Goal: Information Seeking & Learning: Learn about a topic

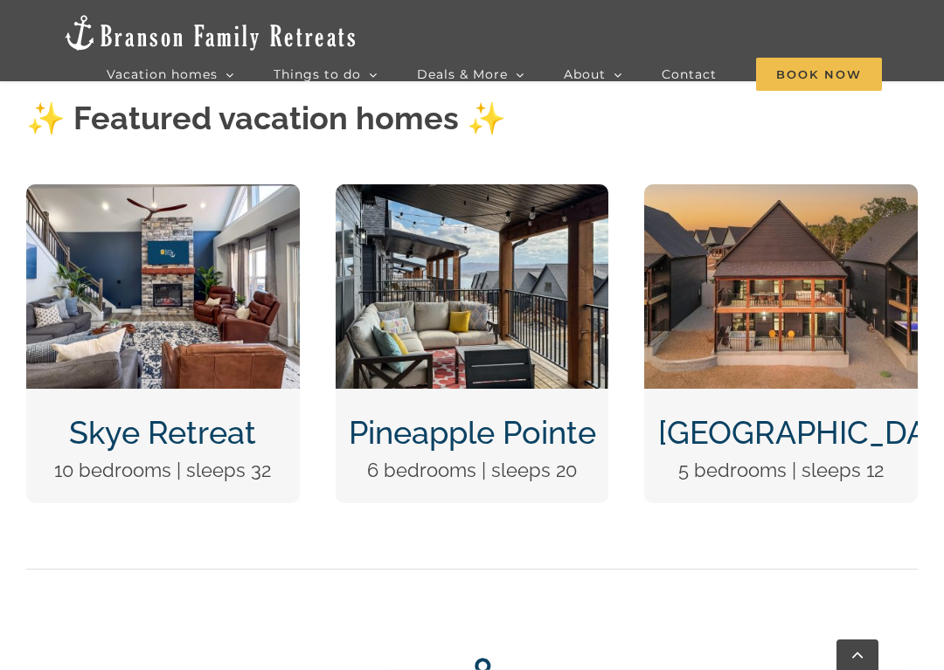
scroll to position [693, 0]
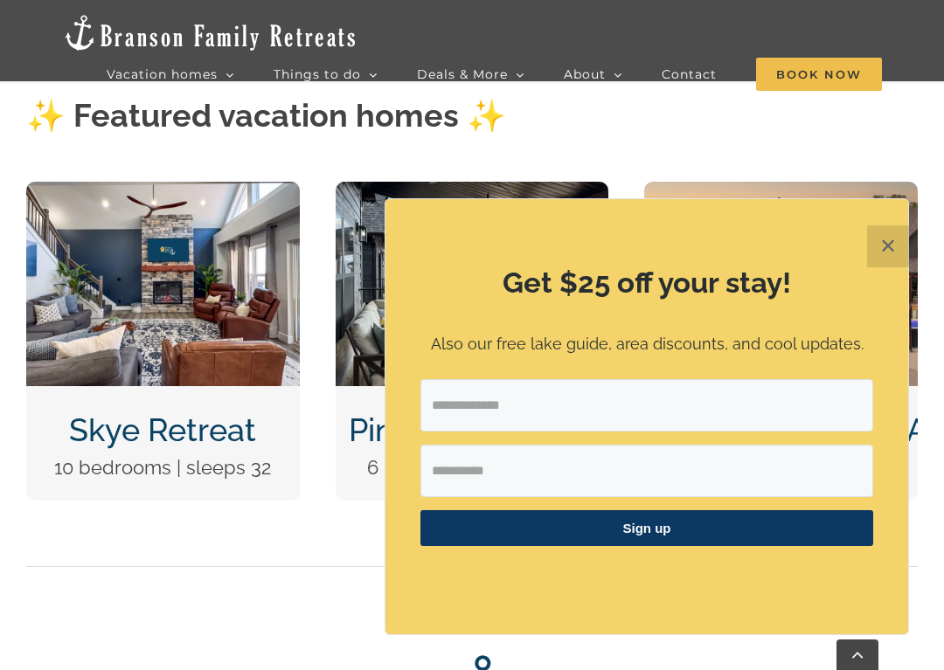
click at [878, 253] on button "✕" at bounding box center [888, 247] width 42 height 42
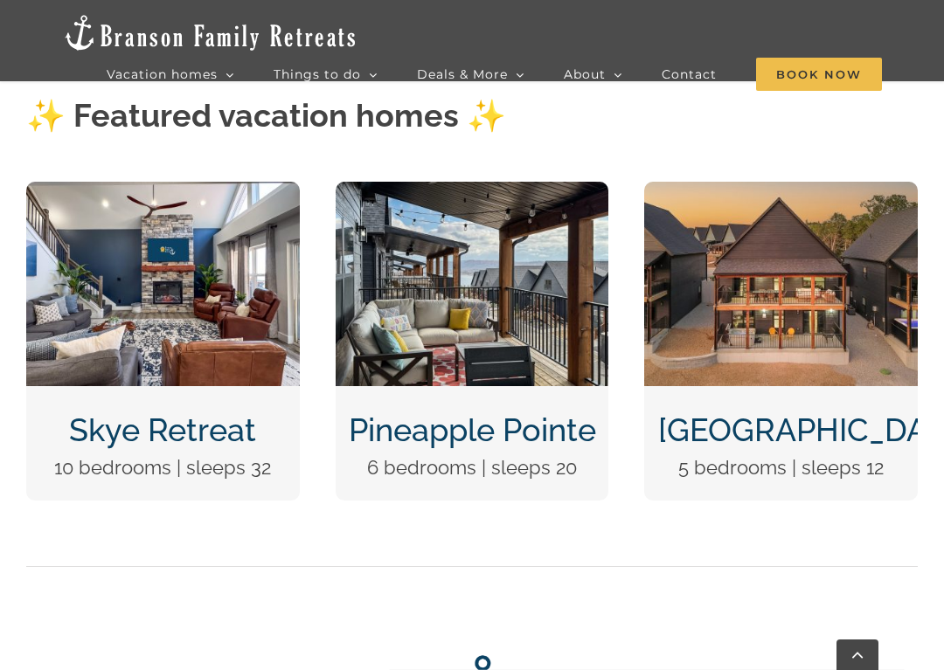
click at [521, 381] on img "Pineapple Pointe Christmas at Table Rock Lake Branson Missouri-1416" at bounding box center [473, 284] width 274 height 205
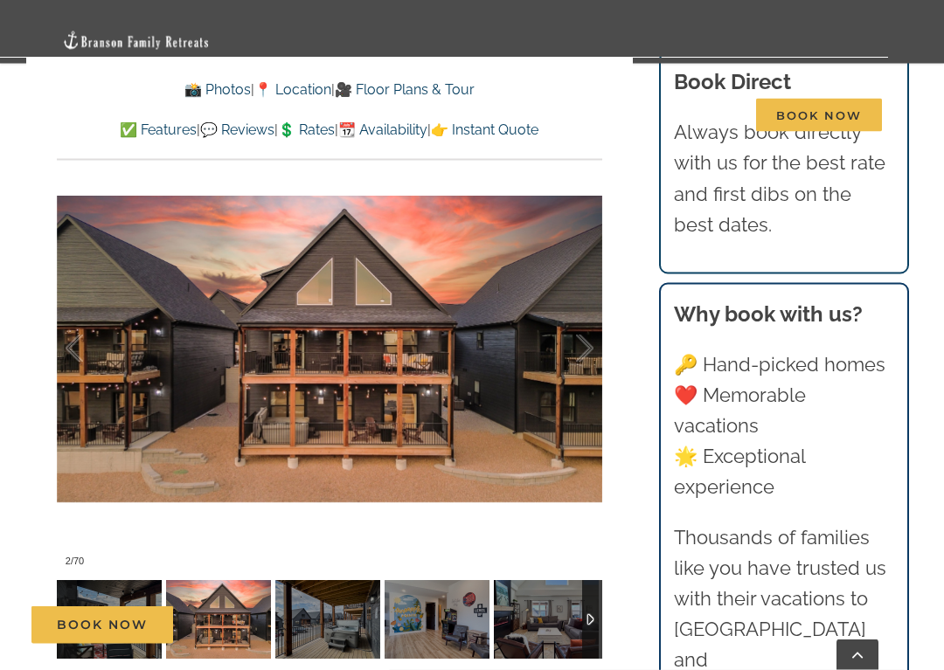
scroll to position [1477, 0]
click at [582, 295] on div at bounding box center [566, 349] width 54 height 108
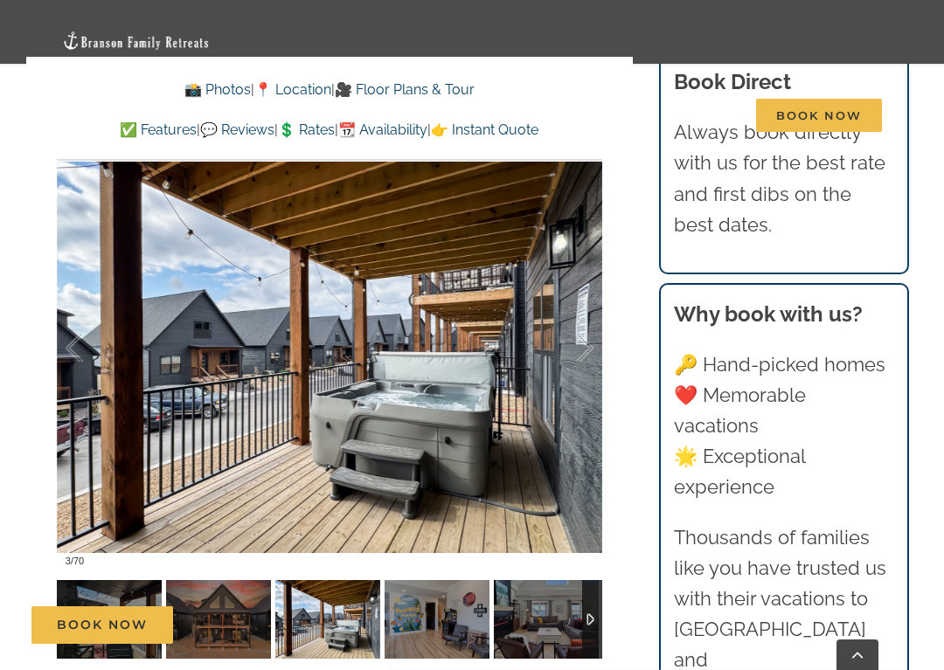
click at [586, 295] on div at bounding box center [566, 349] width 54 height 108
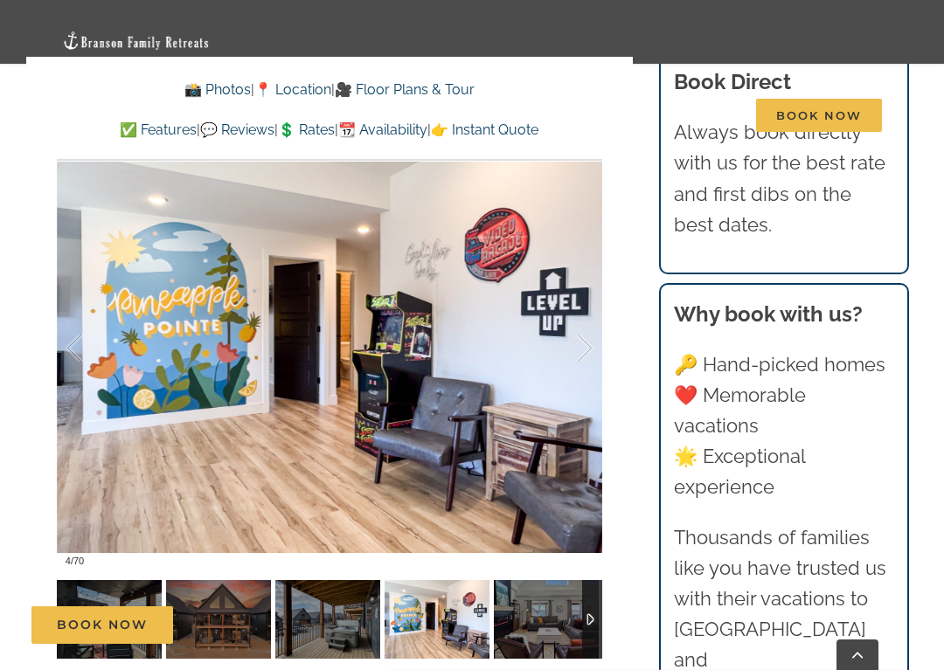
click at [589, 295] on div at bounding box center [566, 349] width 54 height 108
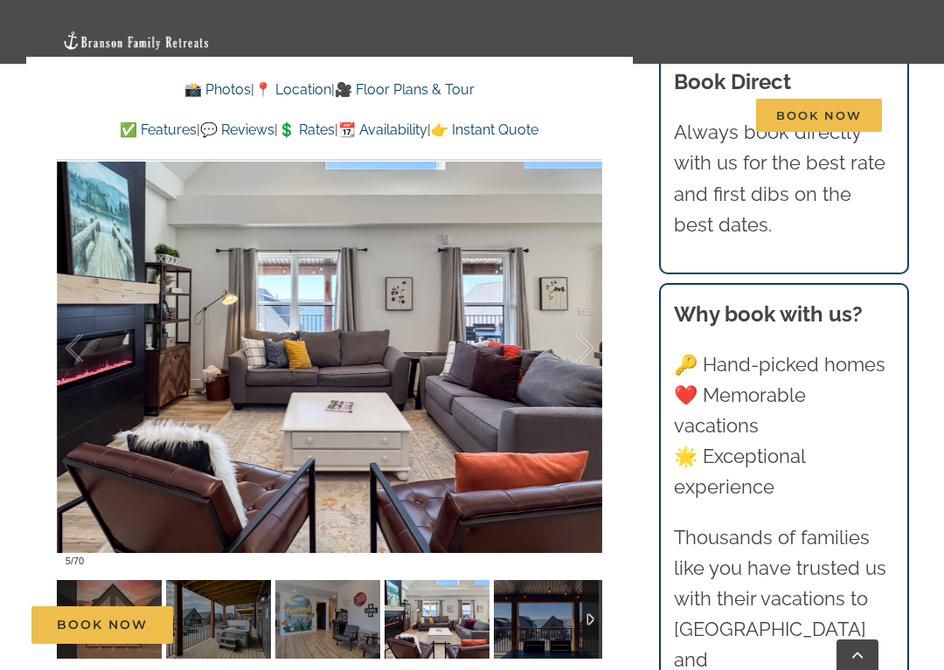
click at [580, 295] on div at bounding box center [566, 349] width 54 height 108
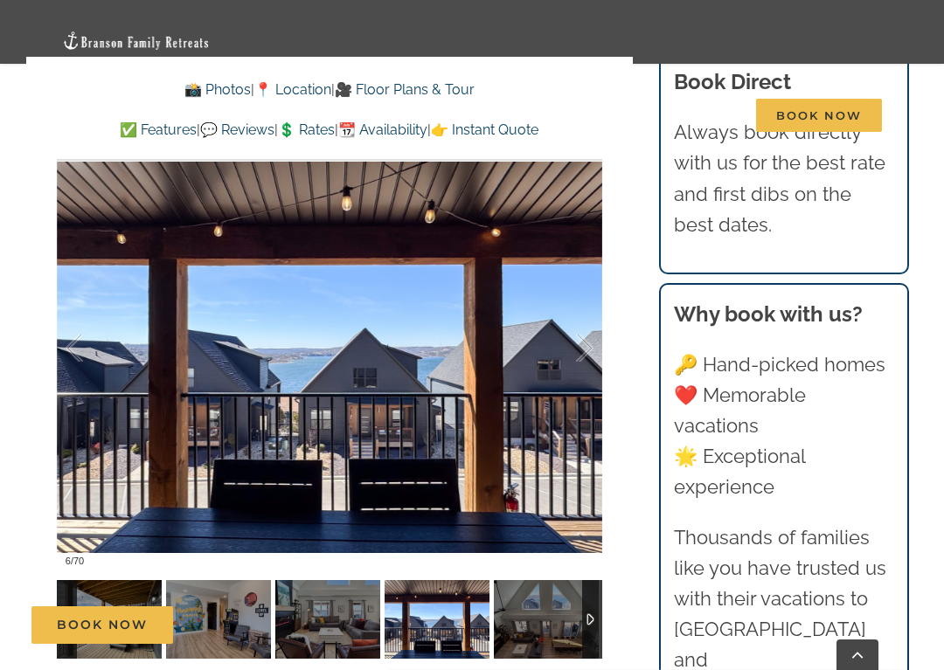
click at [590, 295] on div at bounding box center [566, 349] width 54 height 108
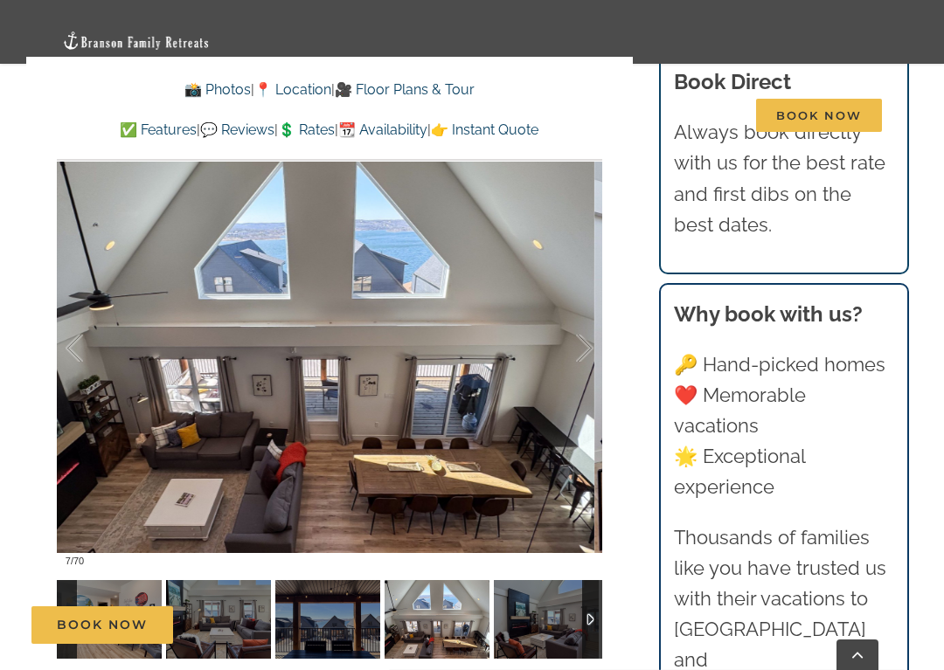
click at [585, 295] on div at bounding box center [566, 349] width 54 height 108
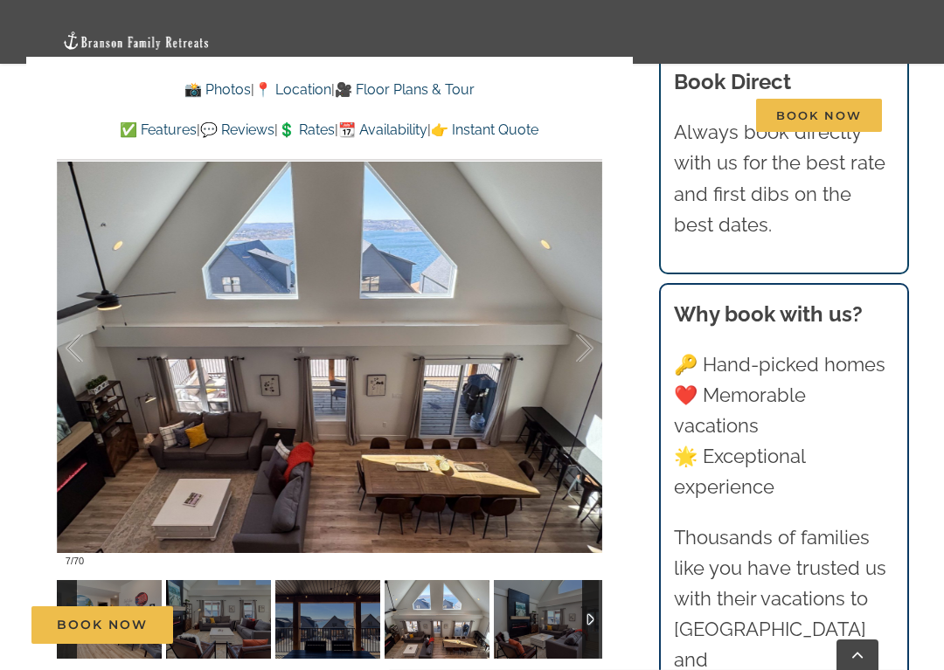
click at [580, 295] on div at bounding box center [566, 349] width 54 height 108
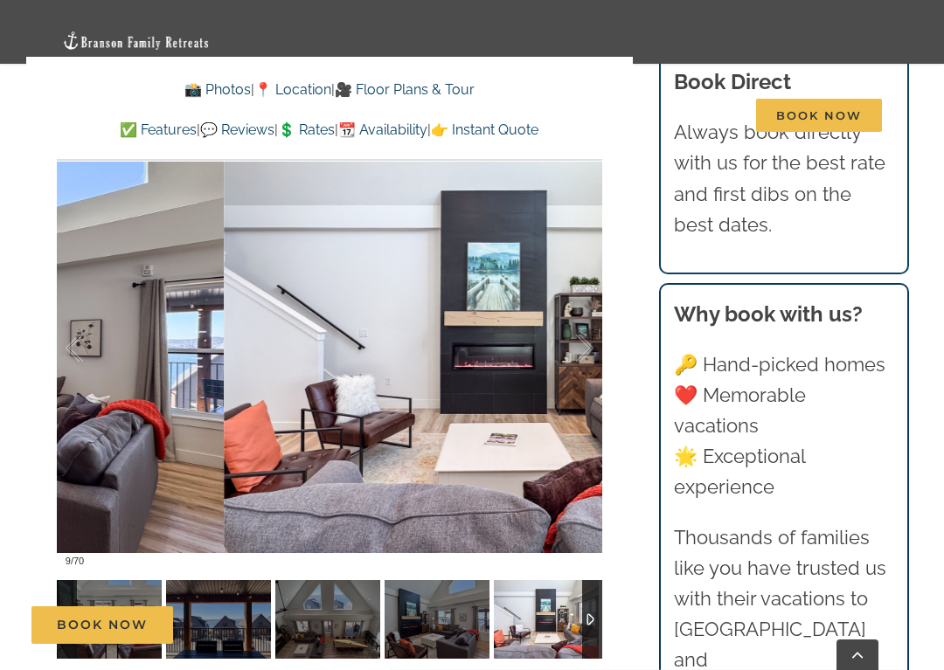
click at [582, 295] on div at bounding box center [566, 349] width 54 height 108
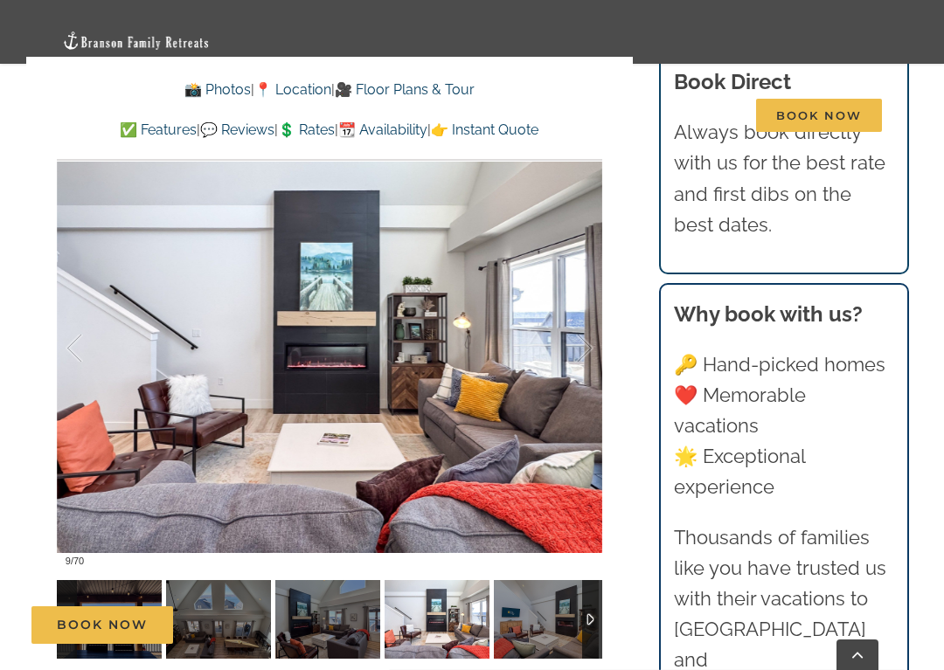
click at [575, 295] on div at bounding box center [566, 349] width 54 height 108
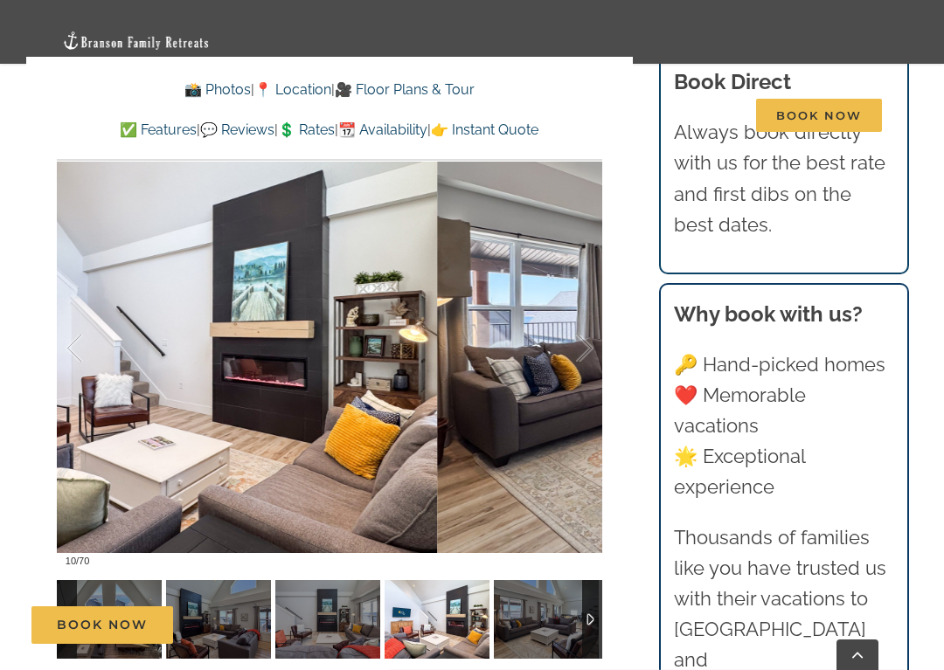
click at [580, 295] on div at bounding box center [566, 349] width 54 height 108
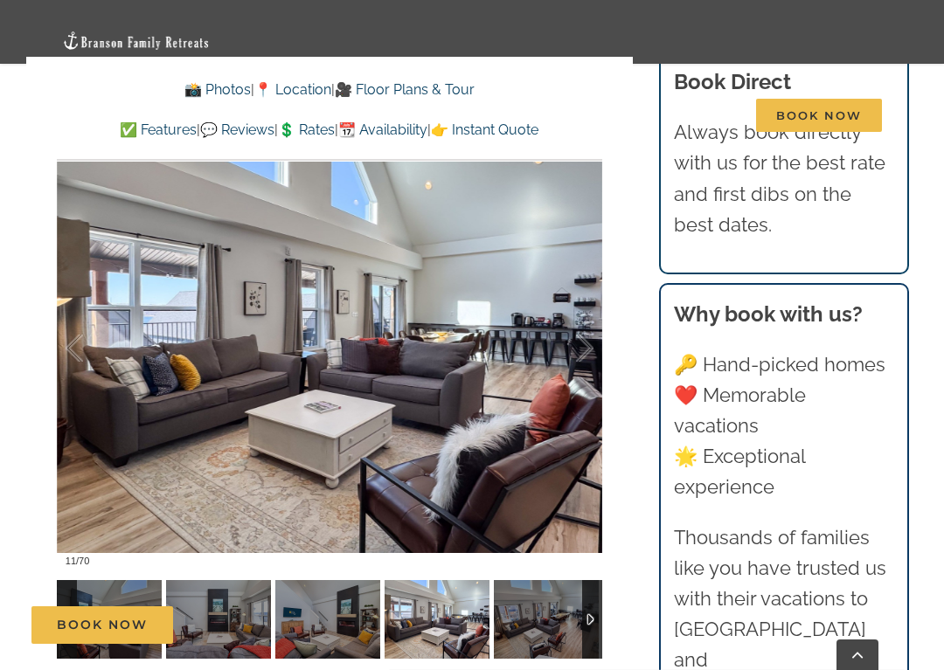
click at [583, 295] on div at bounding box center [566, 349] width 54 height 108
click at [581, 295] on div at bounding box center [566, 349] width 54 height 108
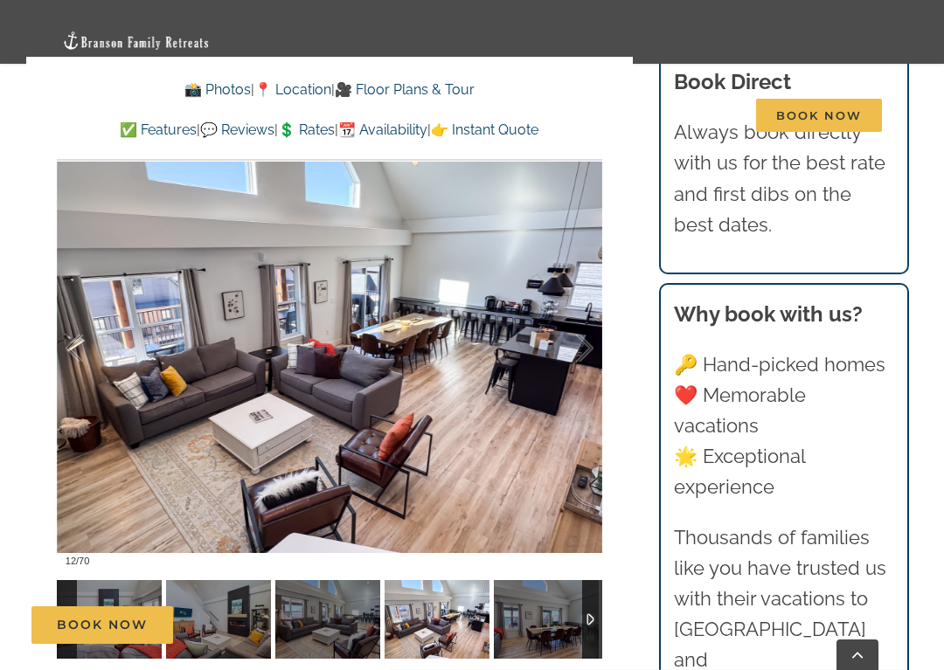
click at [579, 295] on div at bounding box center [566, 349] width 54 height 108
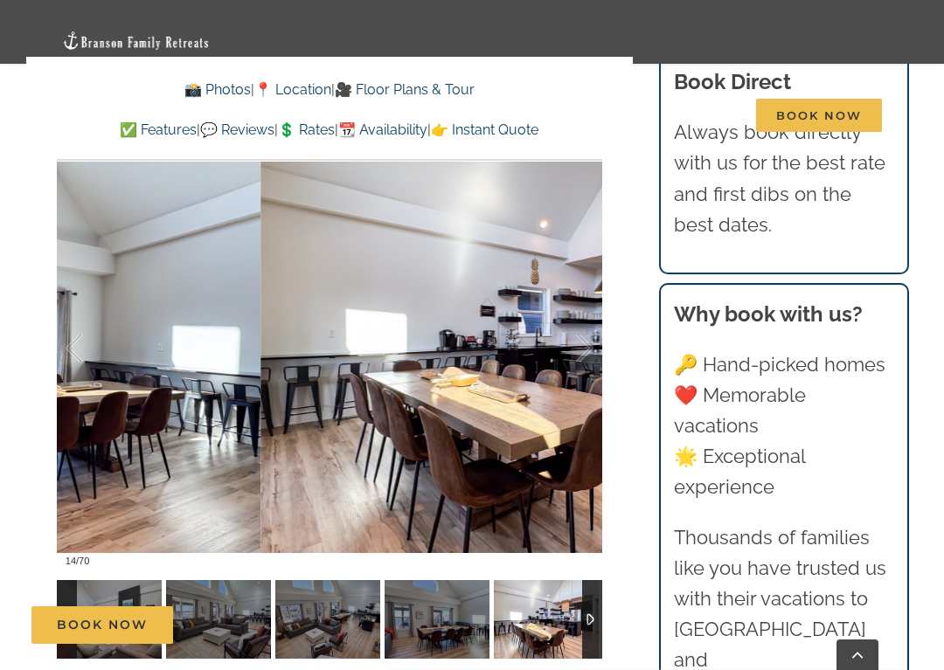
click at [582, 295] on div at bounding box center [566, 349] width 54 height 108
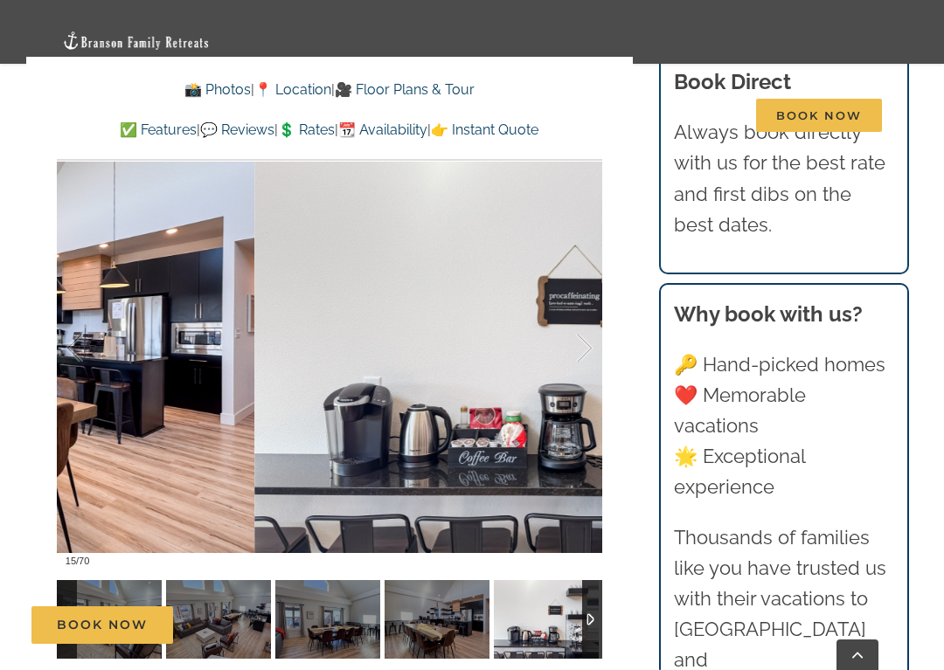
click at [582, 295] on div at bounding box center [566, 349] width 54 height 108
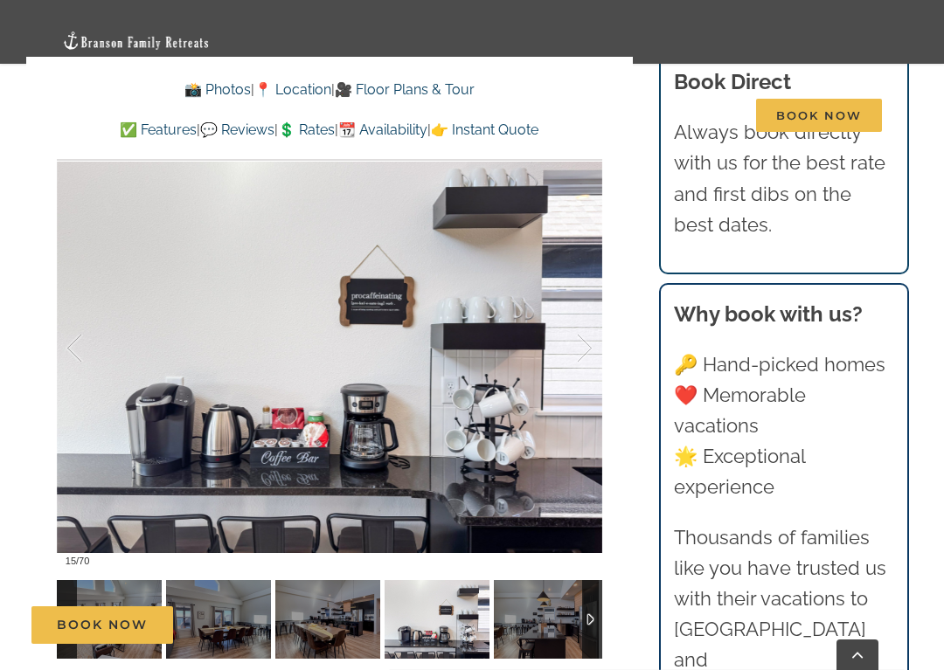
click at [581, 295] on div at bounding box center [566, 349] width 54 height 108
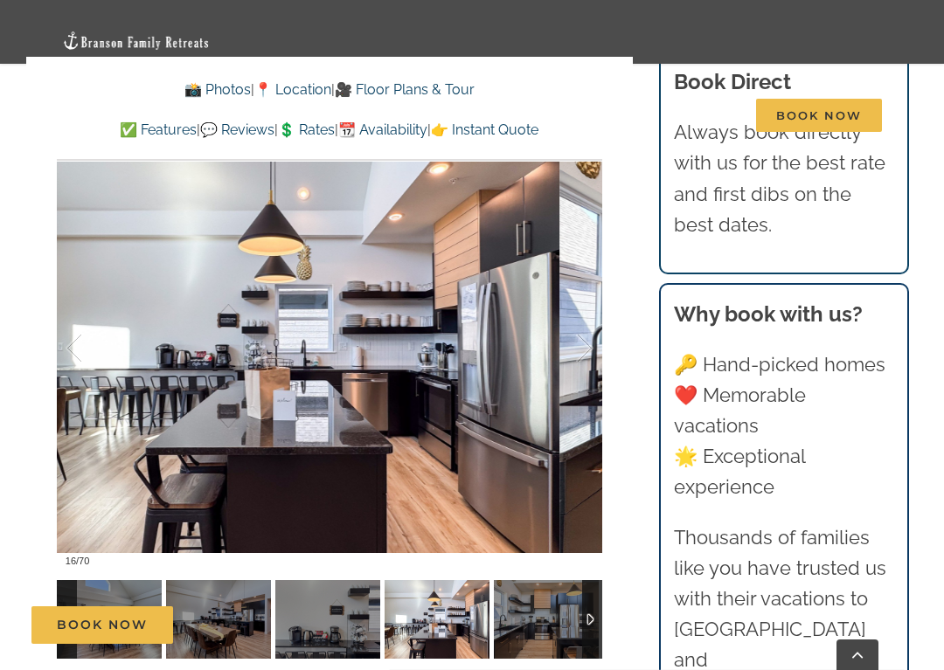
click at [580, 295] on div at bounding box center [566, 349] width 54 height 108
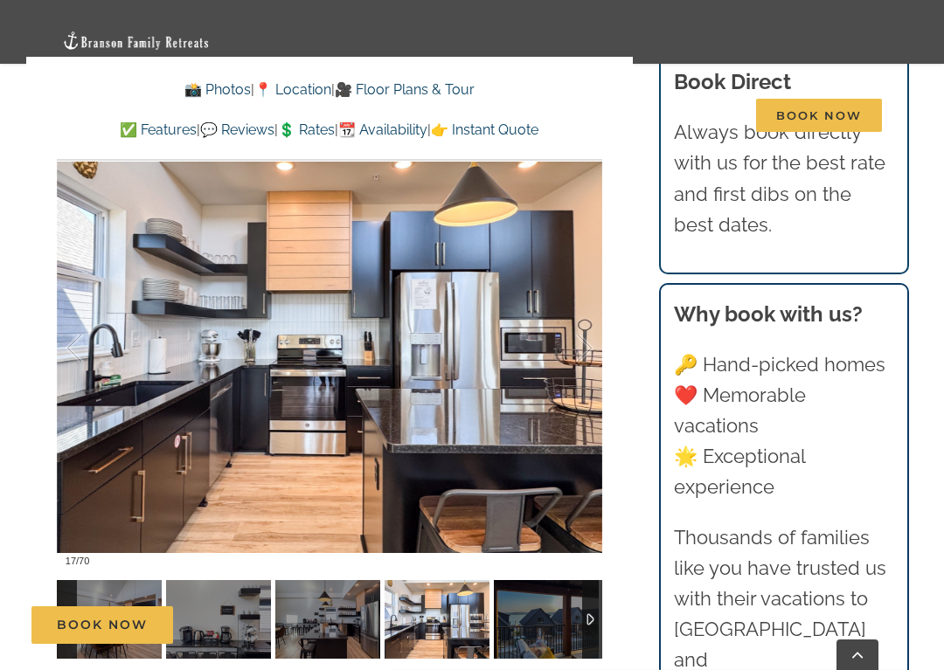
click at [581, 295] on div at bounding box center [566, 349] width 54 height 108
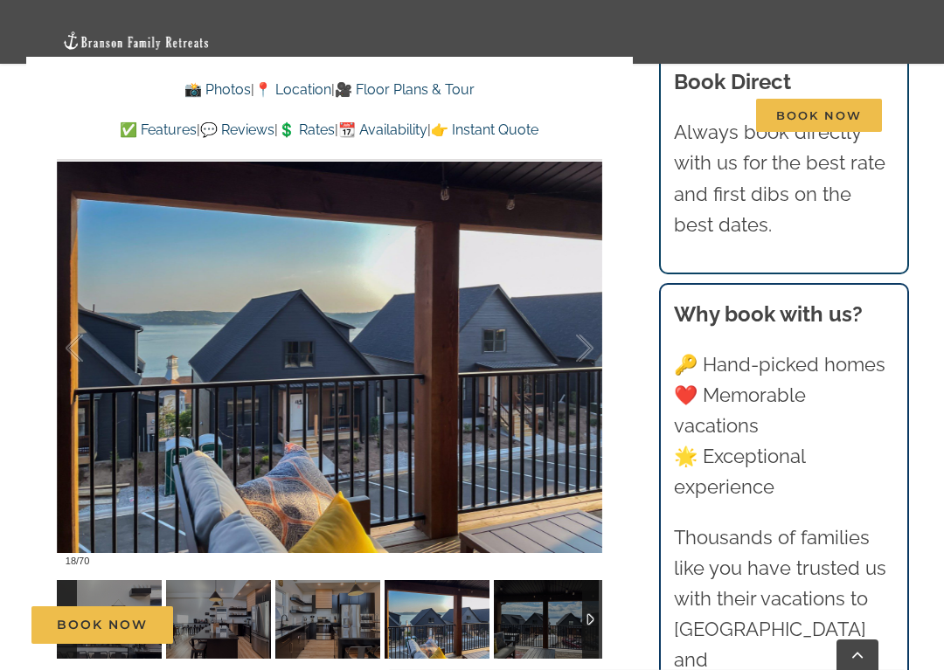
click at [583, 295] on div at bounding box center [566, 349] width 54 height 108
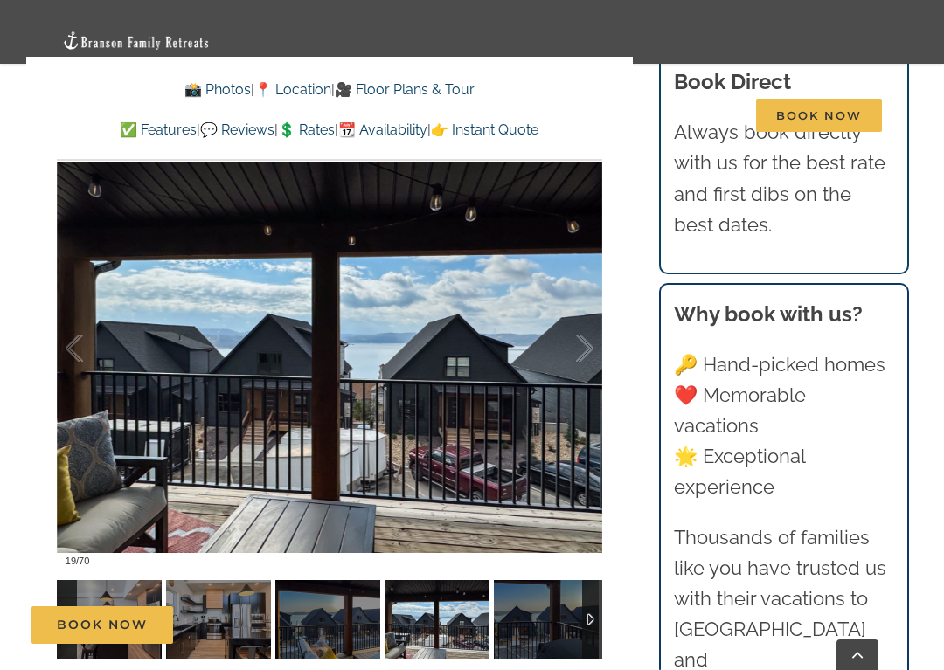
click at [587, 295] on div at bounding box center [566, 349] width 54 height 108
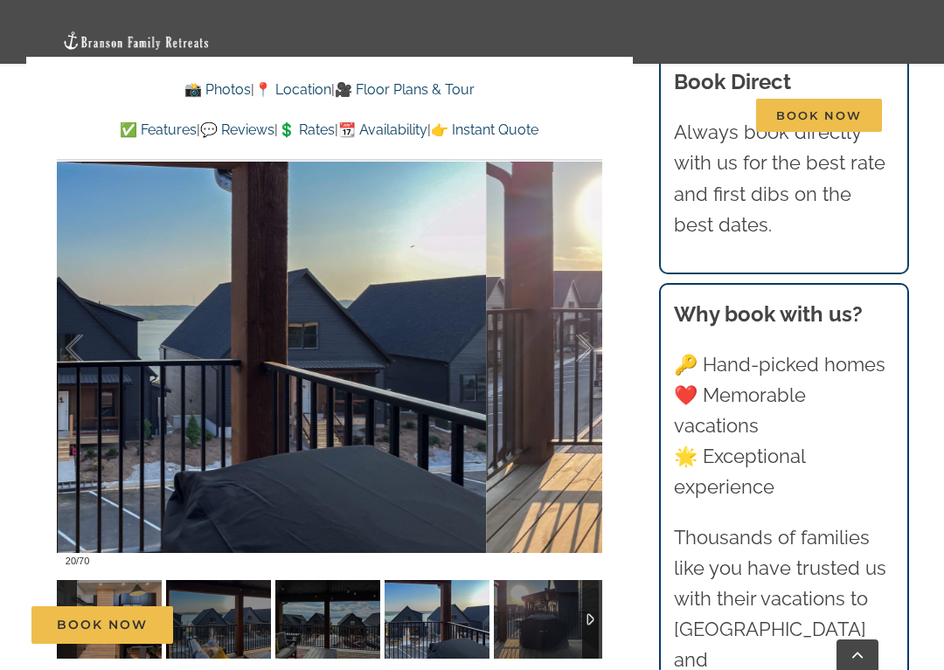
click at [585, 295] on div at bounding box center [566, 349] width 54 height 108
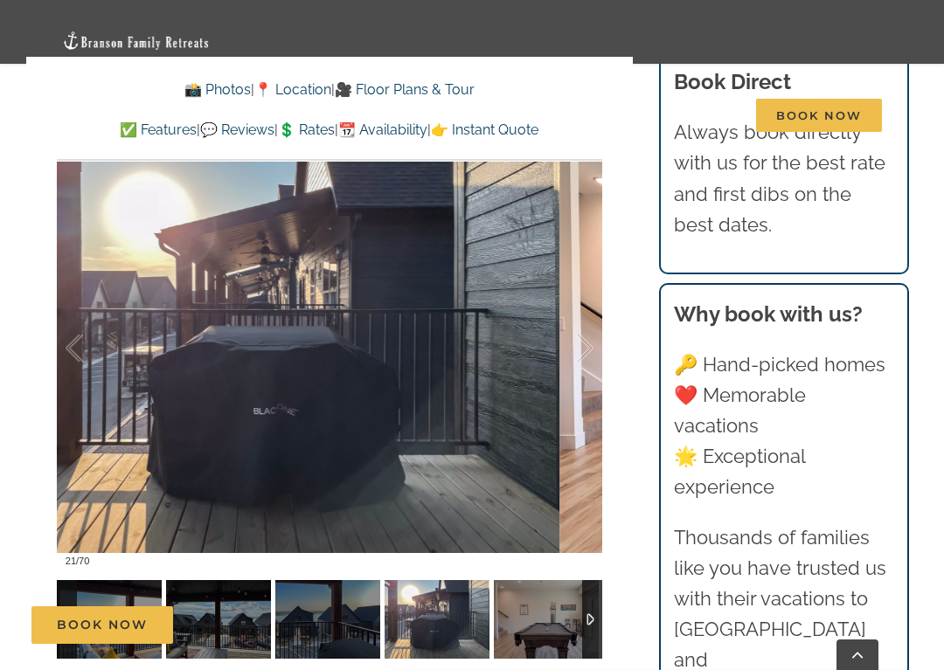
click at [576, 295] on div at bounding box center [566, 349] width 54 height 108
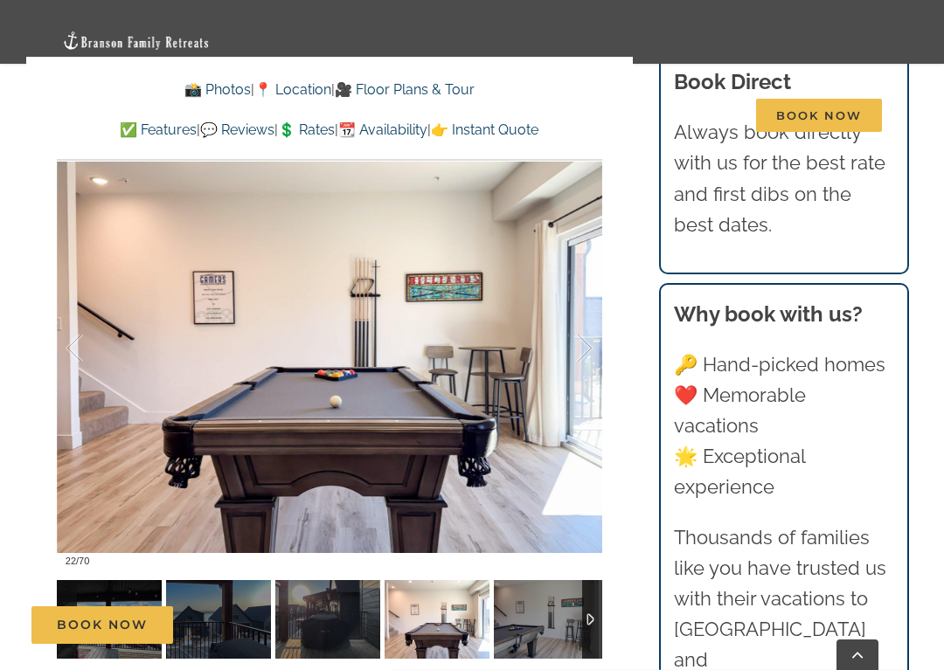
click at [586, 295] on div at bounding box center [566, 349] width 54 height 108
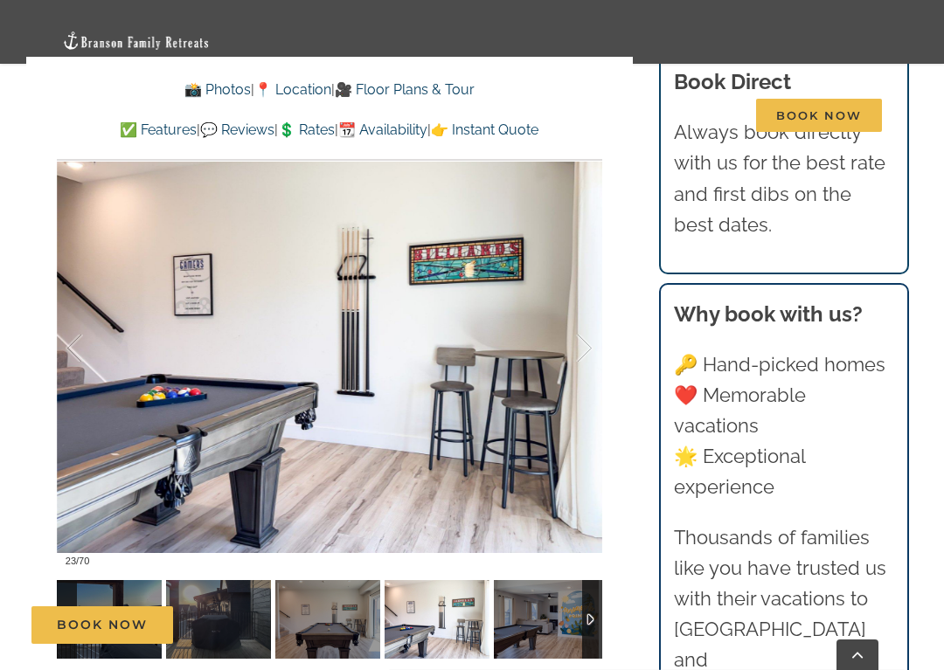
click at [579, 295] on div at bounding box center [566, 349] width 54 height 108
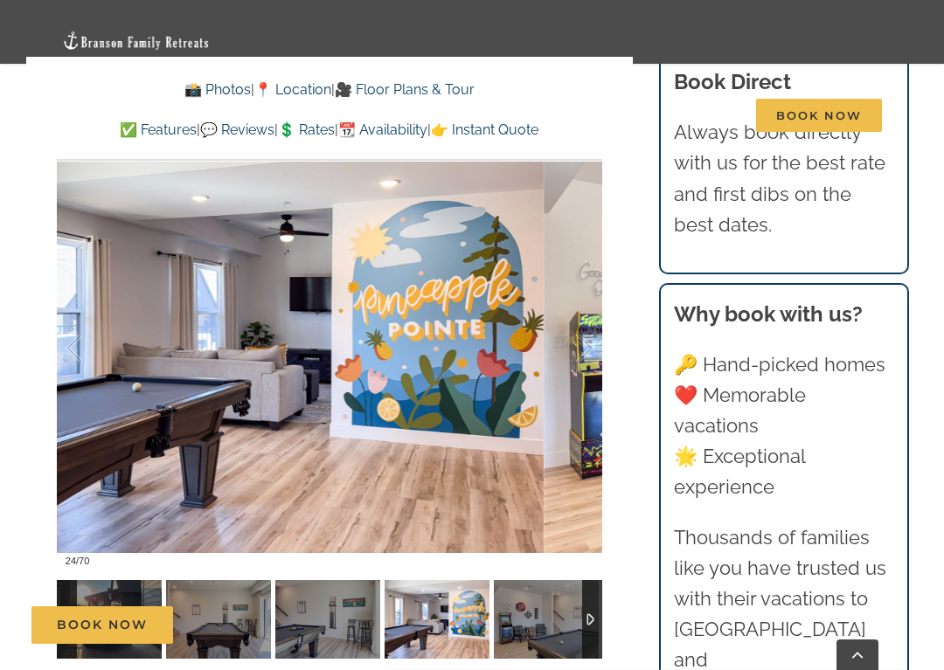
click at [582, 295] on div at bounding box center [566, 349] width 54 height 108
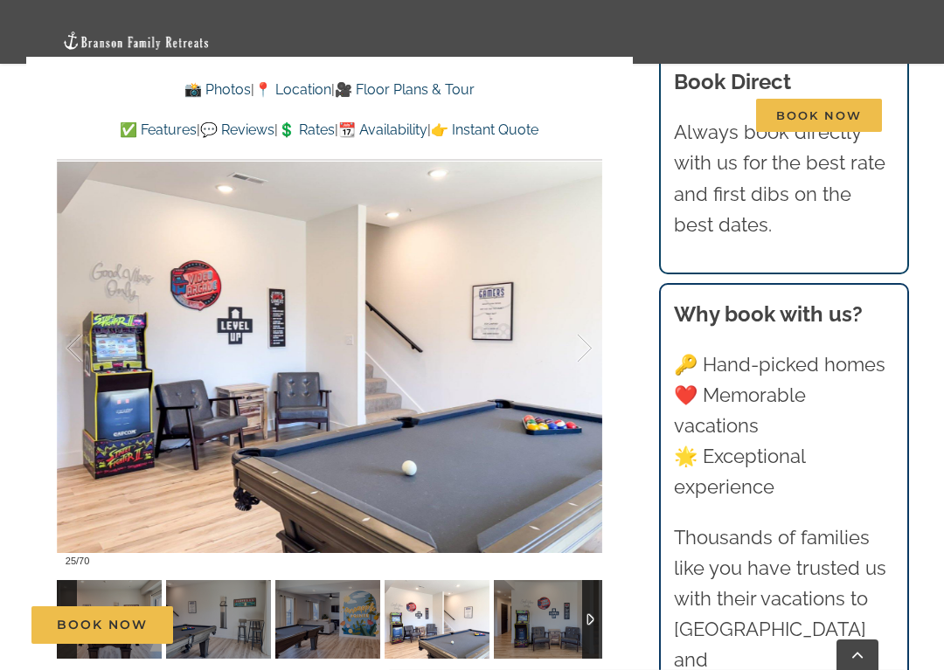
click at [583, 295] on div at bounding box center [566, 349] width 54 height 108
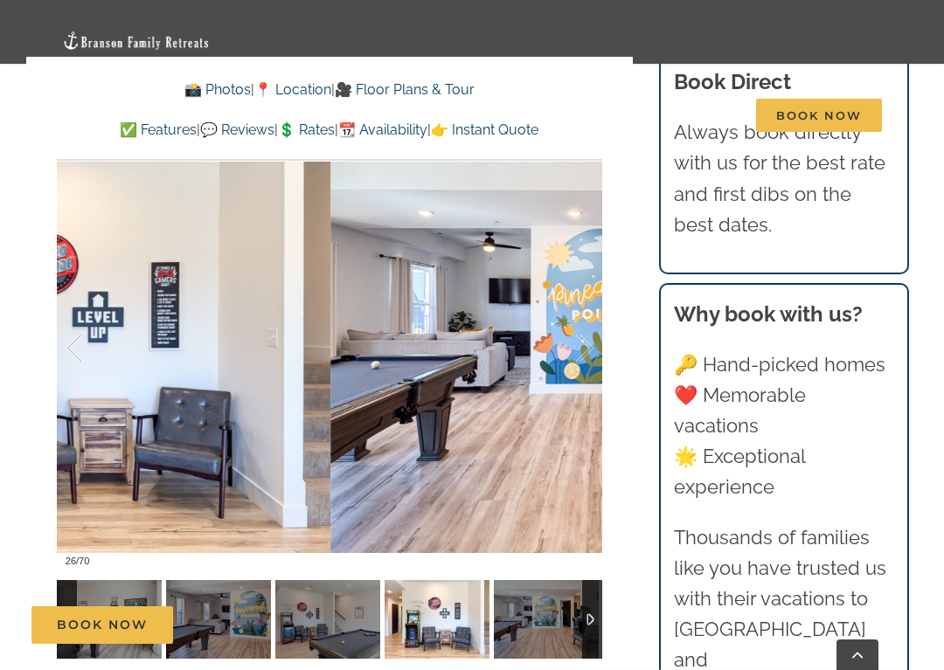
click at [581, 295] on div at bounding box center [566, 349] width 54 height 108
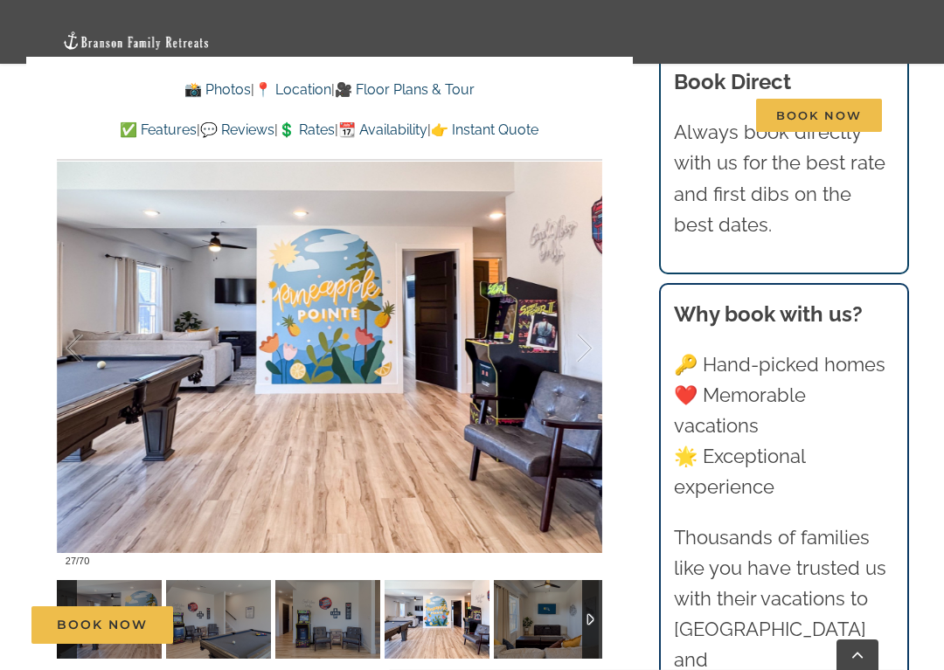
click at [581, 295] on div at bounding box center [566, 349] width 54 height 108
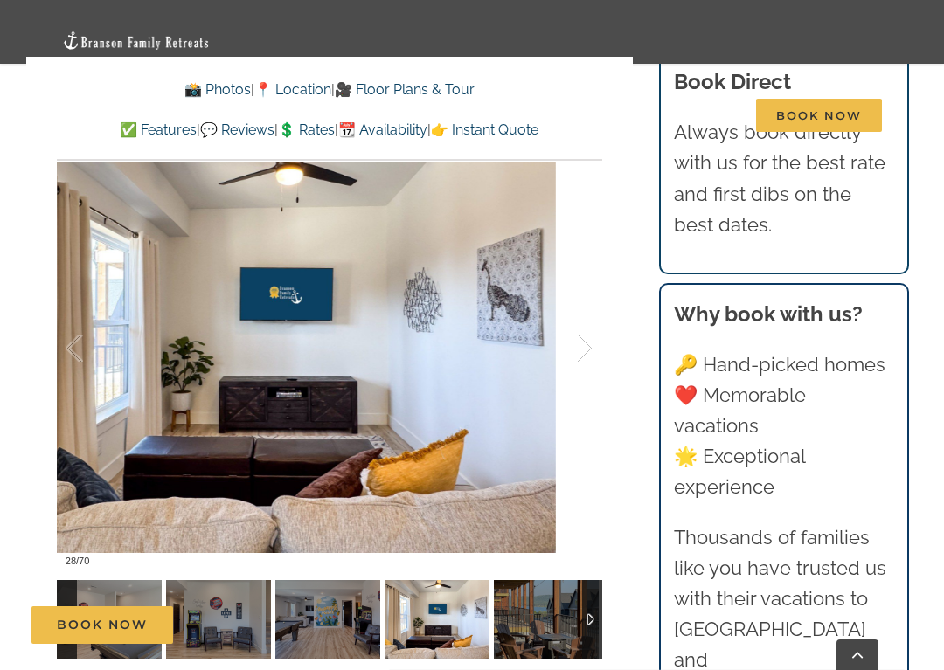
click at [583, 295] on div at bounding box center [566, 349] width 54 height 108
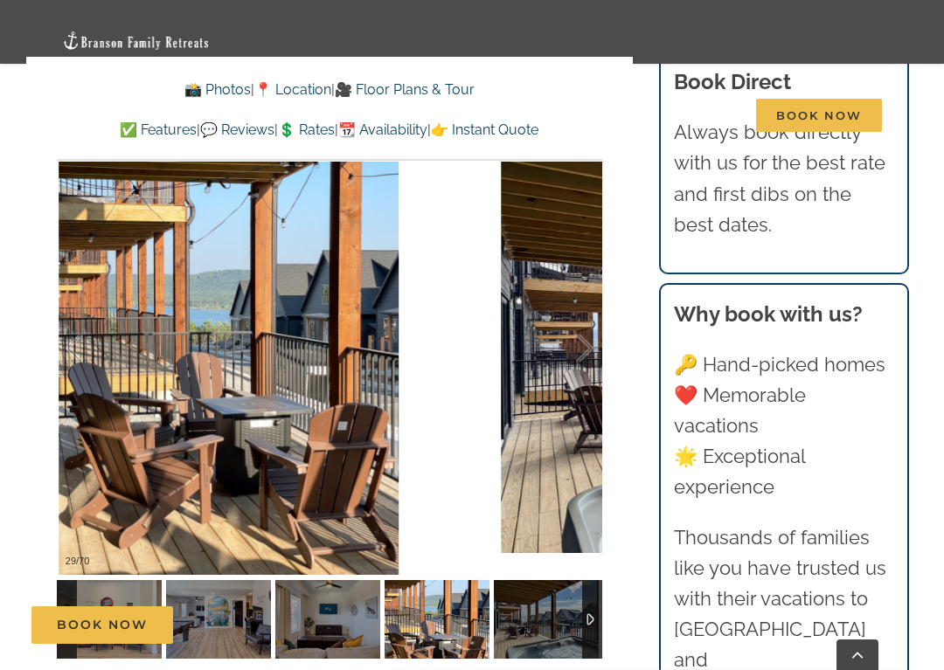
click at [580, 295] on div at bounding box center [566, 349] width 54 height 108
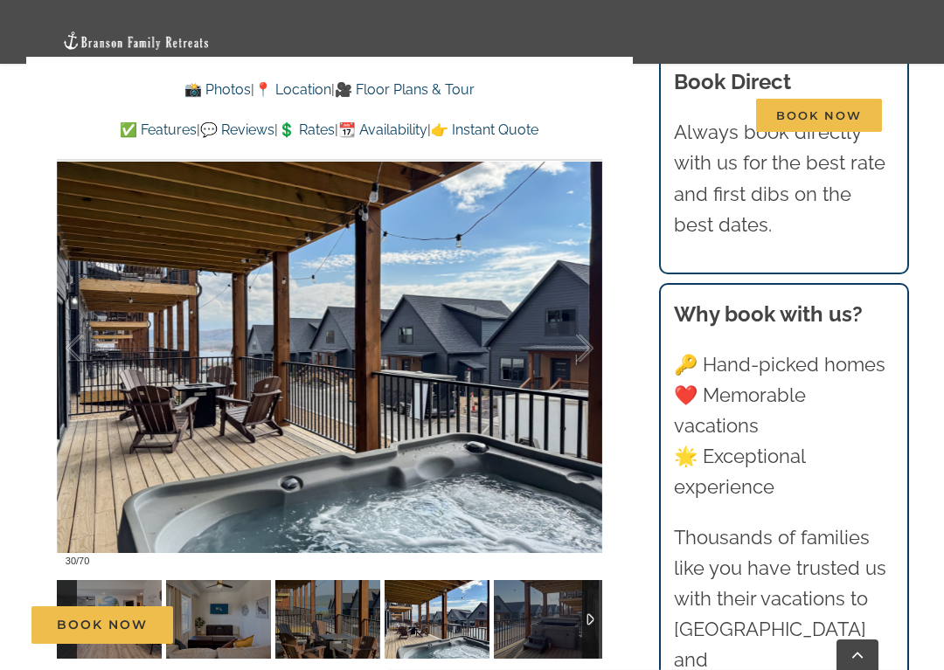
click at [583, 295] on div at bounding box center [566, 349] width 54 height 108
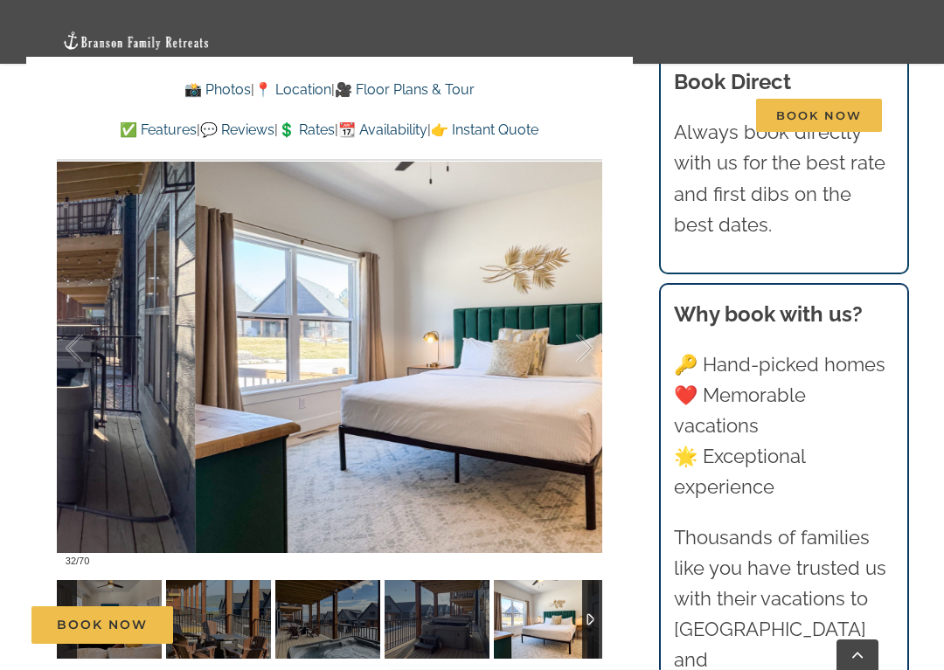
click at [589, 295] on div at bounding box center [566, 349] width 54 height 108
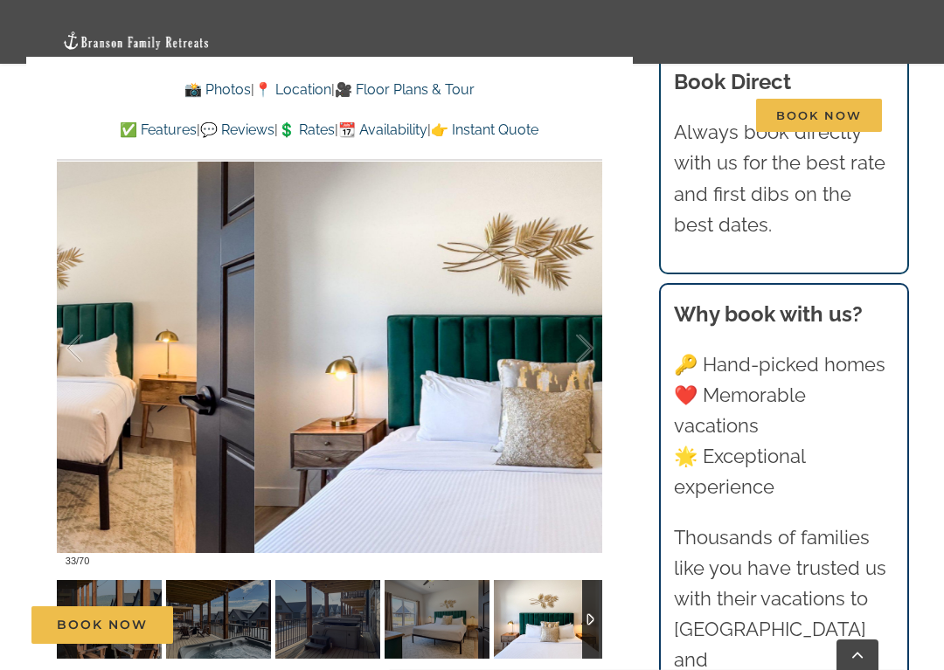
click at [588, 295] on div at bounding box center [566, 349] width 54 height 108
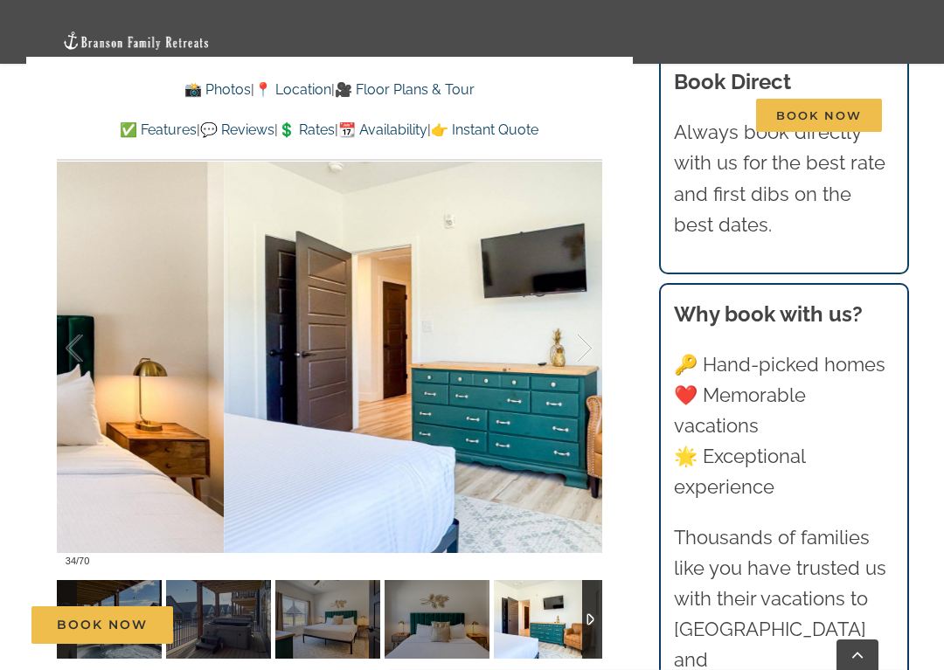
click at [582, 295] on div at bounding box center [566, 349] width 54 height 108
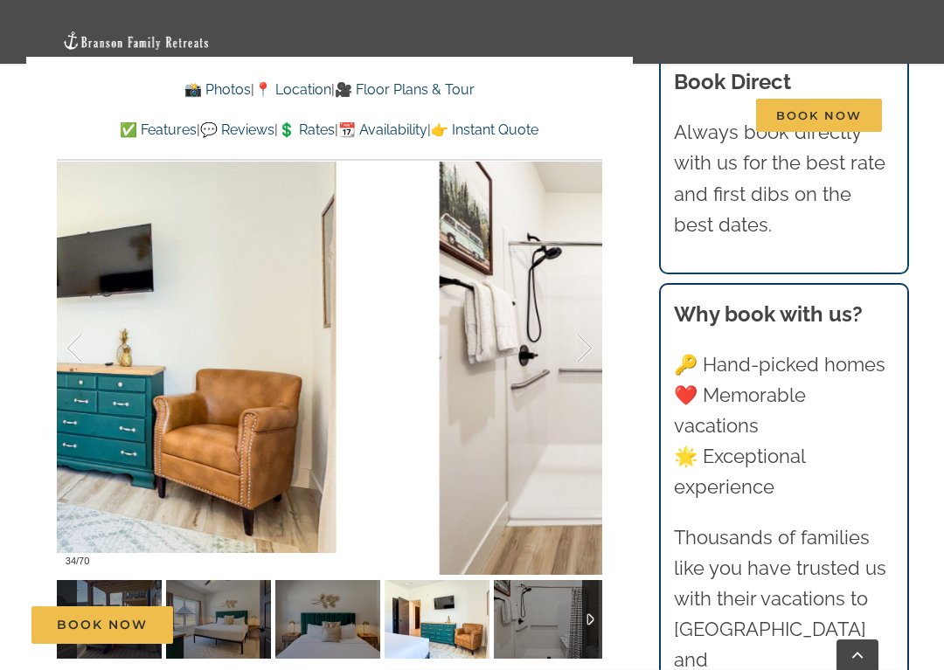
click at [584, 295] on div at bounding box center [566, 349] width 54 height 108
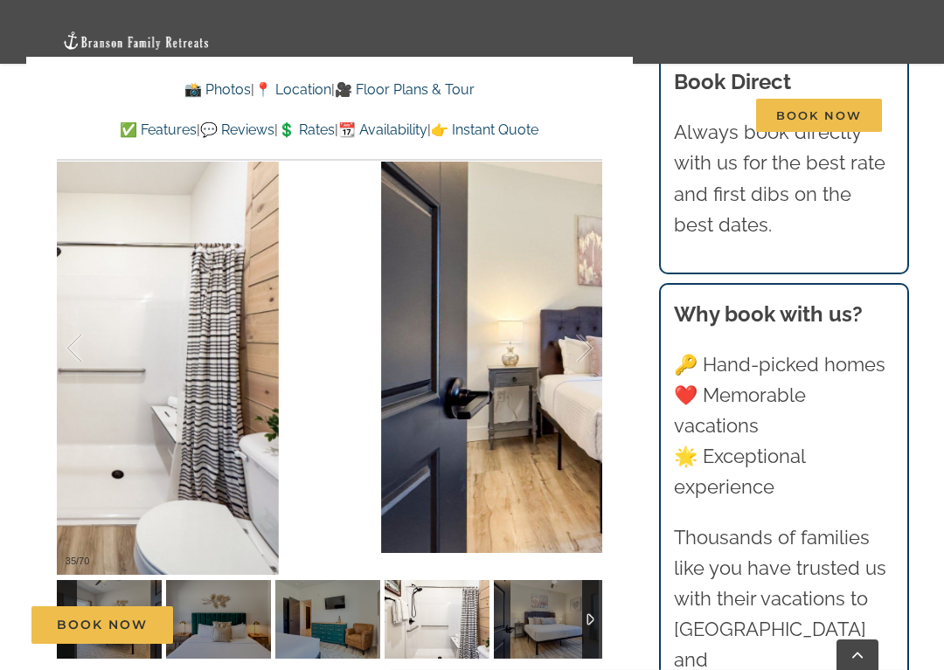
click at [587, 295] on div at bounding box center [566, 349] width 54 height 108
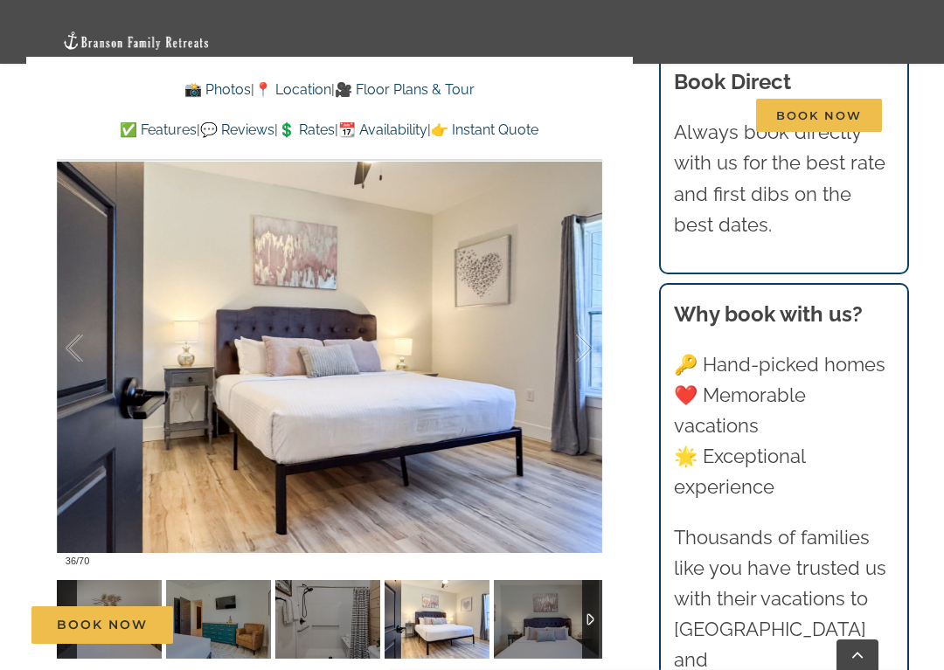
click at [583, 295] on div at bounding box center [566, 349] width 54 height 108
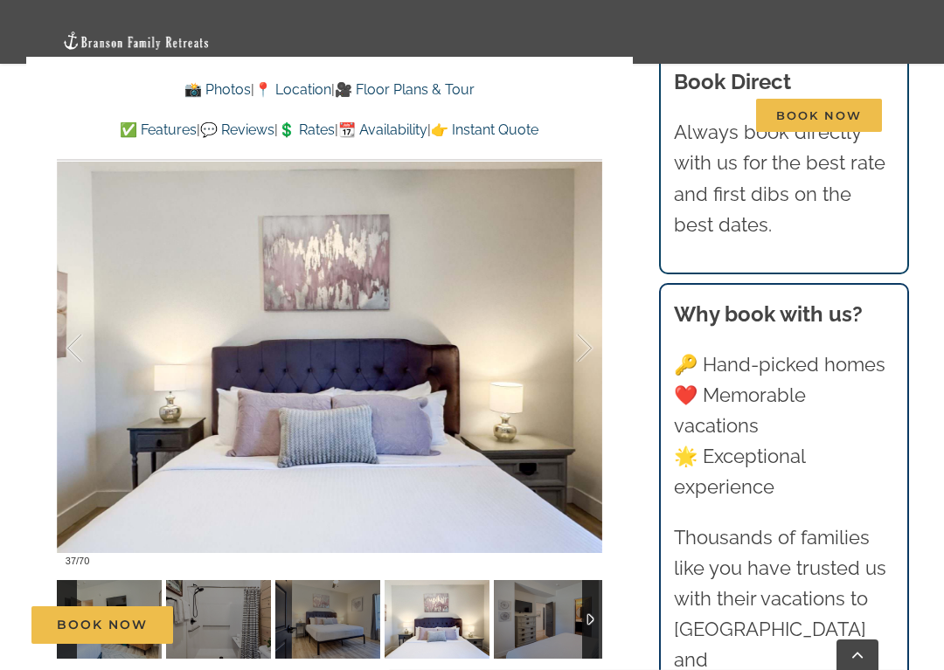
click at [580, 295] on div at bounding box center [566, 349] width 54 height 108
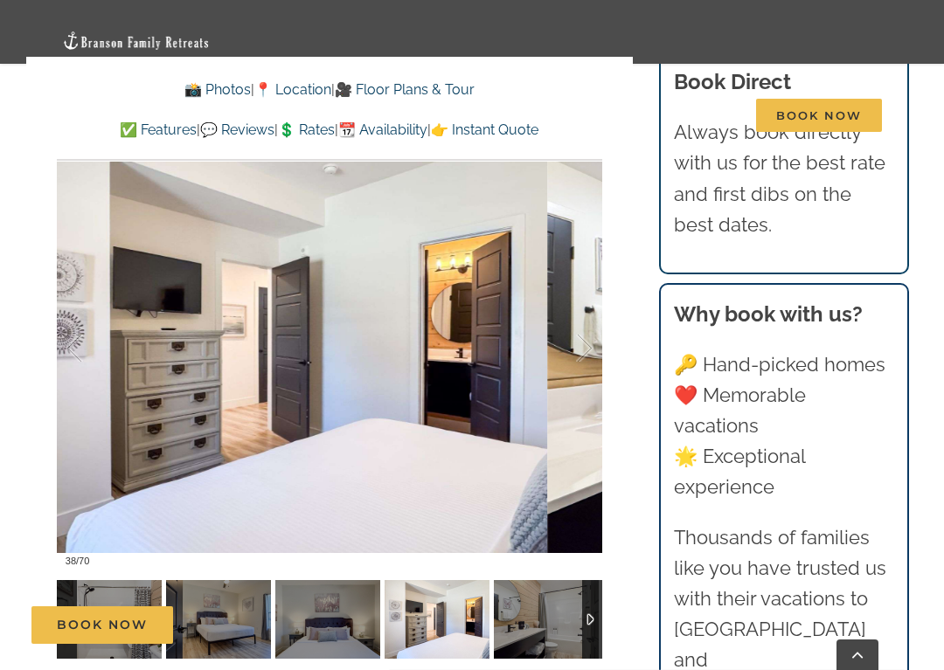
click at [587, 295] on div at bounding box center [566, 349] width 54 height 108
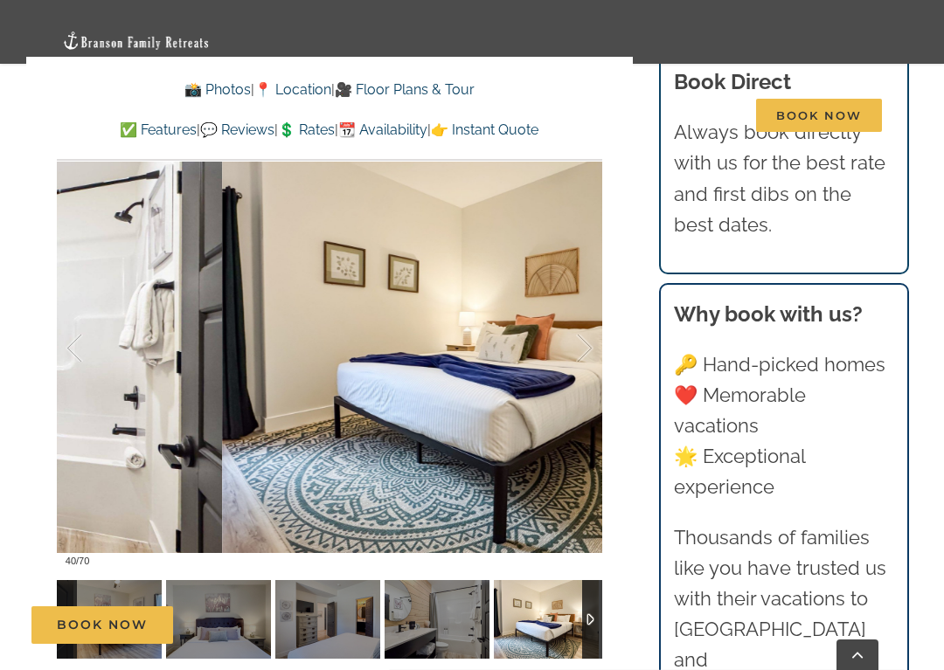
click at [583, 295] on div at bounding box center [566, 349] width 54 height 108
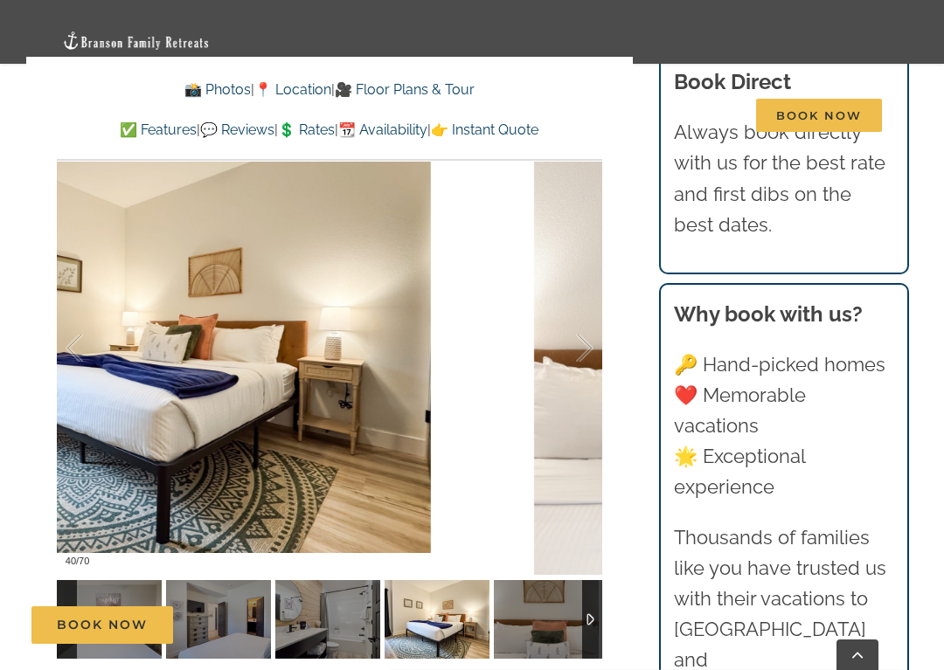
click at [581, 295] on div at bounding box center [566, 349] width 54 height 108
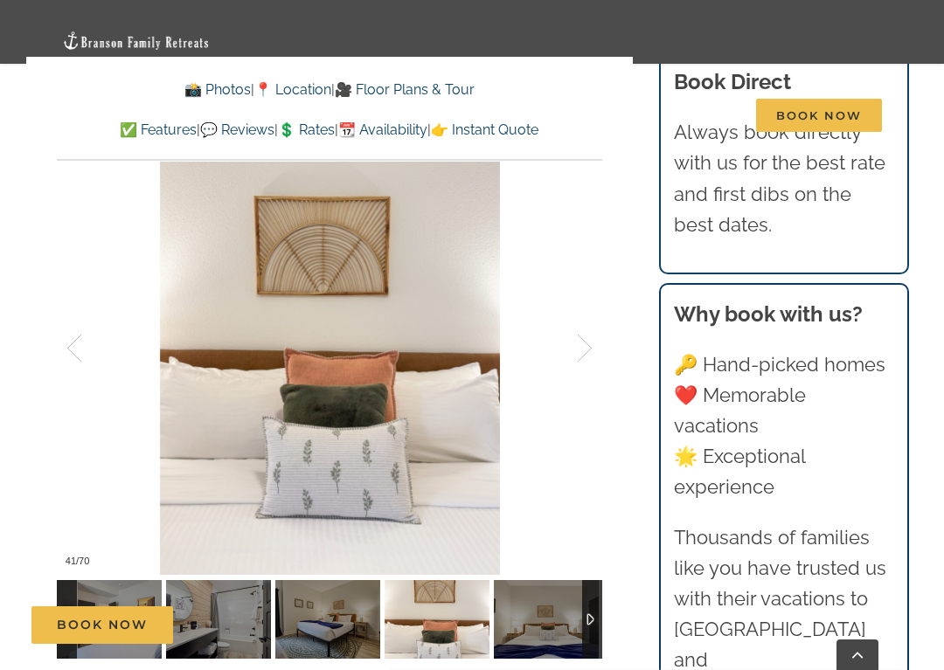
click at [584, 295] on div at bounding box center [566, 349] width 54 height 108
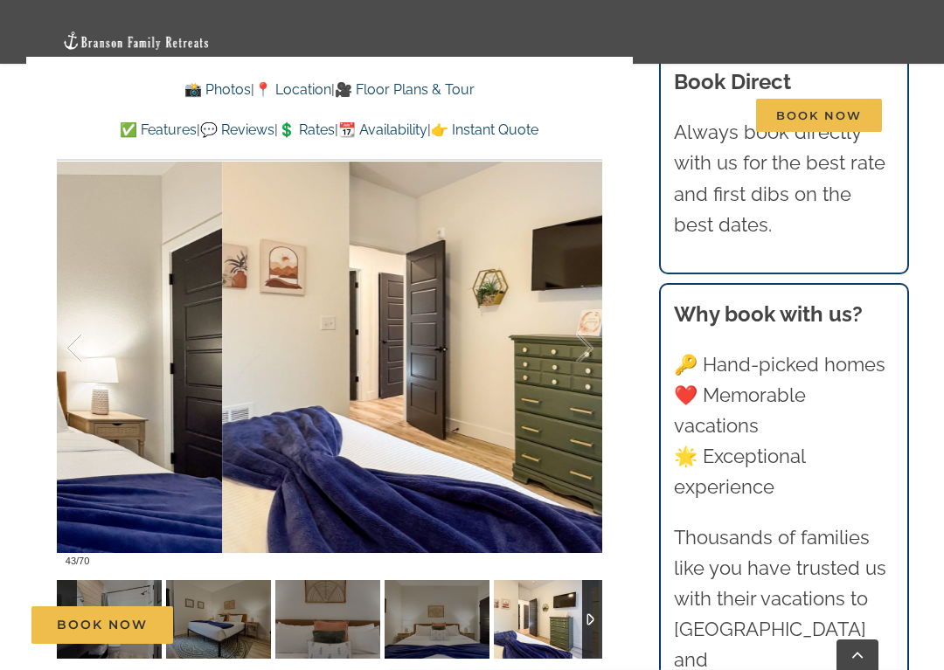
click at [583, 295] on div at bounding box center [566, 349] width 54 height 108
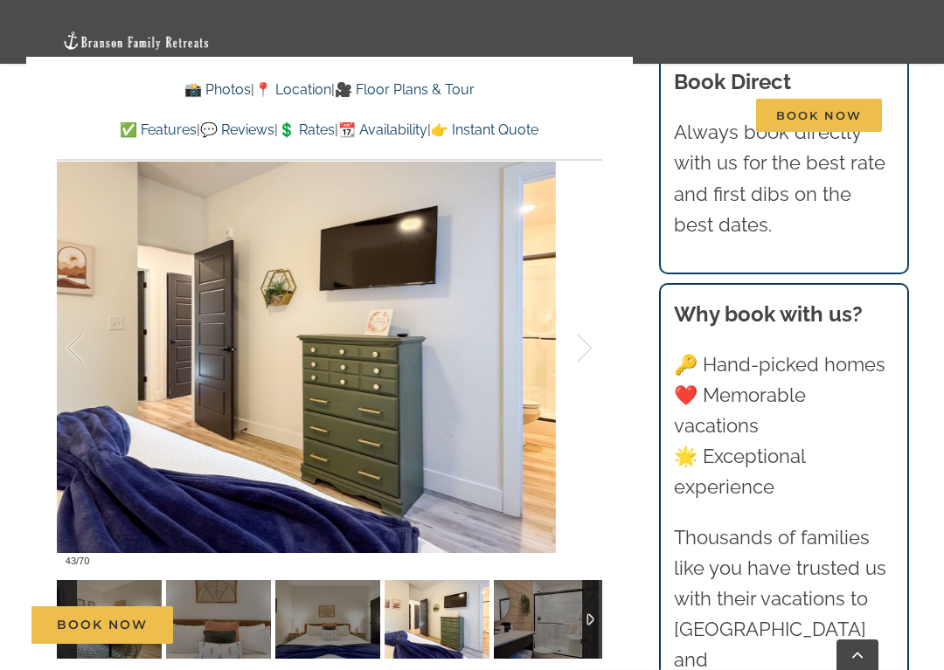
click at [583, 295] on div at bounding box center [566, 349] width 54 height 108
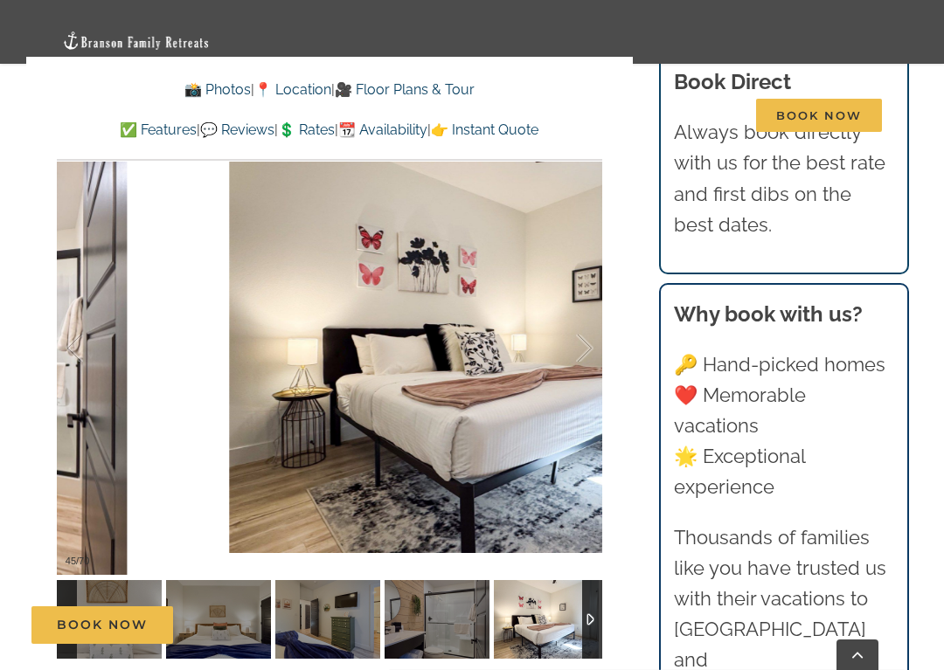
click at [581, 295] on div at bounding box center [566, 349] width 54 height 108
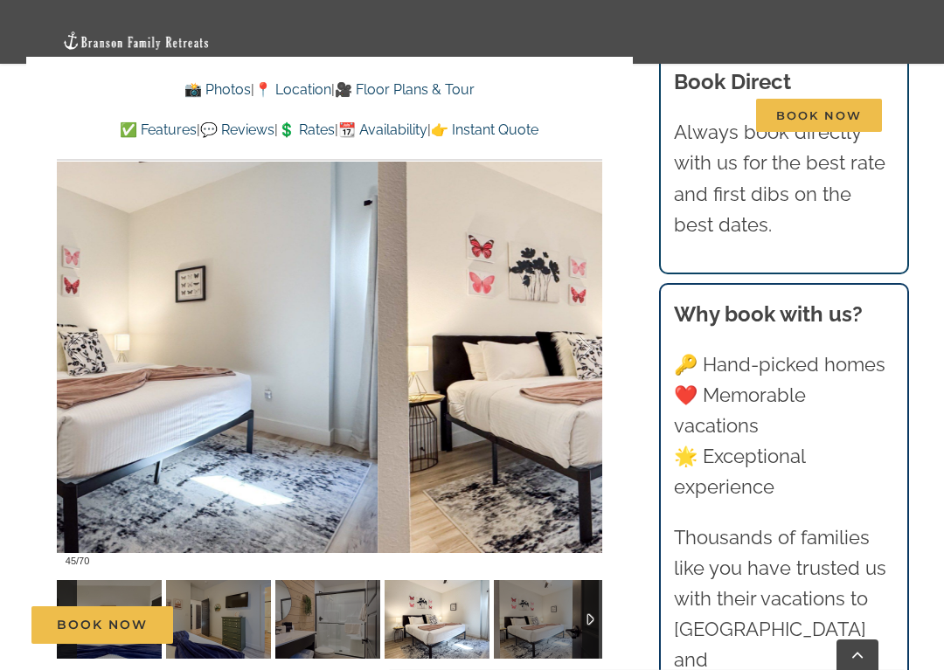
click at [583, 295] on div at bounding box center [566, 349] width 54 height 108
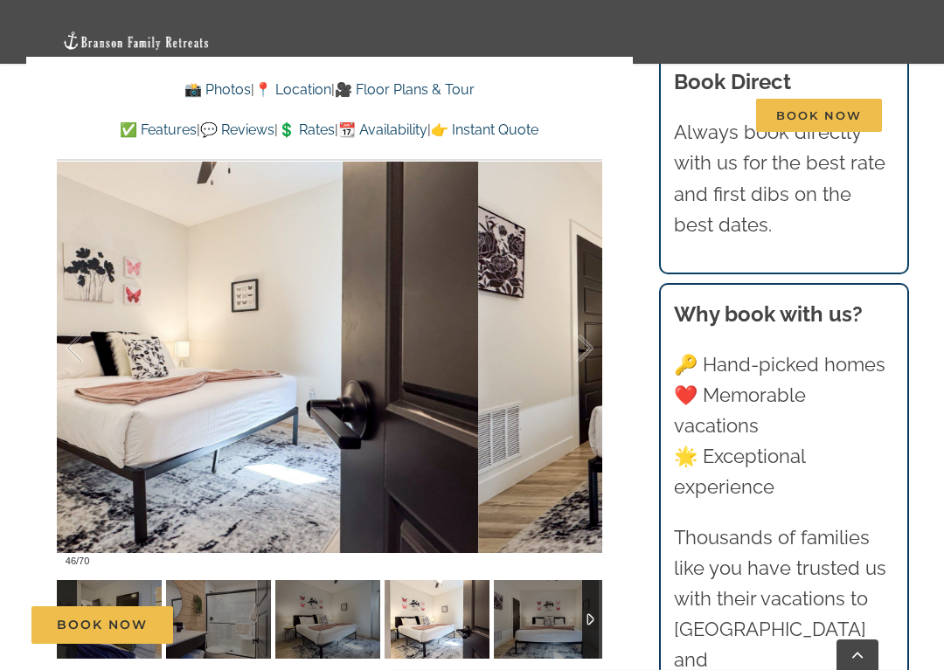
click at [580, 295] on div at bounding box center [566, 349] width 54 height 108
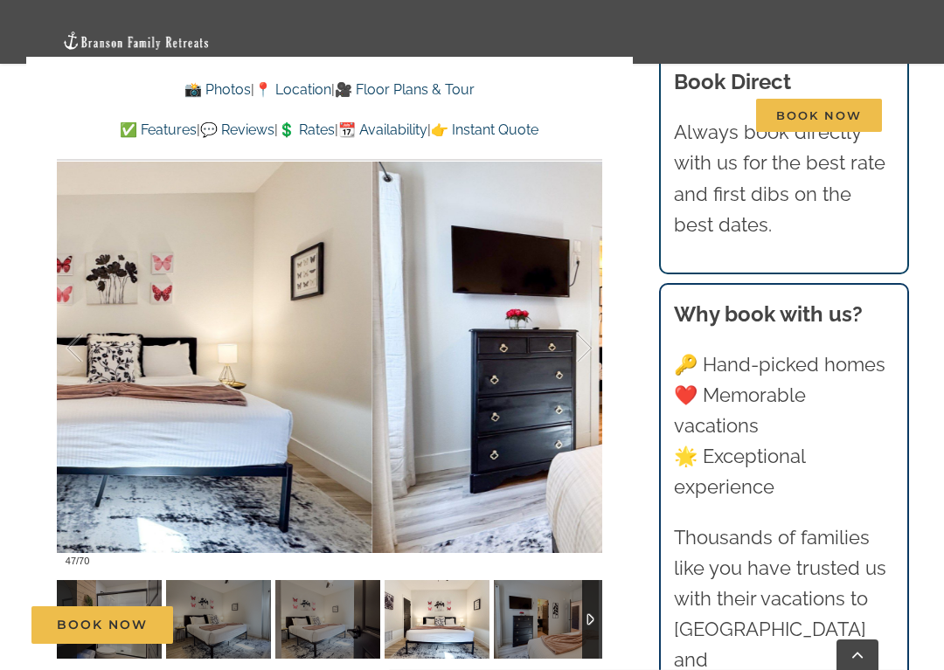
click at [584, 295] on div at bounding box center [566, 349] width 54 height 108
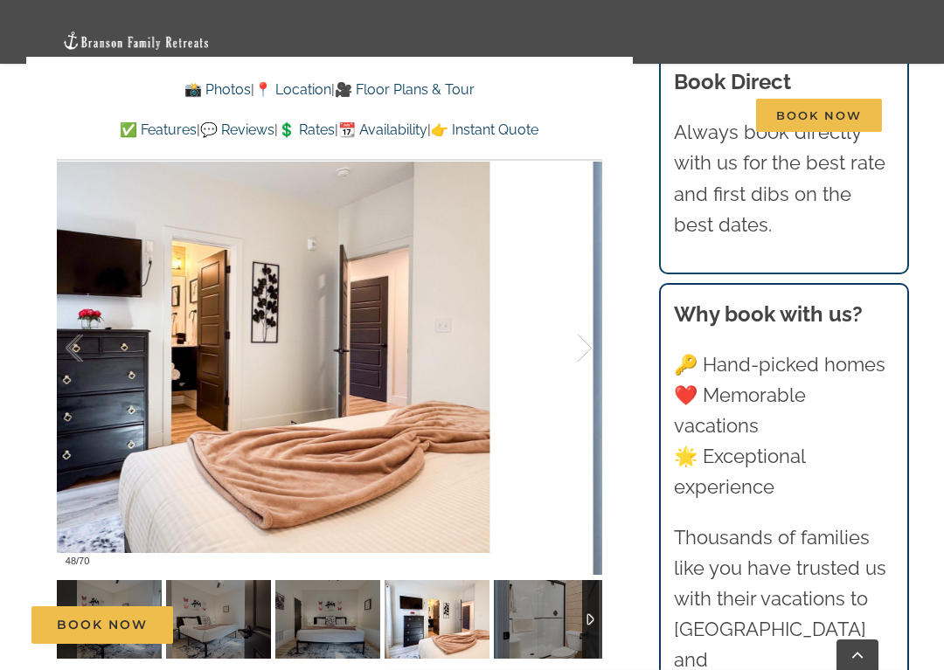
click at [586, 295] on div at bounding box center [566, 349] width 54 height 108
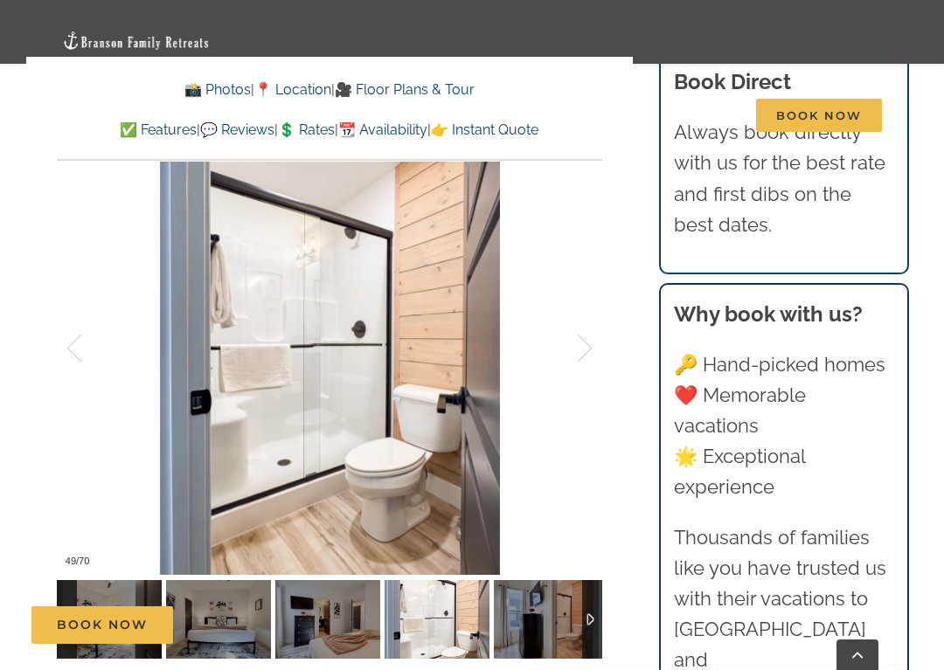
click at [580, 295] on div at bounding box center [566, 349] width 54 height 108
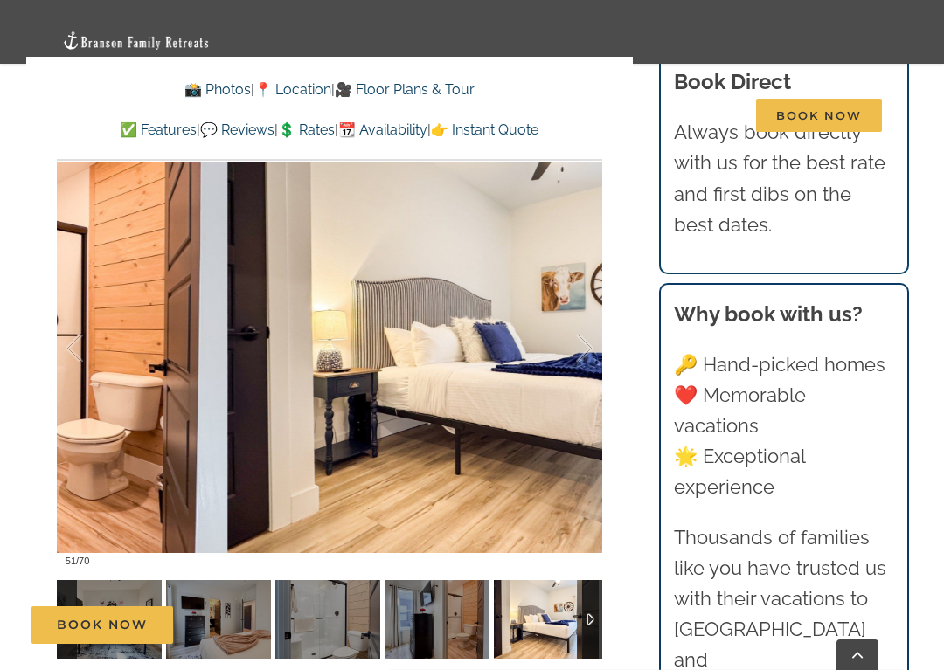
click at [584, 295] on div at bounding box center [566, 349] width 54 height 108
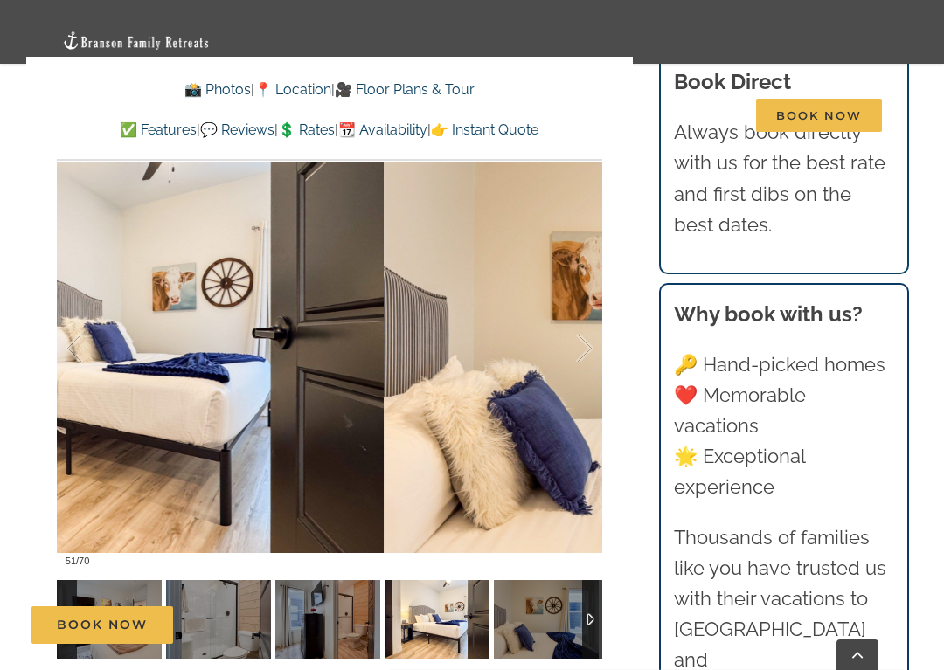
click at [582, 295] on div at bounding box center [566, 349] width 54 height 108
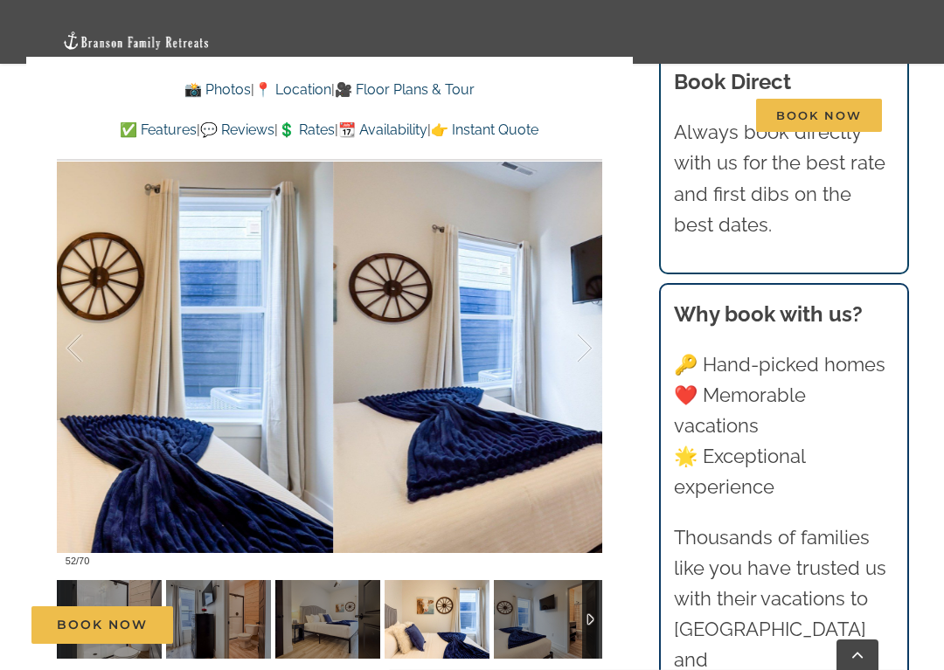
click at [581, 295] on div at bounding box center [566, 349] width 54 height 108
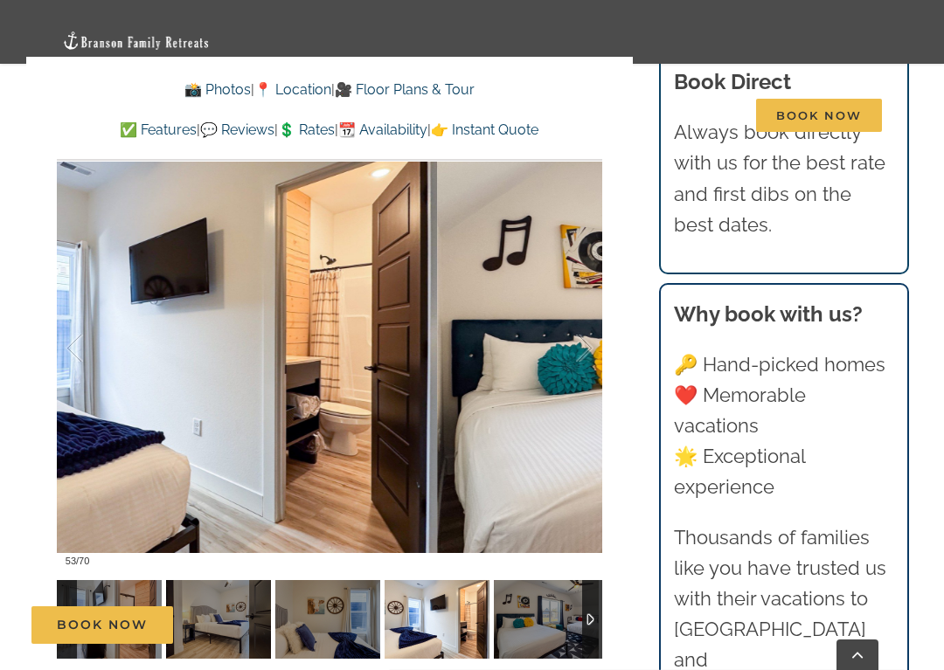
click at [580, 295] on div at bounding box center [566, 349] width 54 height 108
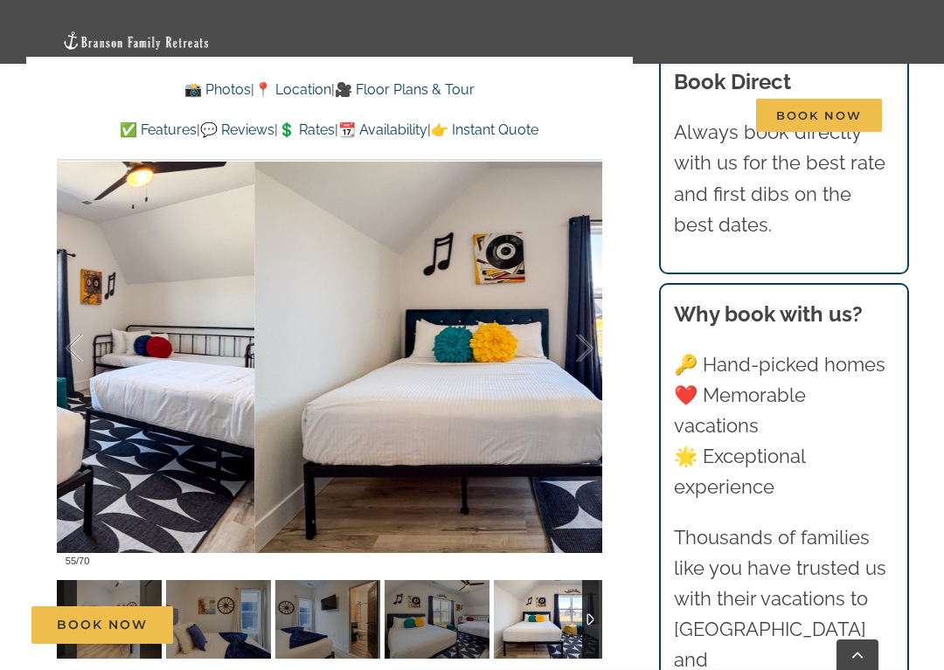
click at [583, 295] on div at bounding box center [566, 349] width 54 height 108
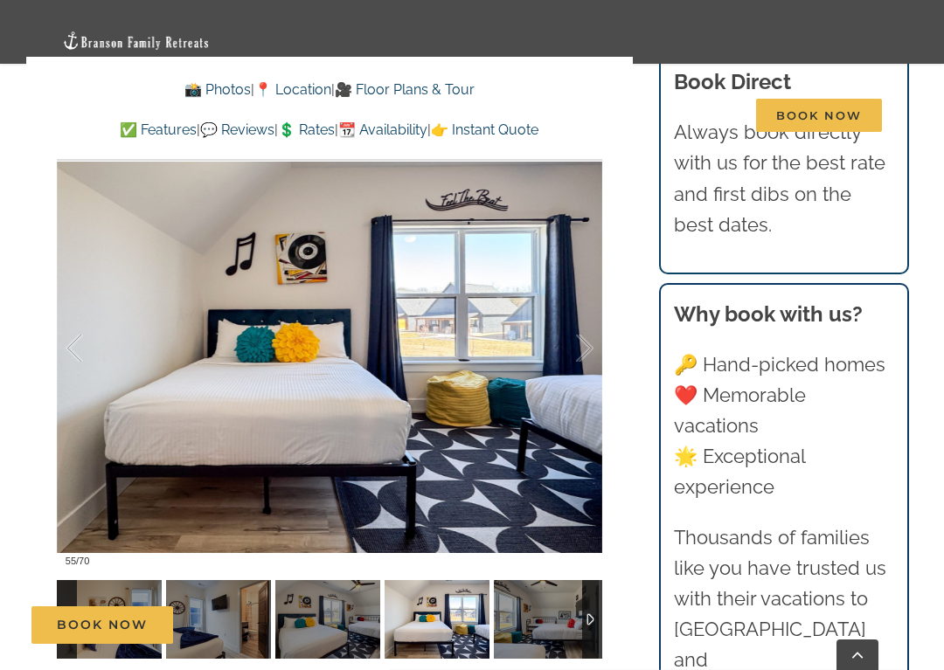
click at [580, 295] on div at bounding box center [566, 349] width 54 height 108
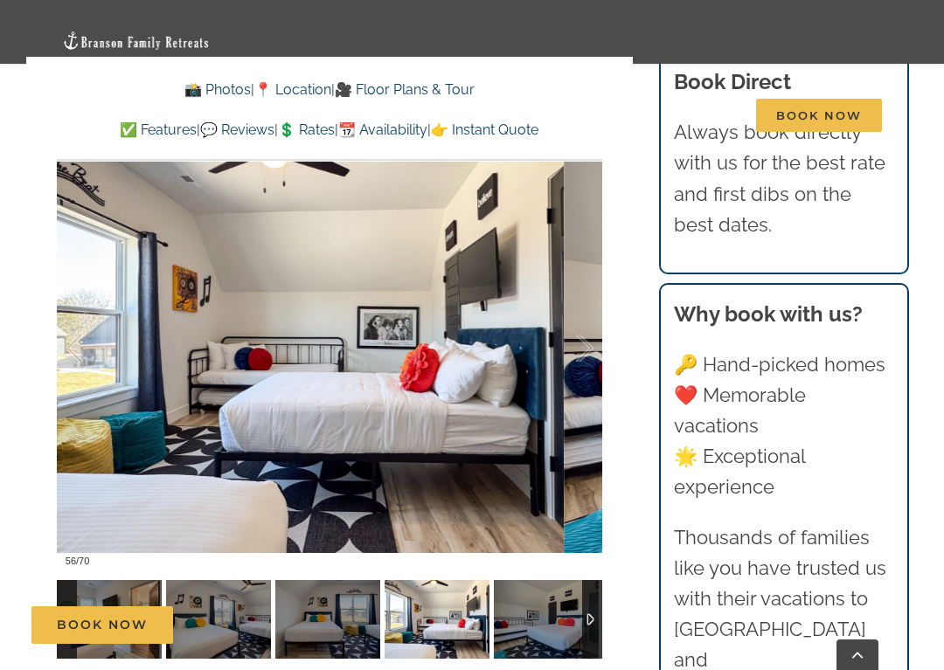
click at [582, 295] on div at bounding box center [566, 349] width 54 height 108
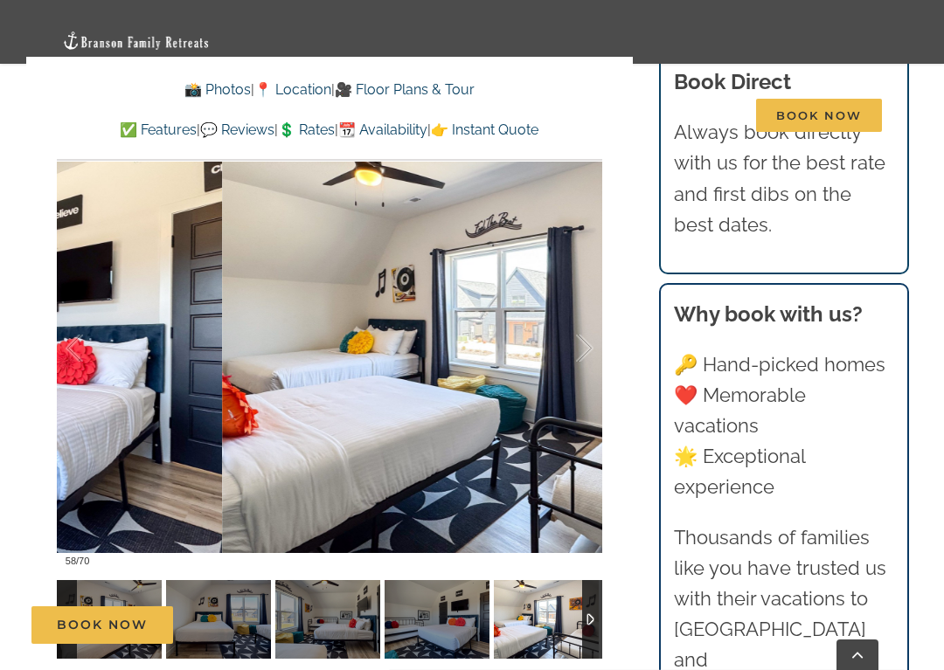
click at [579, 295] on div at bounding box center [566, 349] width 54 height 108
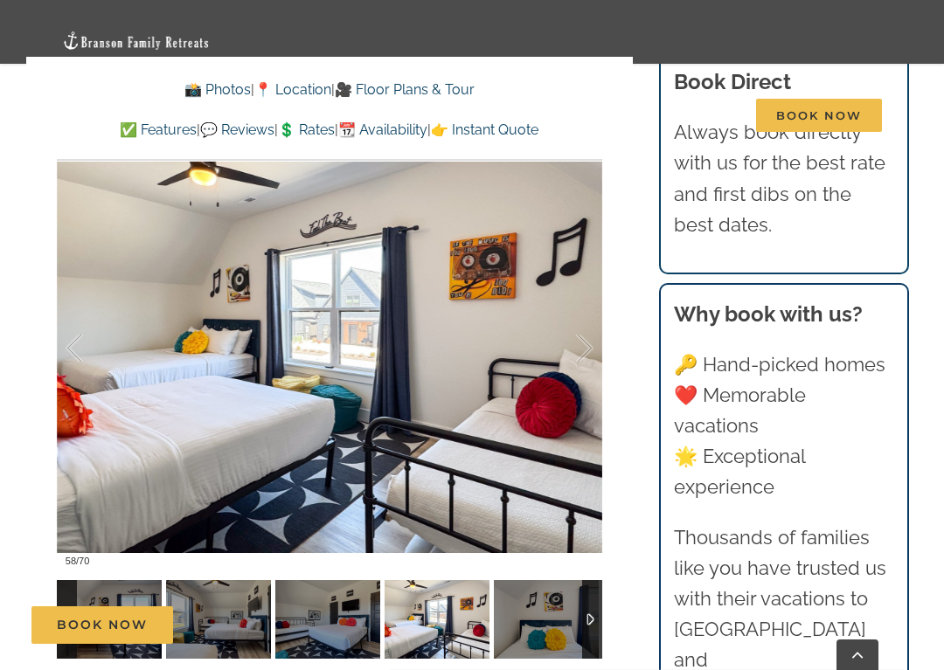
click at [581, 295] on div at bounding box center [566, 349] width 54 height 108
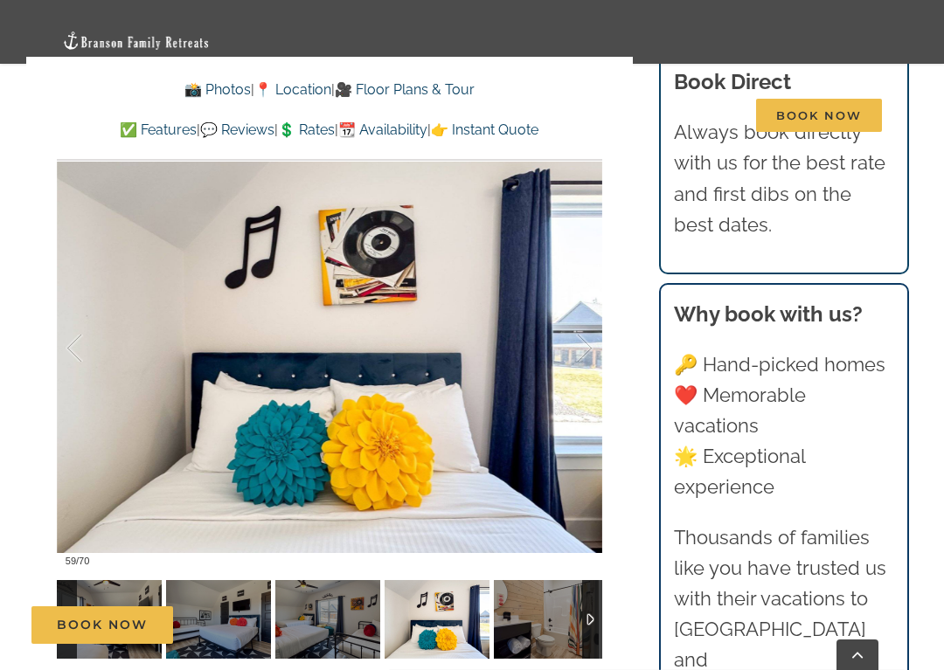
click at [580, 295] on div at bounding box center [566, 349] width 54 height 108
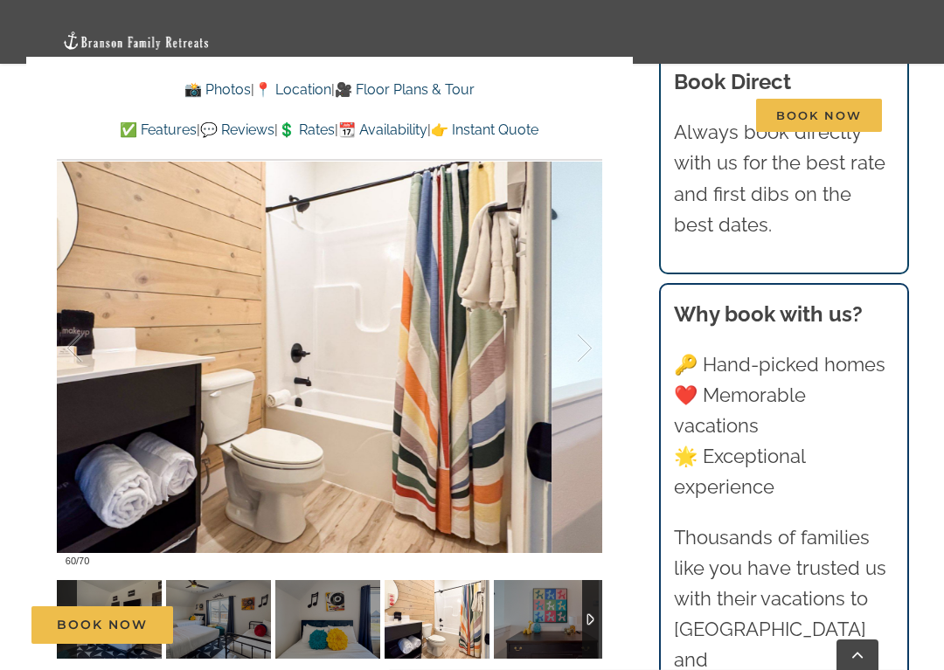
click at [583, 295] on div at bounding box center [566, 349] width 54 height 108
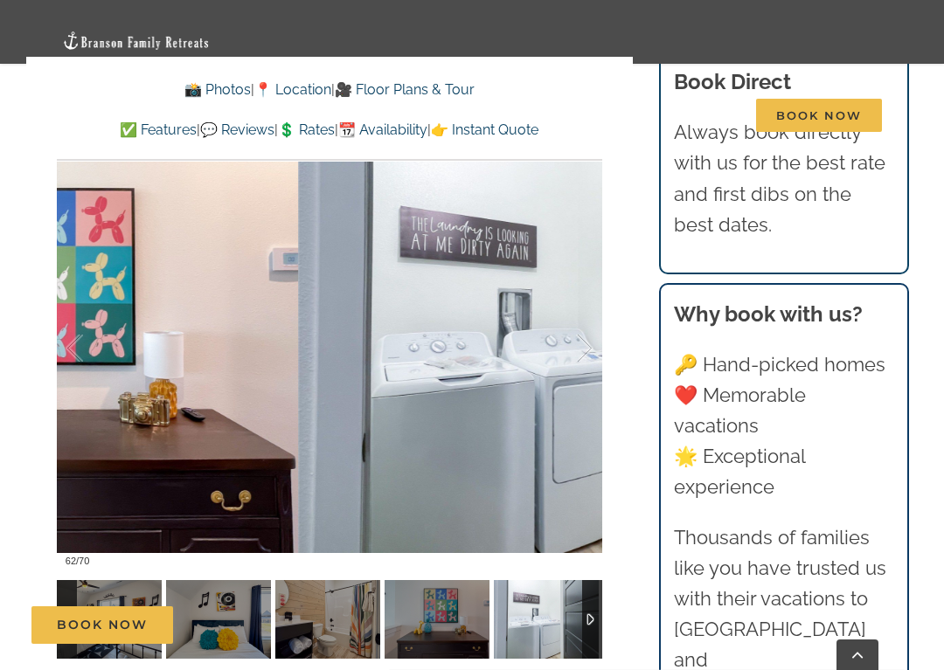
click at [584, 295] on div at bounding box center [566, 349] width 54 height 108
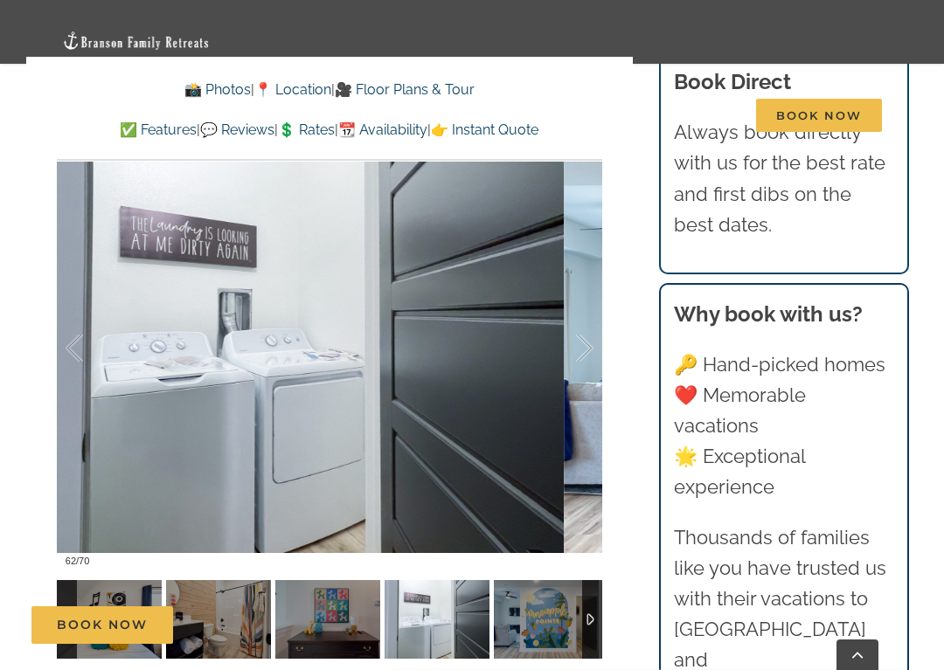
click at [583, 295] on div at bounding box center [566, 349] width 54 height 108
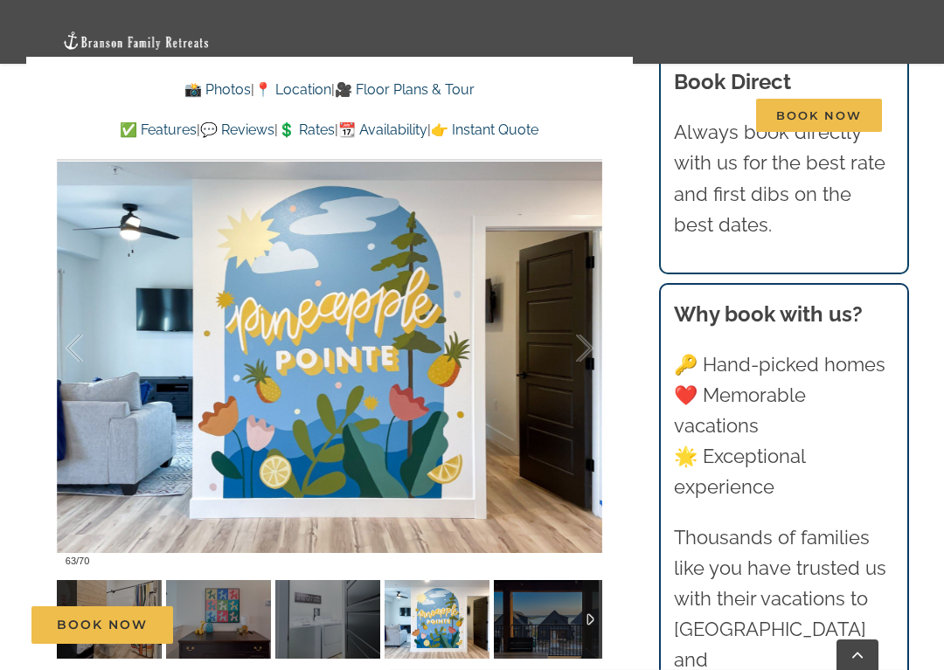
click at [577, 295] on div at bounding box center [566, 349] width 54 height 108
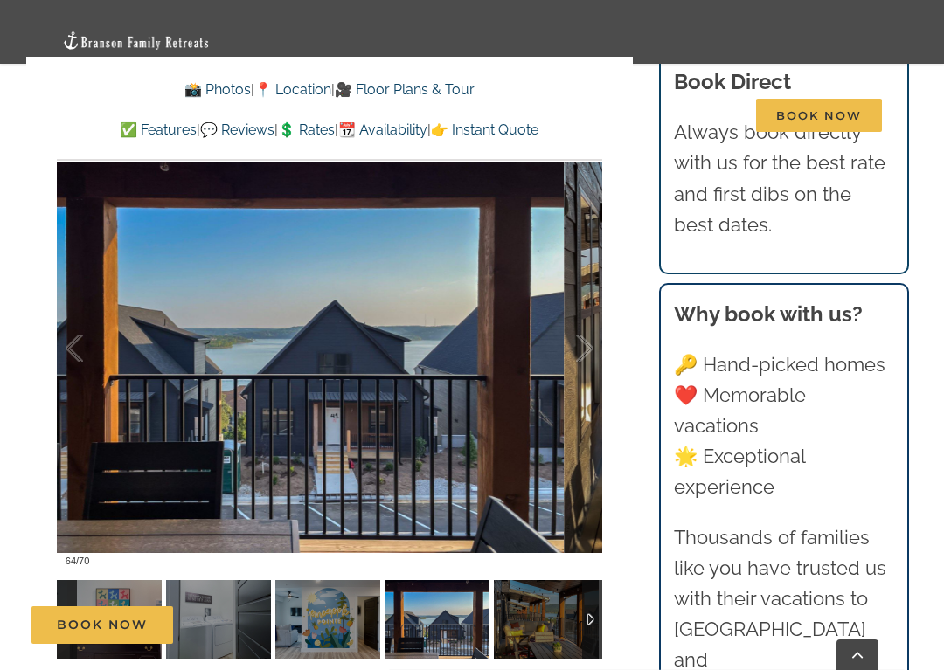
click at [579, 296] on div at bounding box center [566, 349] width 54 height 108
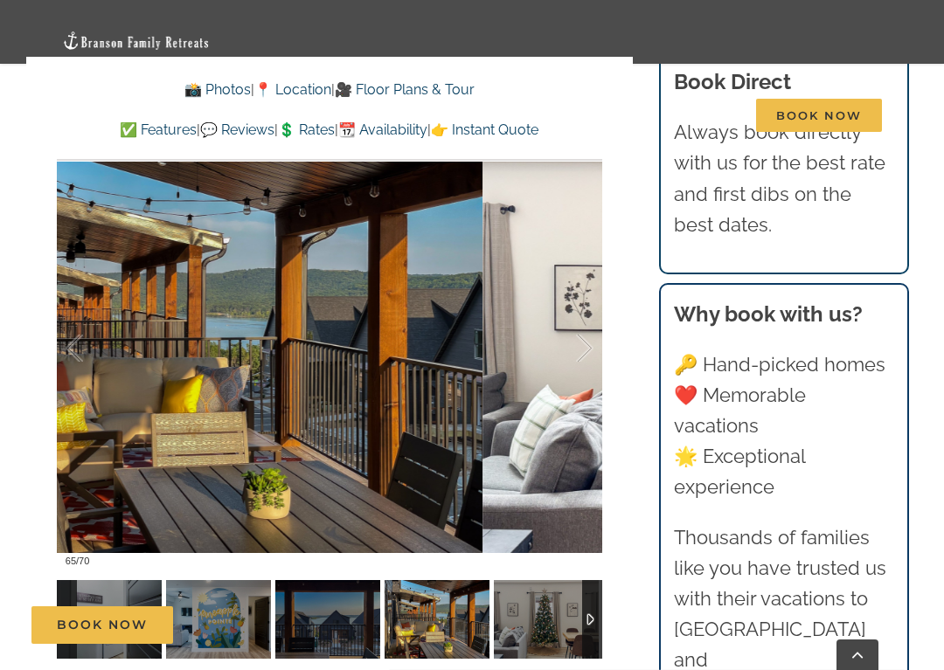
click at [579, 295] on div at bounding box center [566, 349] width 54 height 108
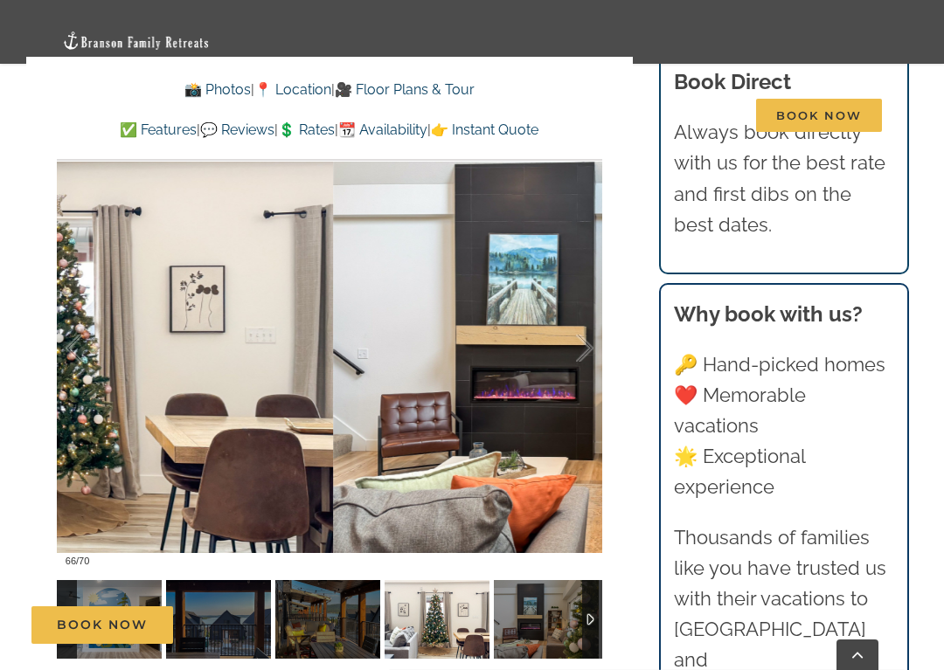
click at [582, 295] on div at bounding box center [566, 349] width 54 height 108
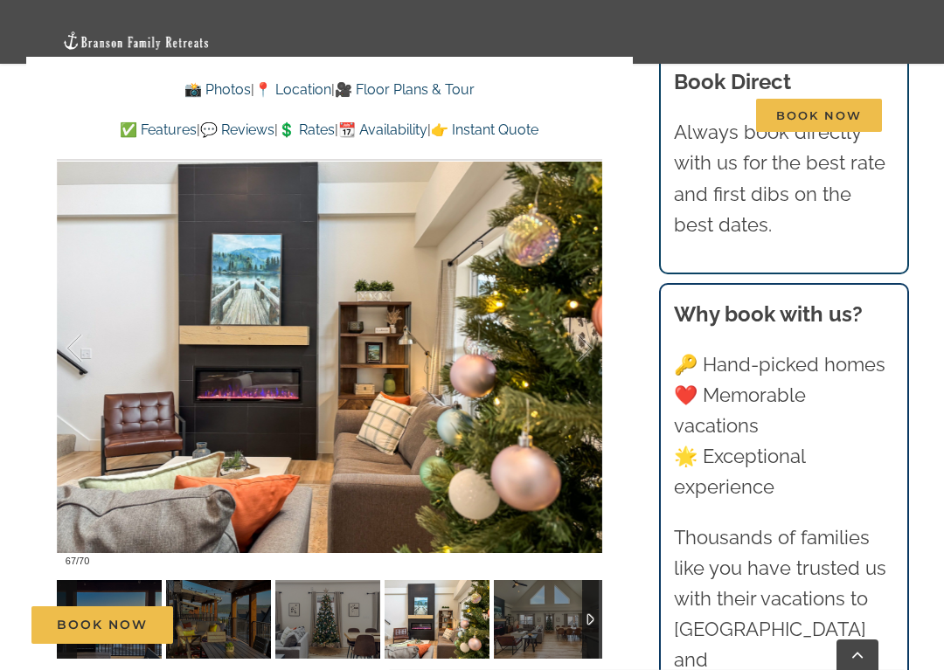
click at [579, 315] on div at bounding box center [566, 349] width 54 height 108
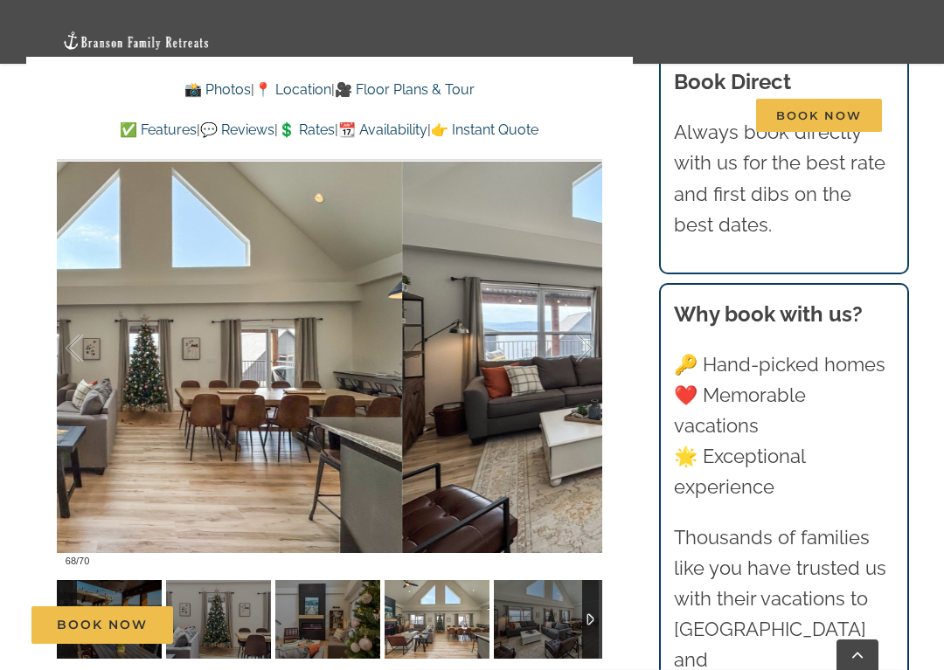
click at [580, 295] on div at bounding box center [566, 349] width 54 height 108
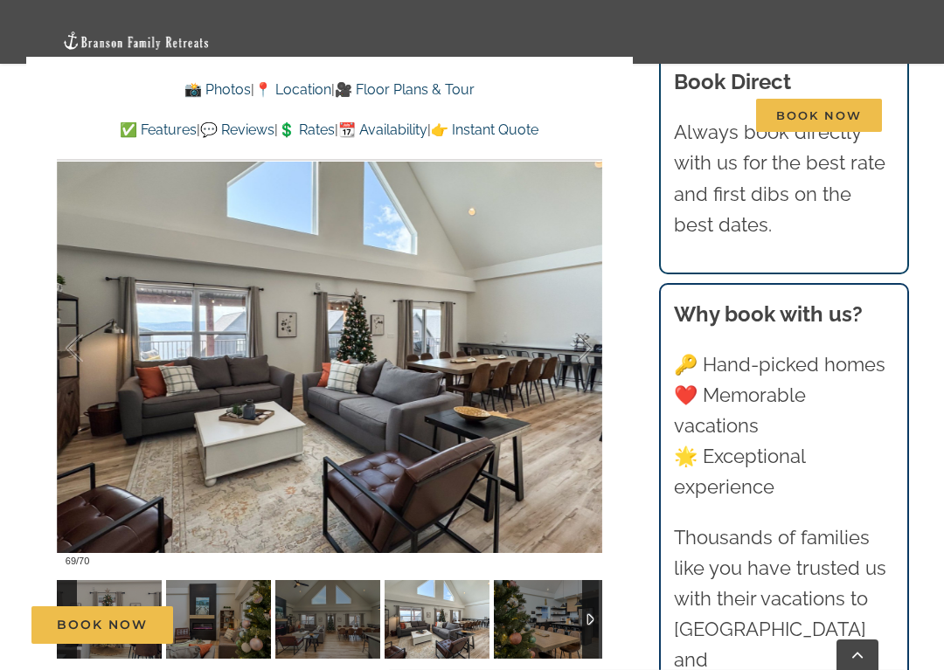
click at [585, 295] on div at bounding box center [566, 349] width 54 height 108
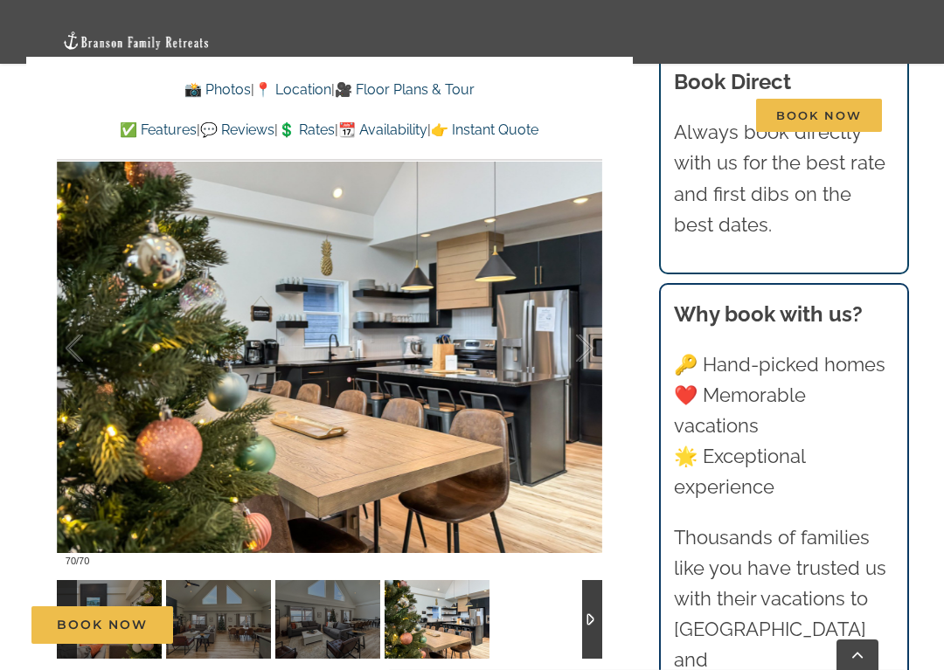
click at [582, 295] on div at bounding box center [566, 349] width 54 height 108
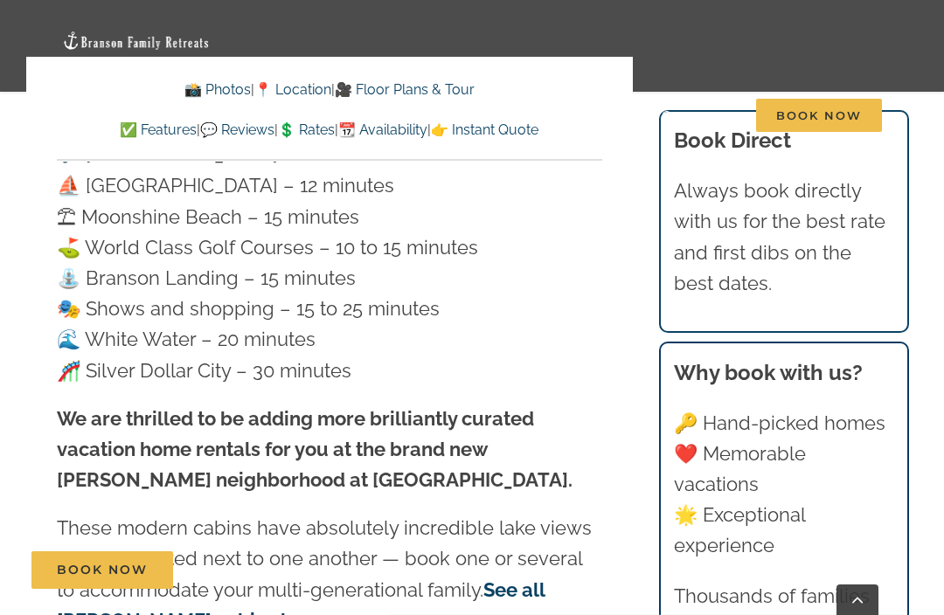
scroll to position [5191, 0]
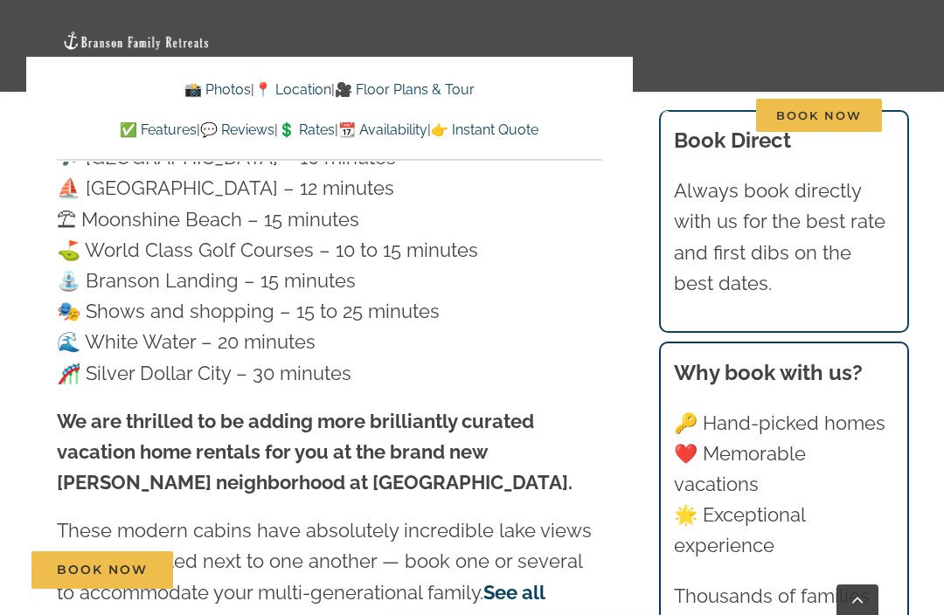
click at [505, 581] on link "See all [PERSON_NAME] cabins here" at bounding box center [301, 607] width 488 height 53
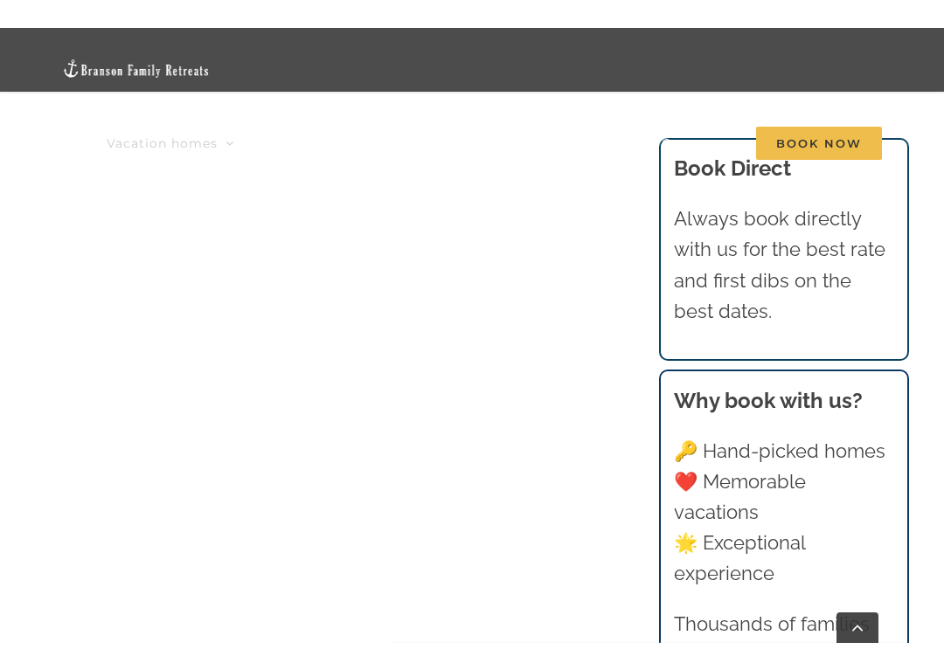
scroll to position [1497, 0]
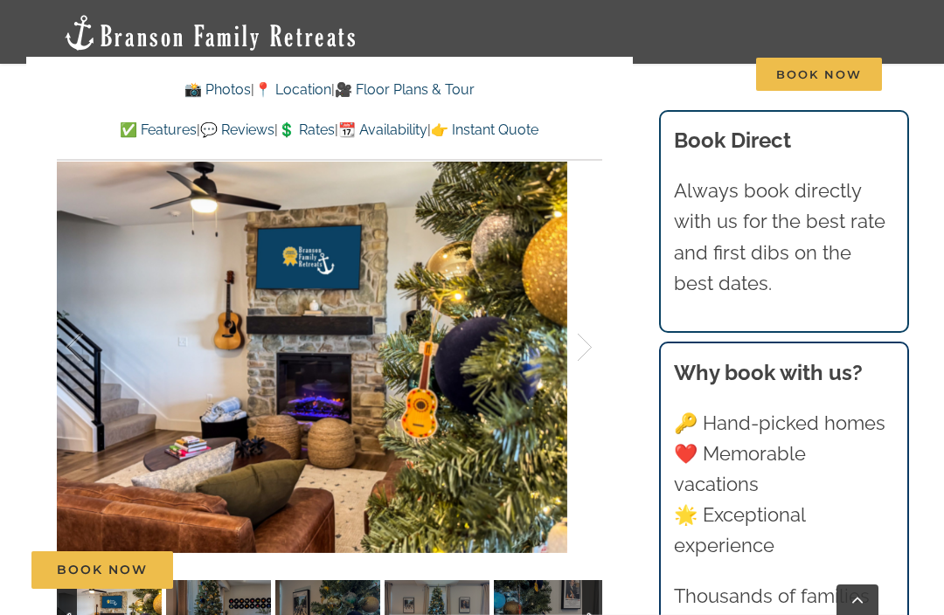
scroll to position [1087, 0]
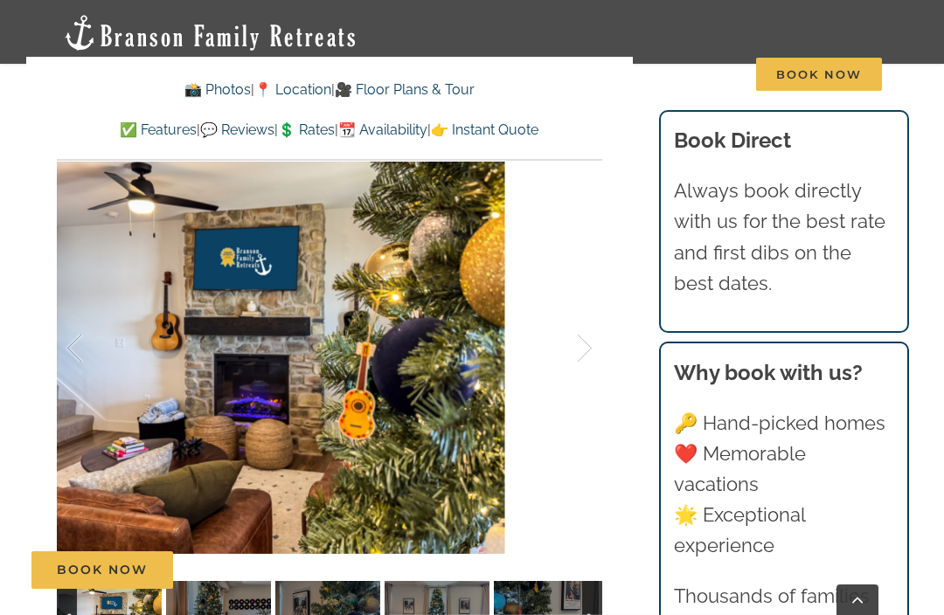
click at [589, 327] on div at bounding box center [566, 349] width 54 height 108
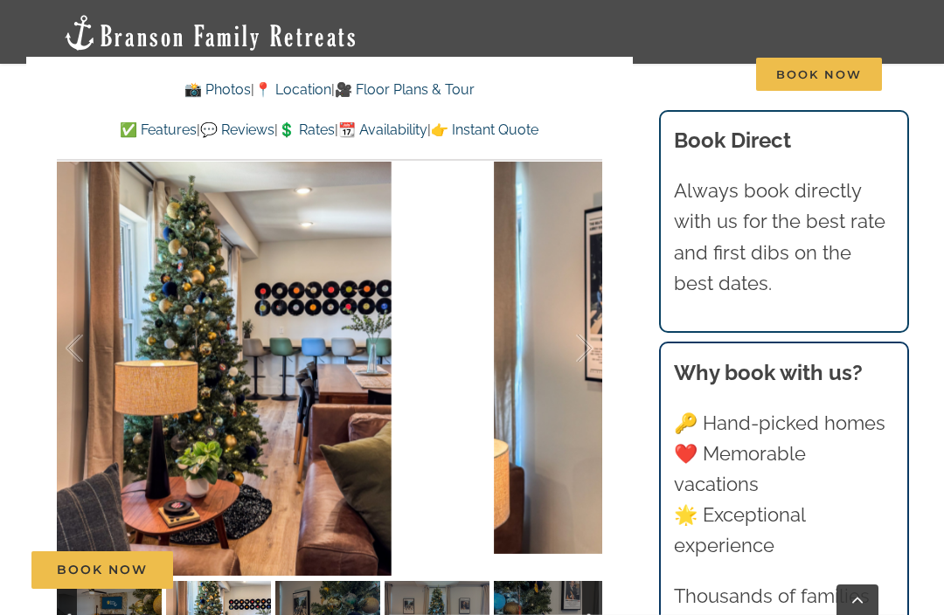
click at [577, 345] on div at bounding box center [566, 349] width 54 height 108
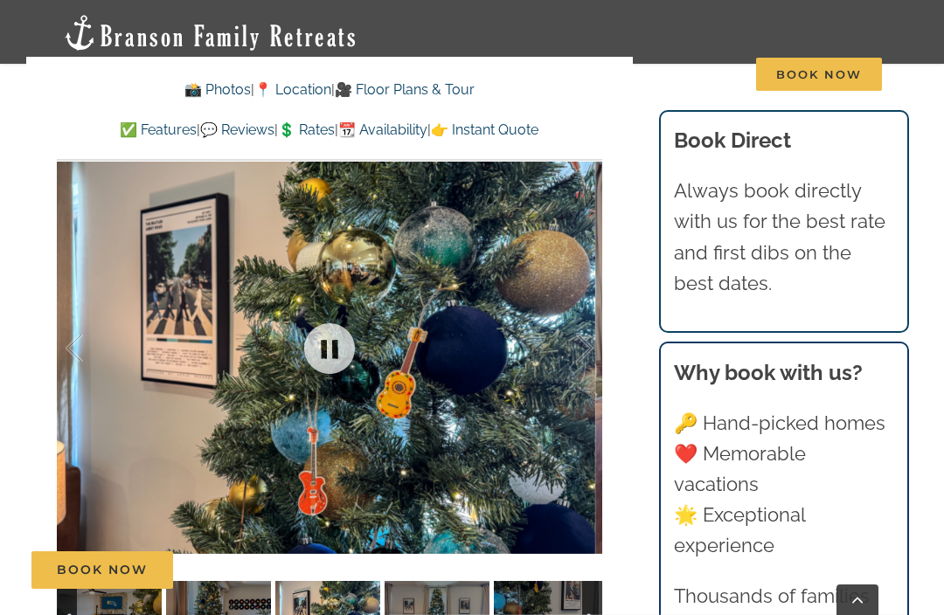
click at [573, 350] on div at bounding box center [566, 349] width 54 height 108
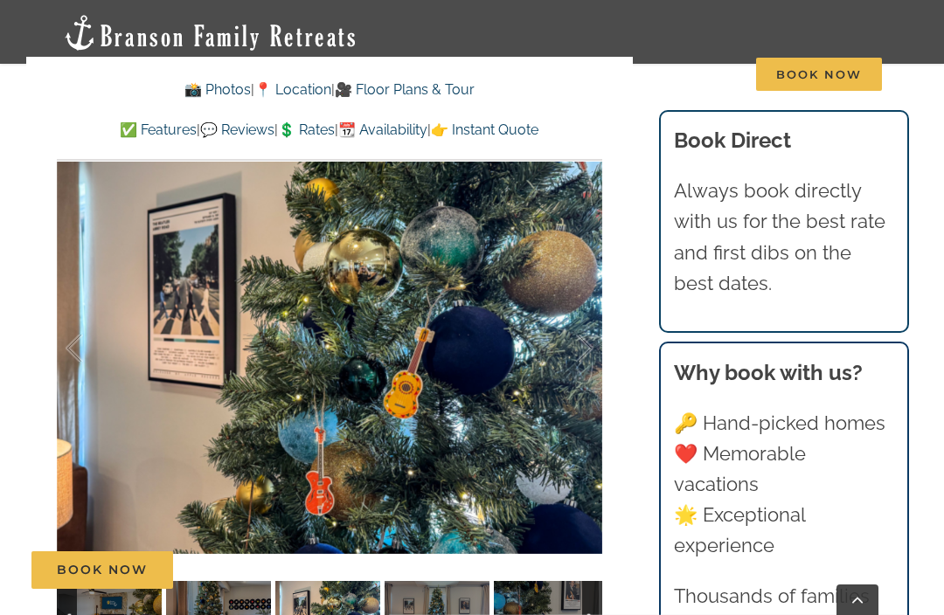
click at [581, 351] on div at bounding box center [566, 349] width 54 height 108
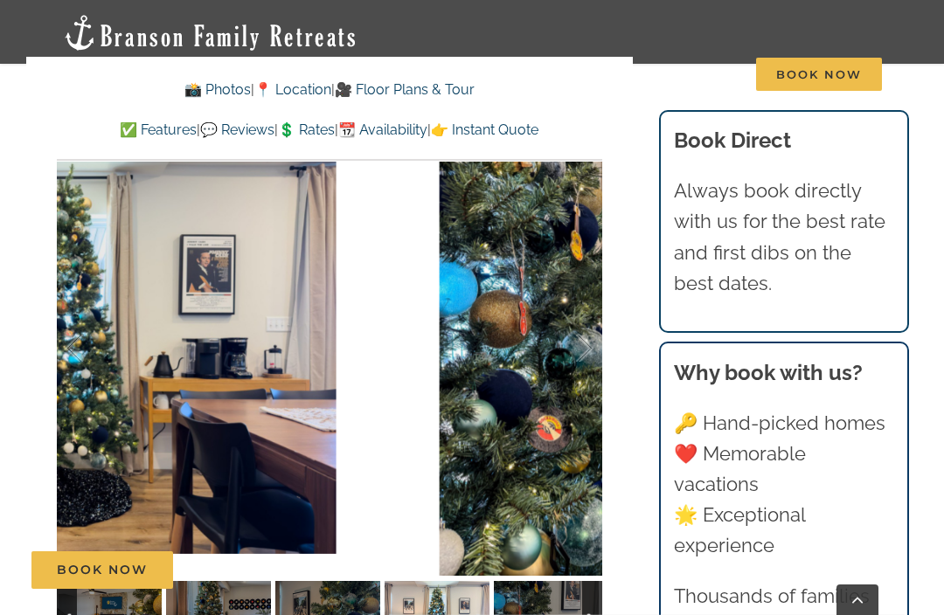
click at [587, 344] on div at bounding box center [566, 349] width 54 height 108
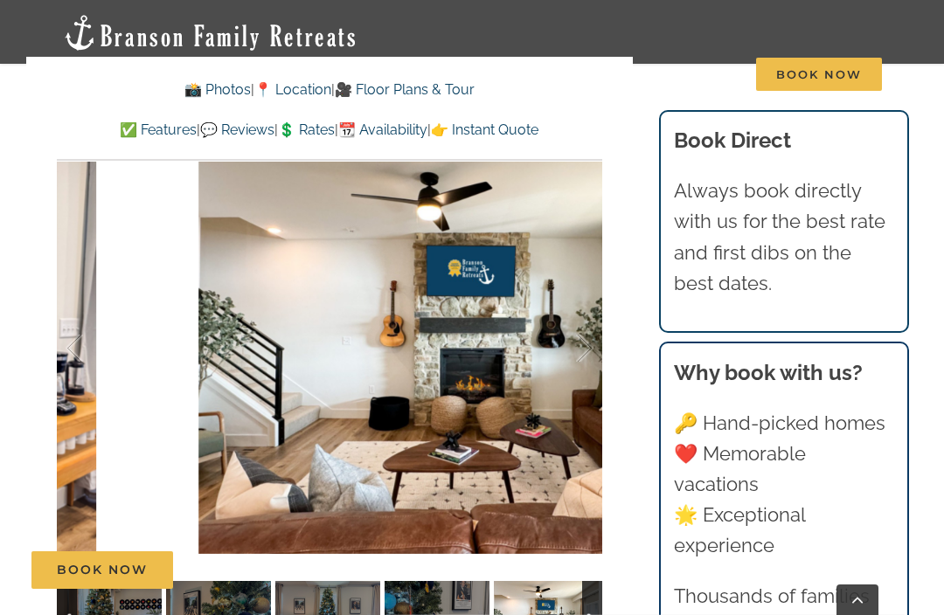
click at [579, 342] on div at bounding box center [566, 349] width 54 height 108
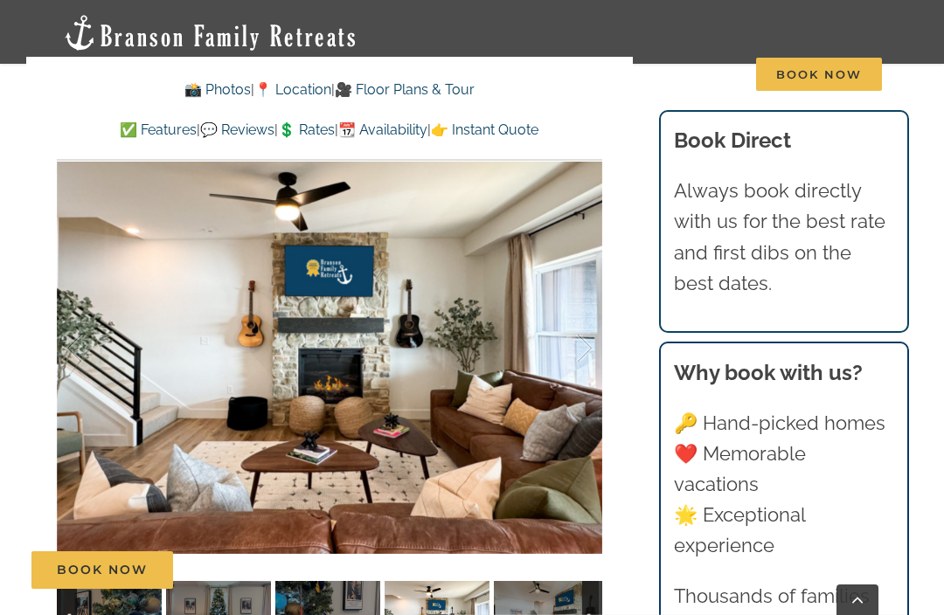
click at [583, 334] on div at bounding box center [566, 349] width 54 height 108
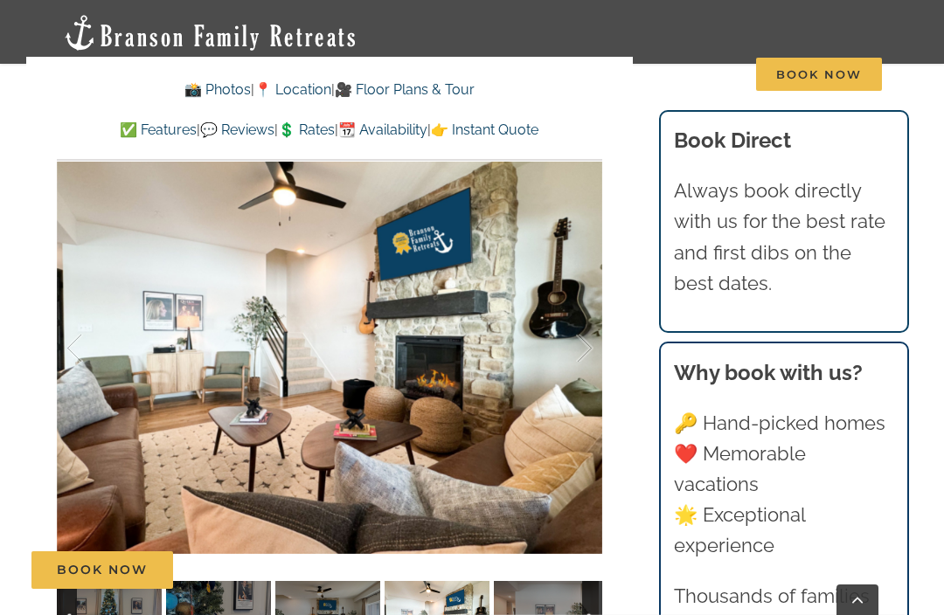
click at [579, 348] on div at bounding box center [566, 349] width 54 height 108
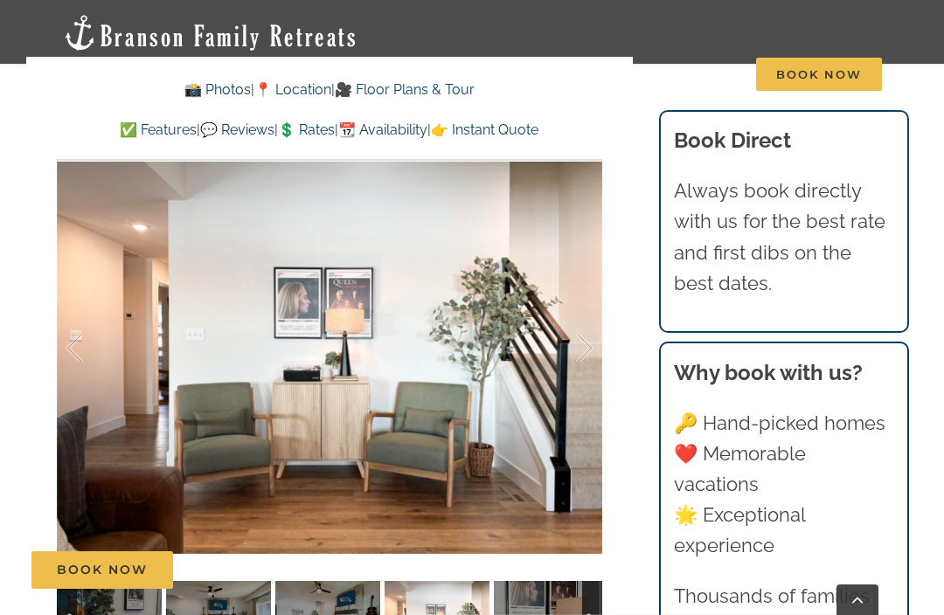
click at [579, 352] on div at bounding box center [566, 349] width 54 height 108
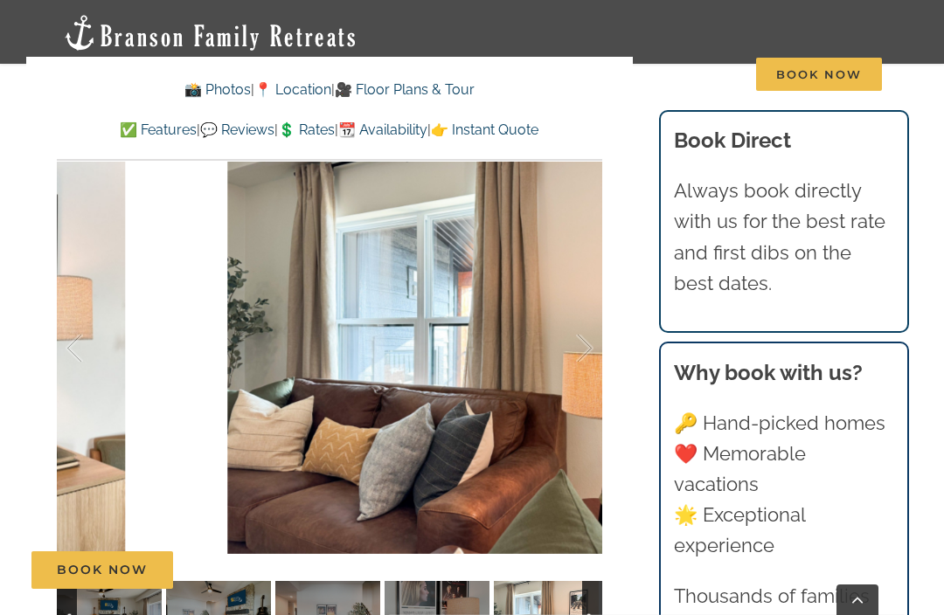
click at [580, 346] on div at bounding box center [566, 349] width 54 height 108
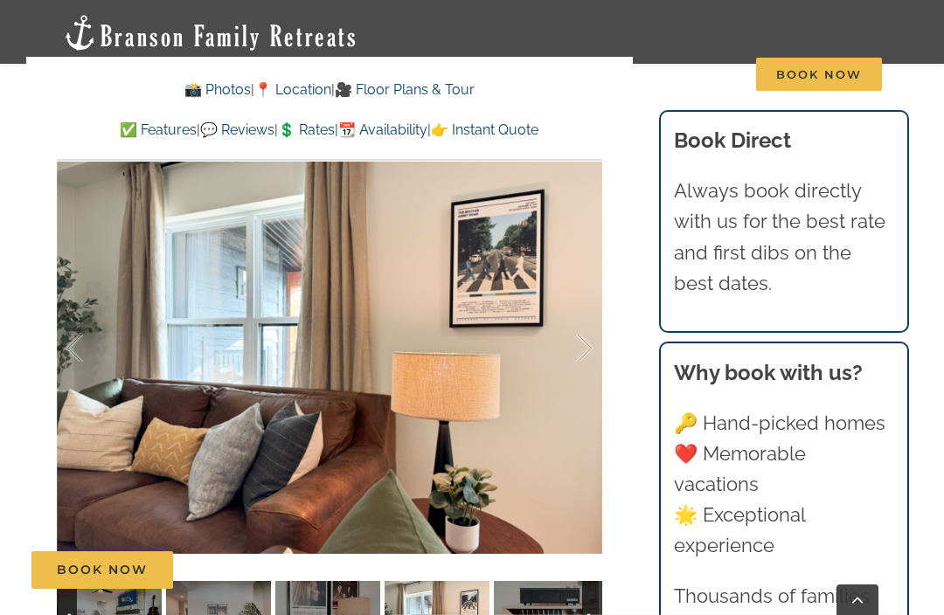
click at [582, 347] on div at bounding box center [566, 349] width 54 height 108
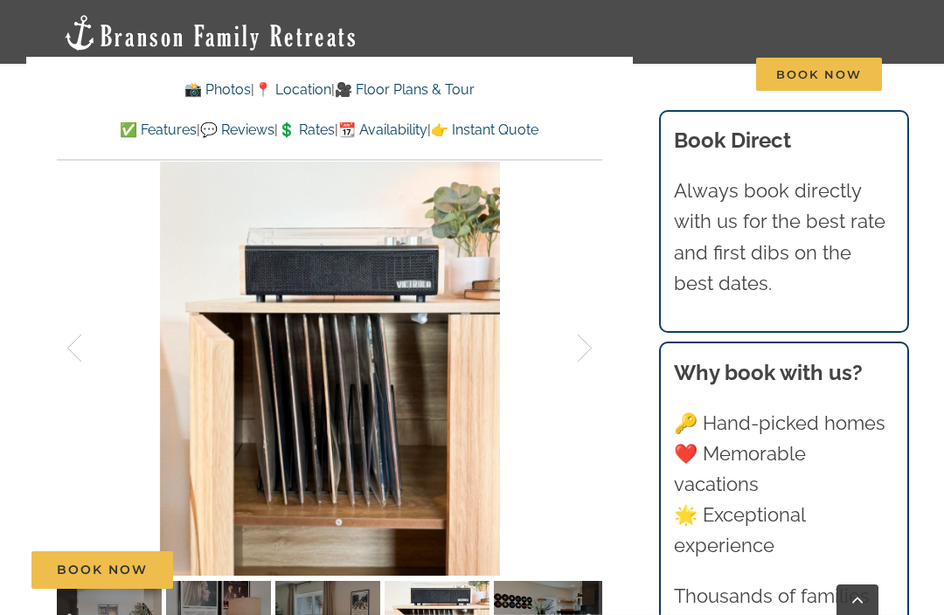
click at [581, 342] on div at bounding box center [566, 349] width 54 height 108
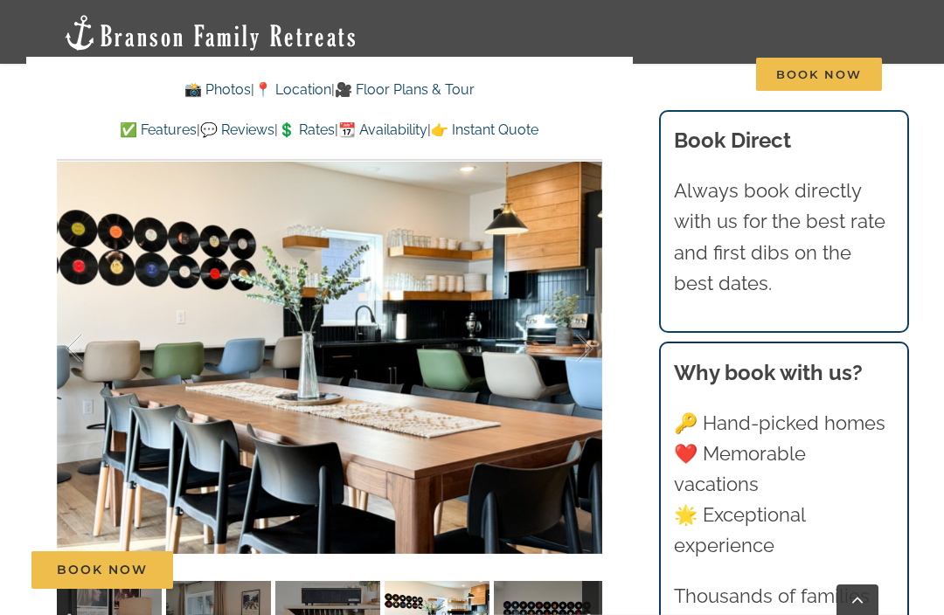
click at [582, 344] on div at bounding box center [566, 349] width 54 height 108
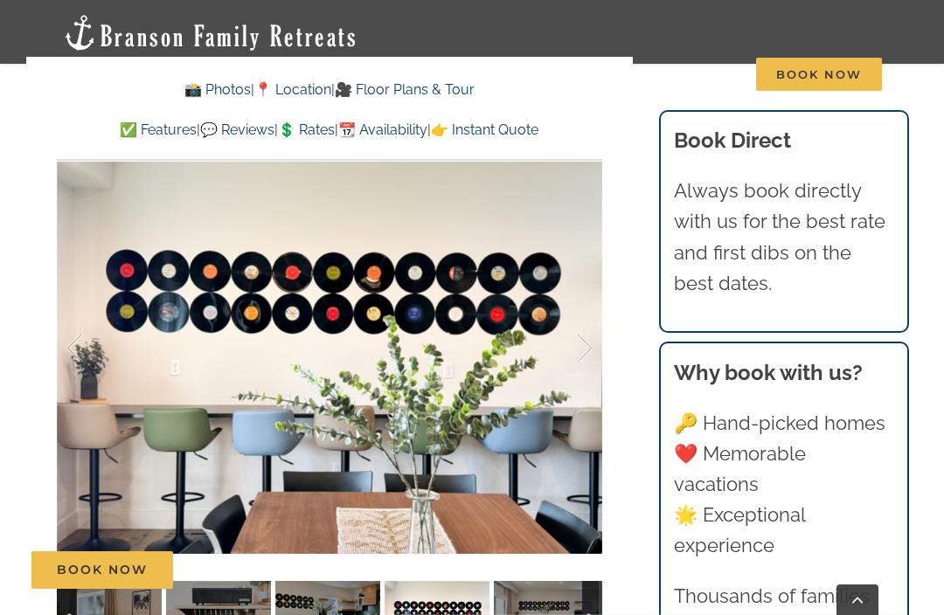
click at [578, 341] on div at bounding box center [566, 349] width 54 height 108
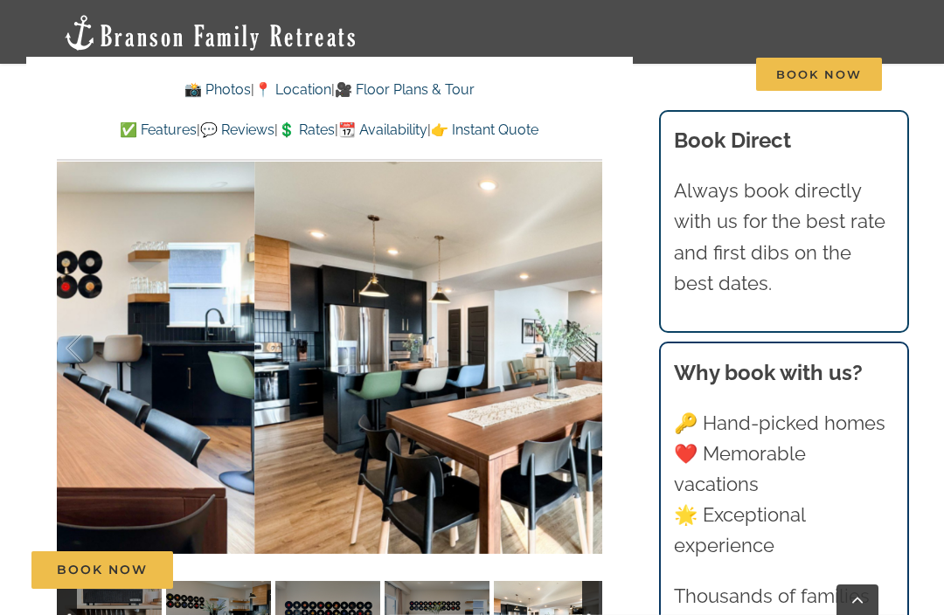
click at [586, 321] on div at bounding box center [566, 349] width 54 height 108
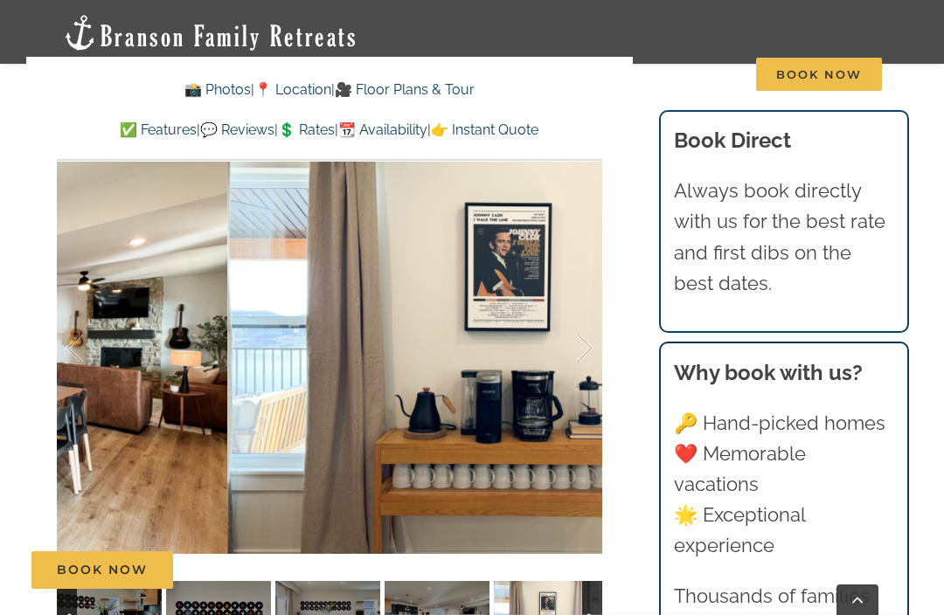
click at [584, 346] on div at bounding box center [566, 349] width 54 height 108
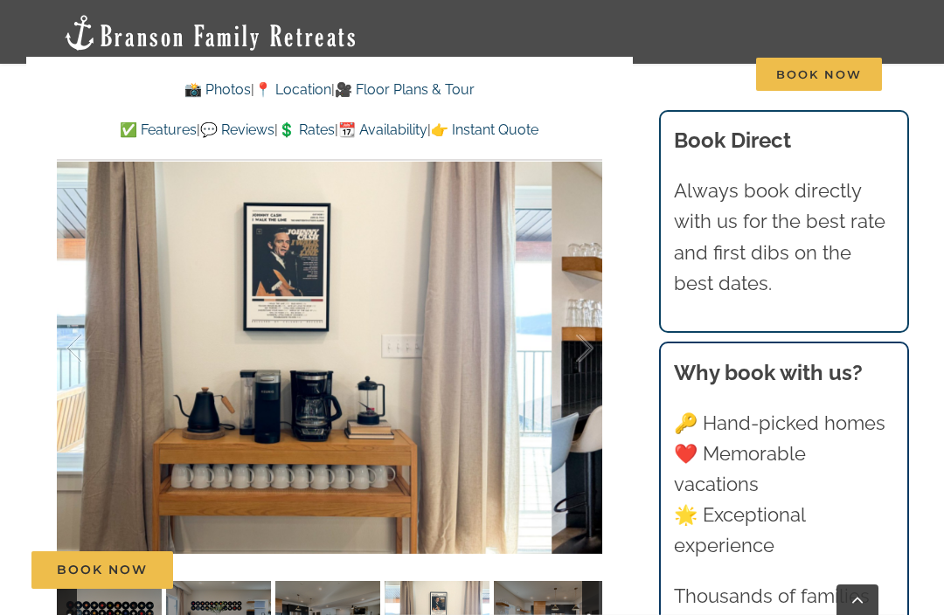
click at [587, 343] on div at bounding box center [566, 349] width 54 height 108
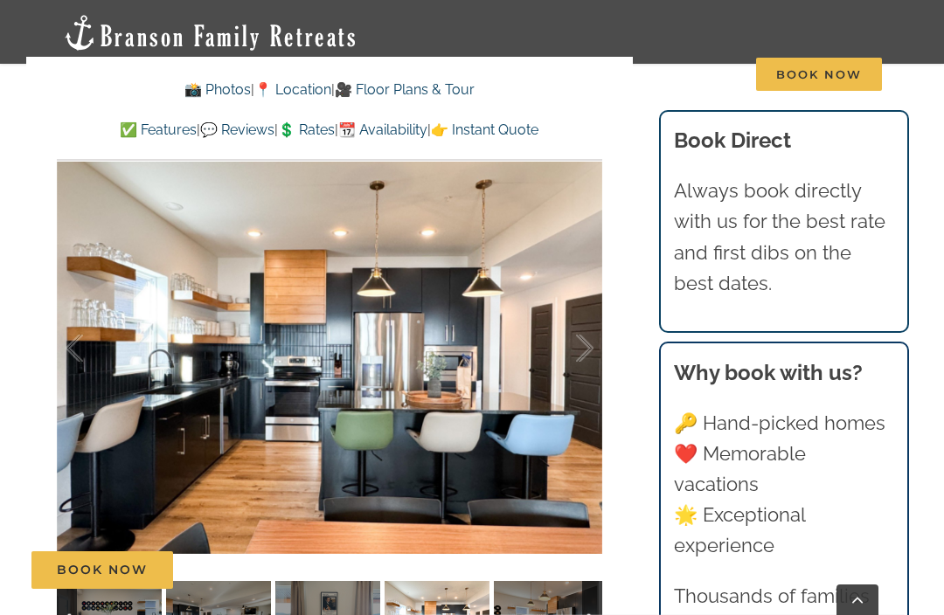
click at [583, 345] on div at bounding box center [566, 349] width 54 height 108
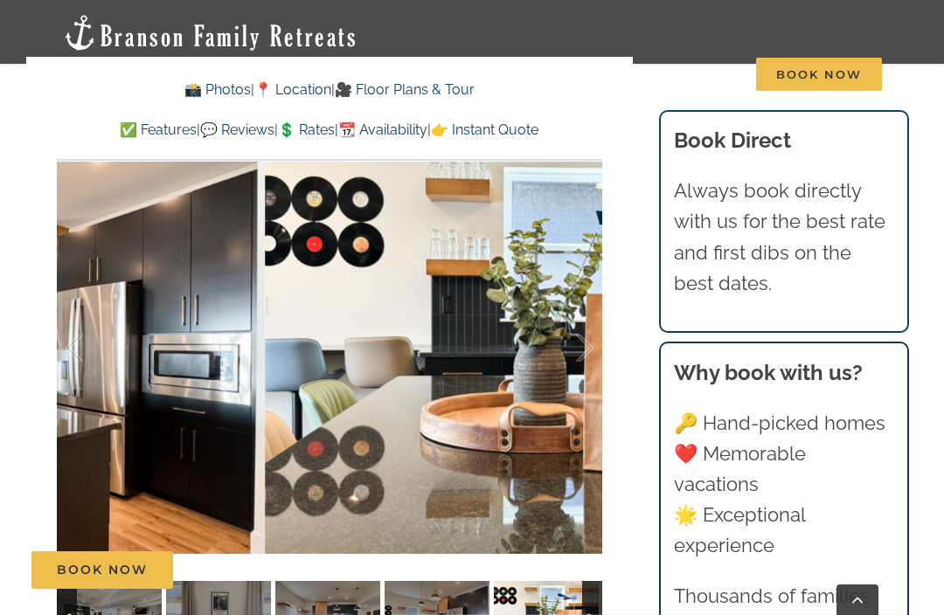
click at [566, 353] on div at bounding box center [566, 349] width 54 height 108
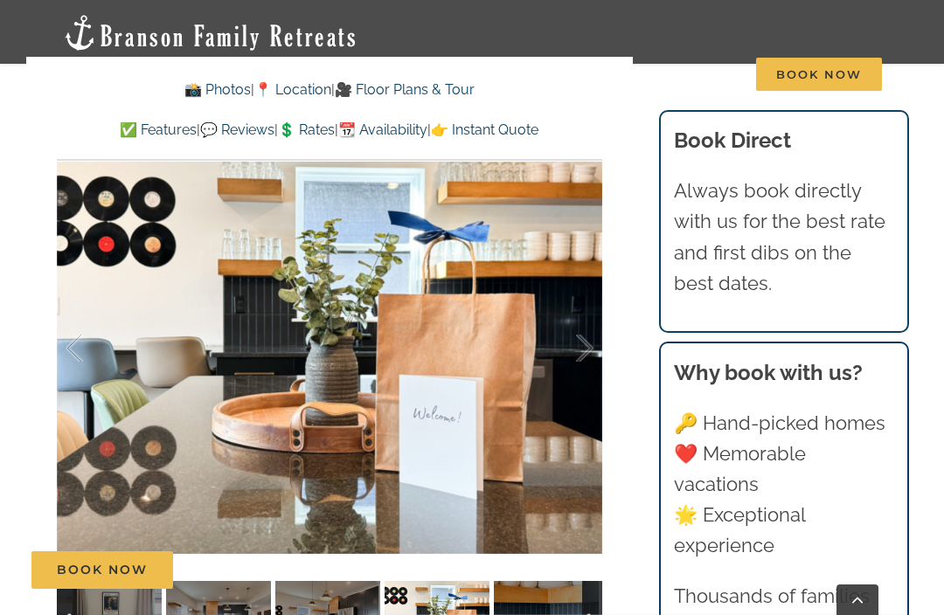
click at [582, 345] on div at bounding box center [566, 349] width 54 height 108
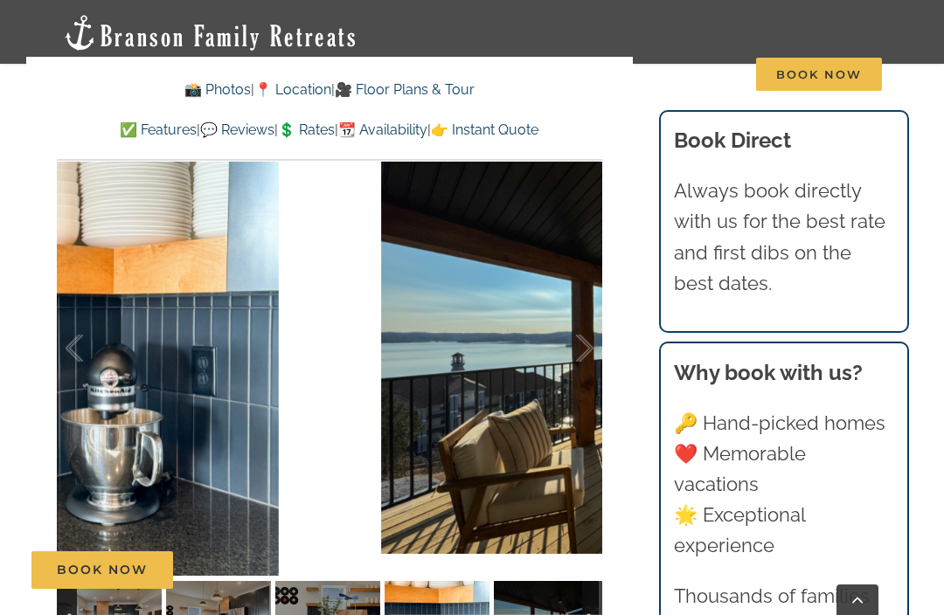
click at [581, 348] on div at bounding box center [566, 349] width 54 height 108
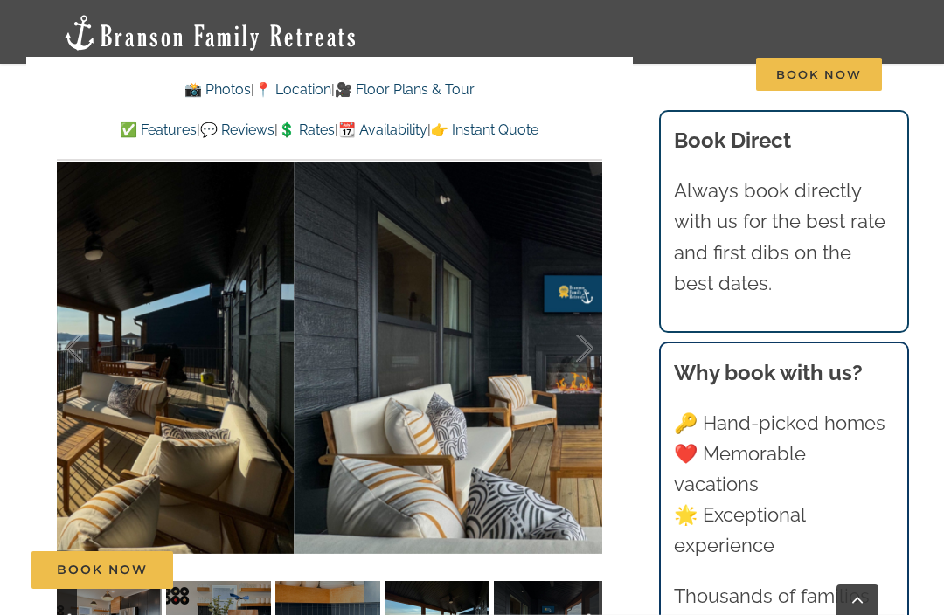
click at [587, 345] on div at bounding box center [566, 349] width 54 height 108
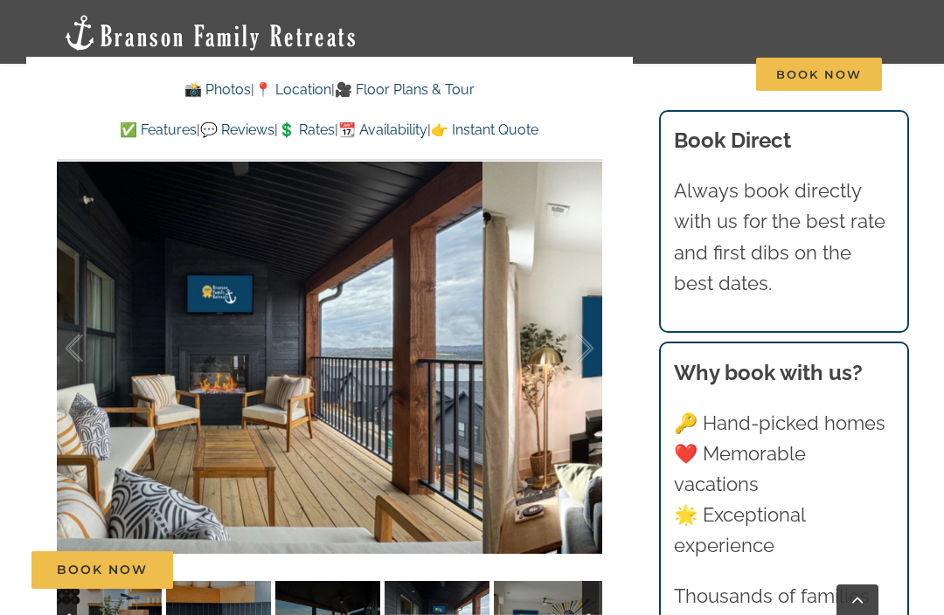
click at [577, 340] on div at bounding box center [566, 349] width 54 height 108
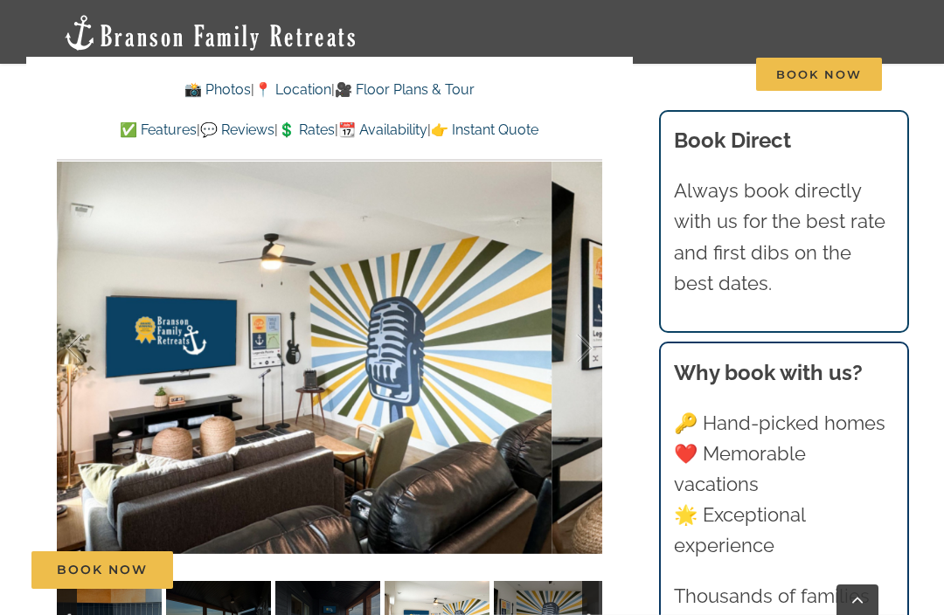
click at [585, 341] on div at bounding box center [566, 349] width 54 height 108
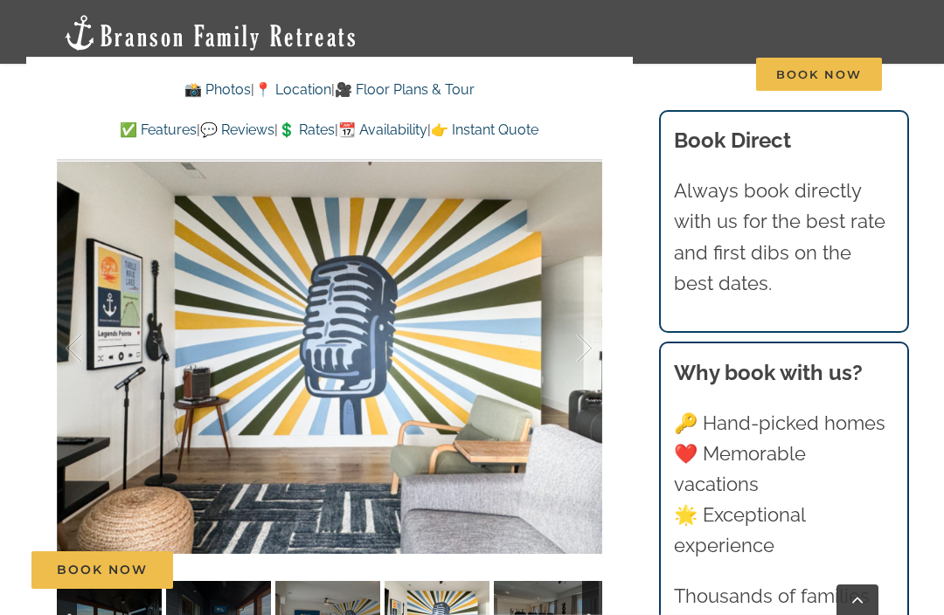
click at [586, 349] on div at bounding box center [566, 349] width 54 height 108
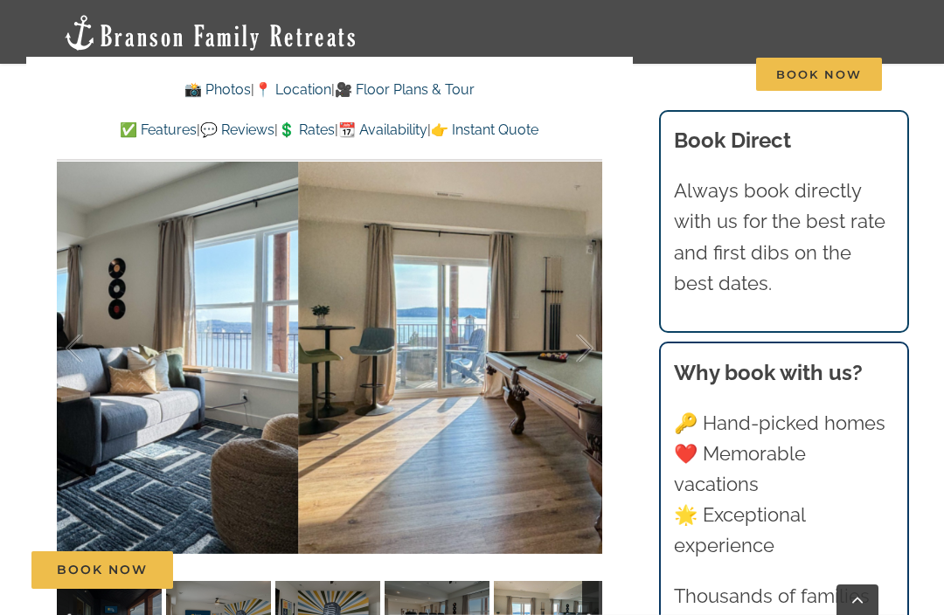
click at [589, 344] on div at bounding box center [566, 349] width 54 height 108
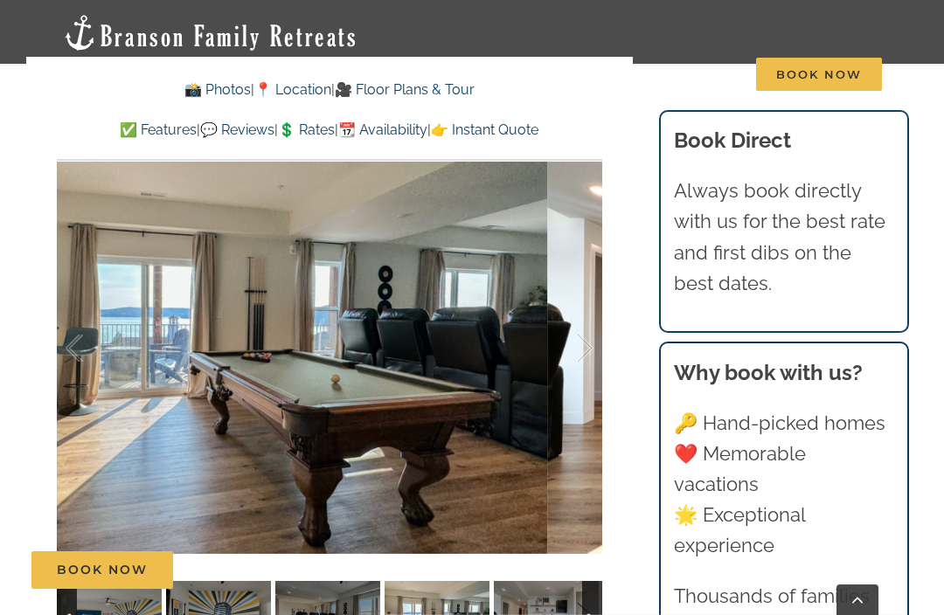
click at [579, 348] on div at bounding box center [566, 349] width 54 height 108
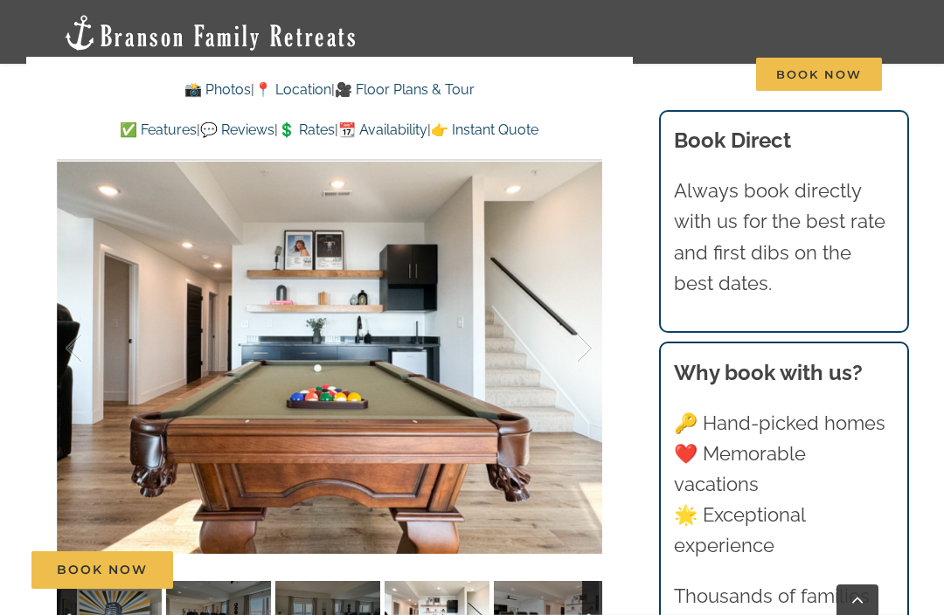
click at [582, 347] on div at bounding box center [566, 349] width 54 height 108
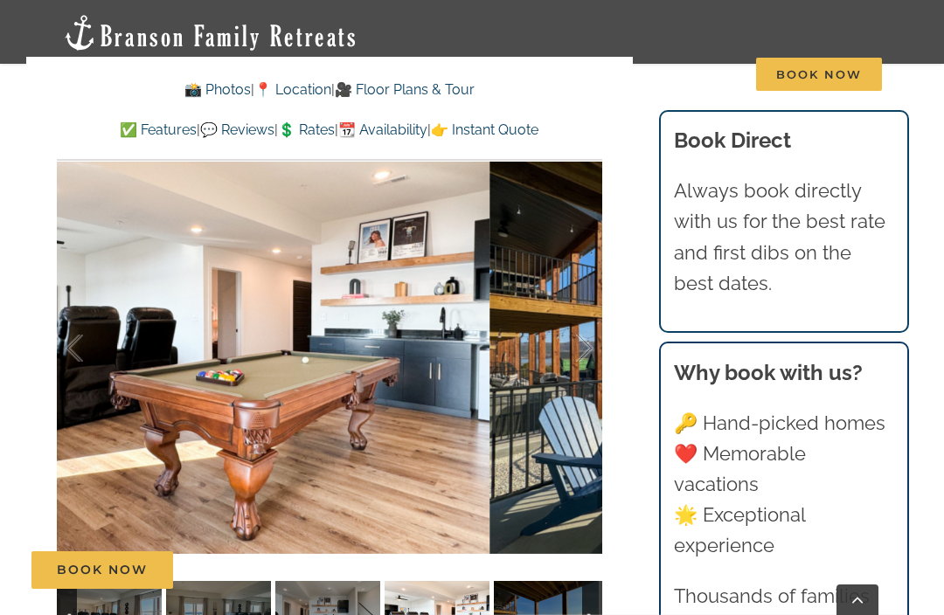
click at [583, 341] on div at bounding box center [566, 349] width 54 height 108
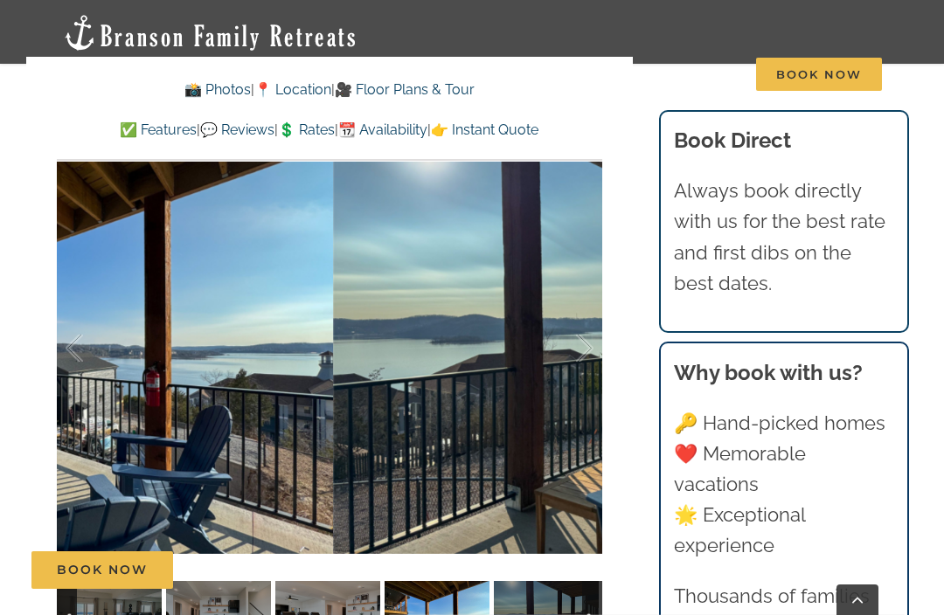
click at [590, 349] on div at bounding box center [566, 349] width 54 height 108
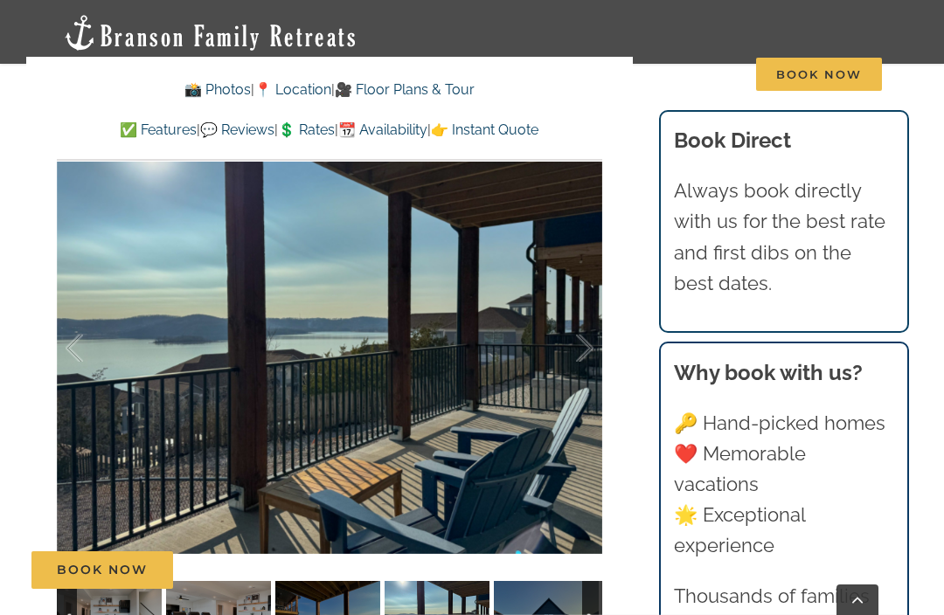
click at [587, 346] on div at bounding box center [566, 349] width 54 height 108
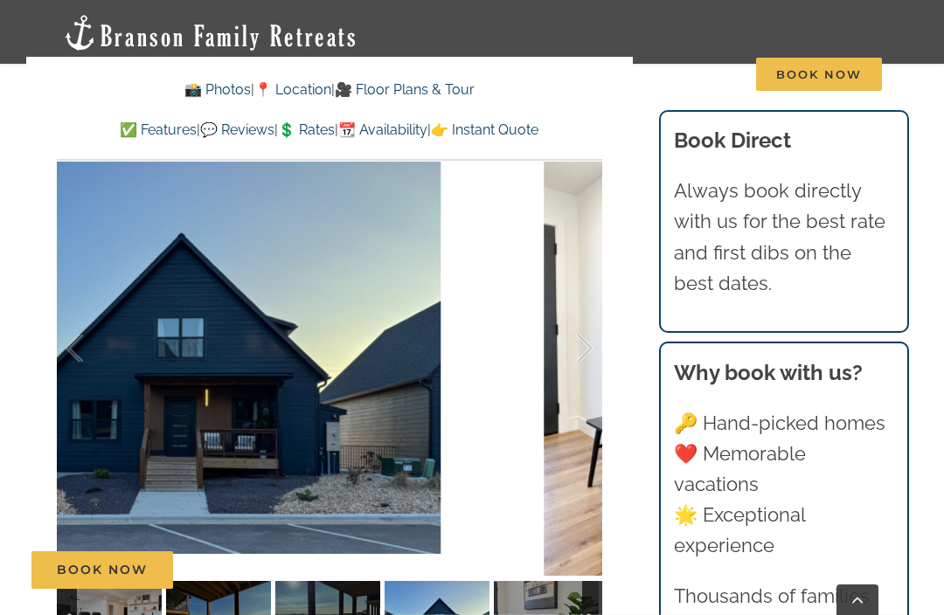
click at [583, 349] on div at bounding box center [566, 349] width 54 height 108
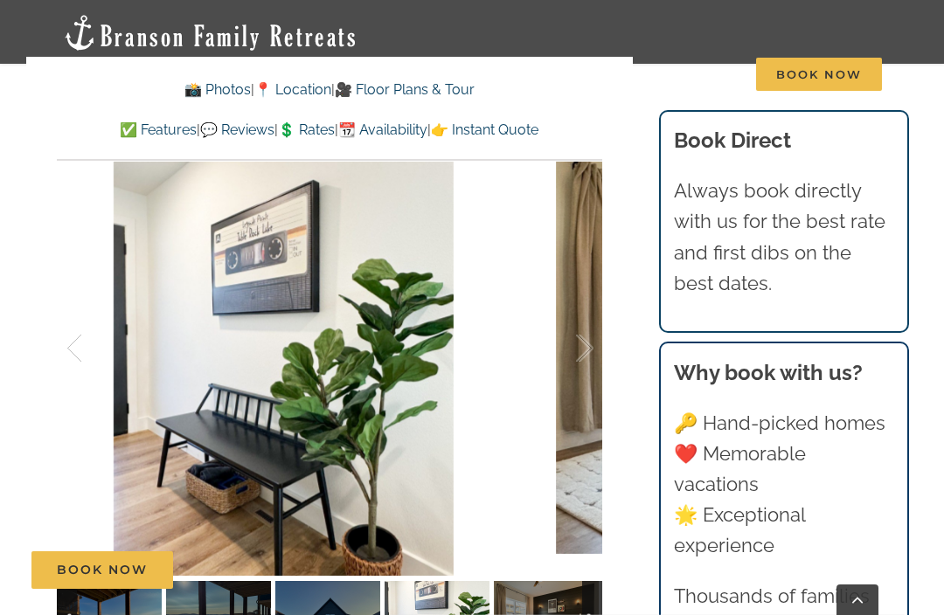
click at [579, 347] on div at bounding box center [566, 349] width 54 height 108
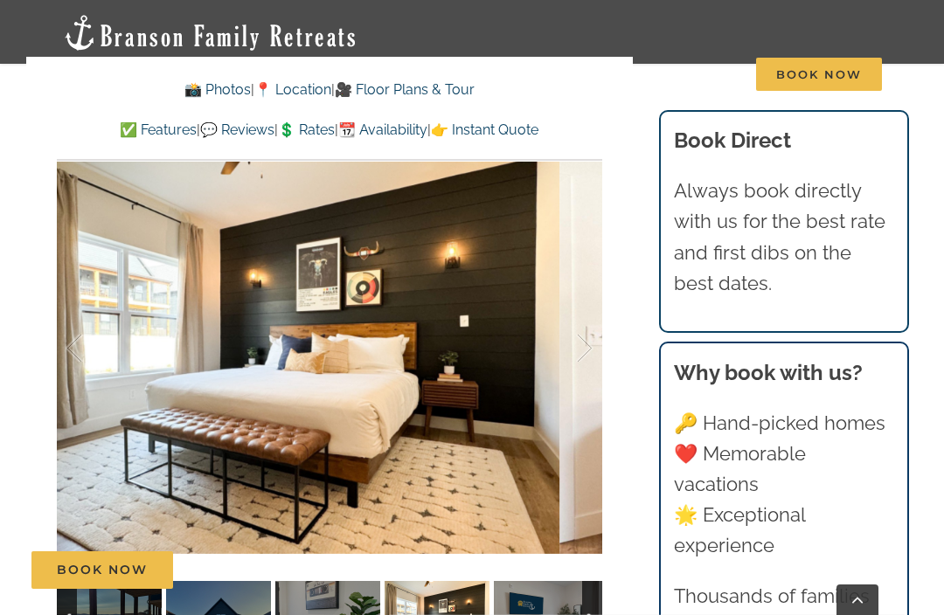
click at [579, 358] on div at bounding box center [566, 349] width 54 height 108
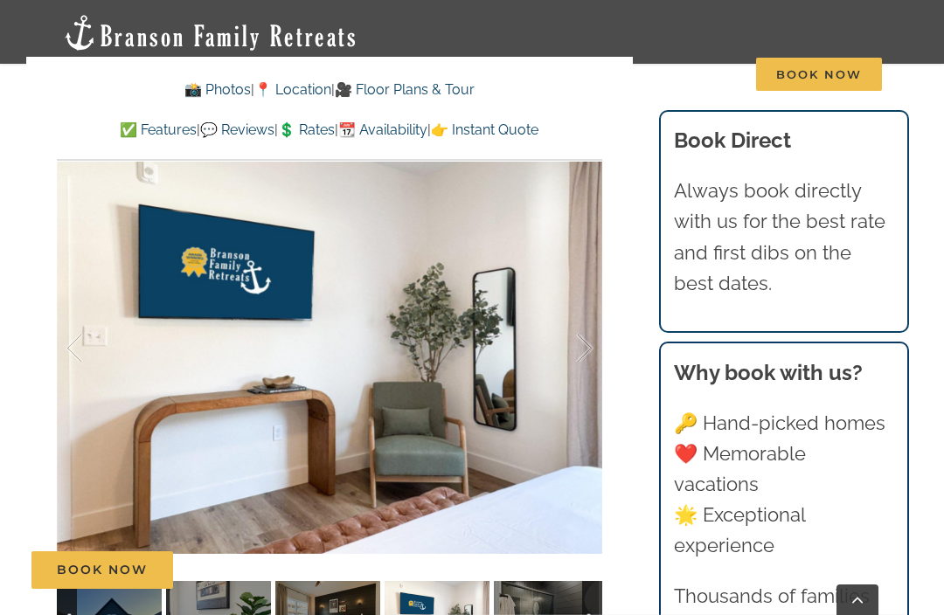
click at [589, 348] on div at bounding box center [566, 349] width 54 height 108
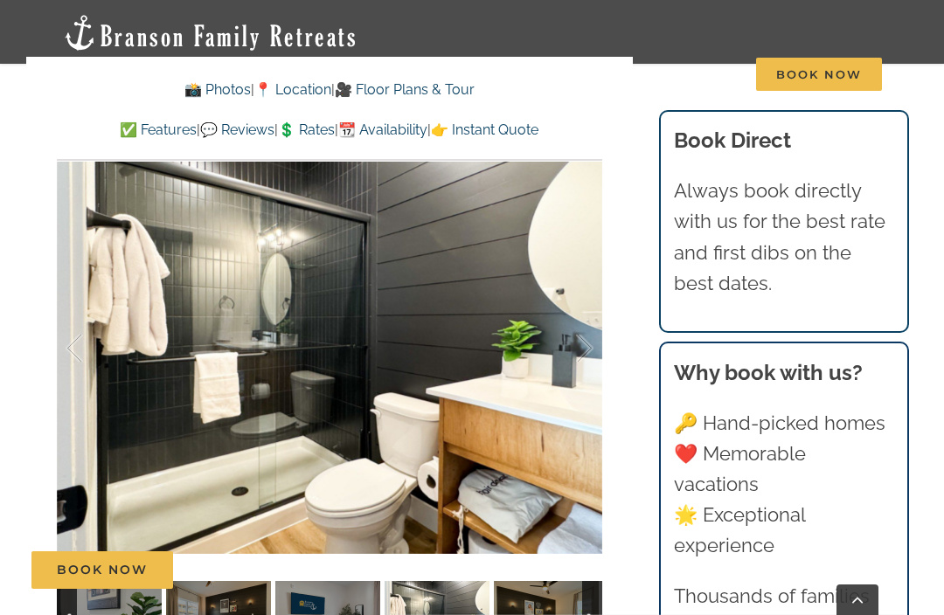
click at [581, 344] on div at bounding box center [566, 349] width 54 height 108
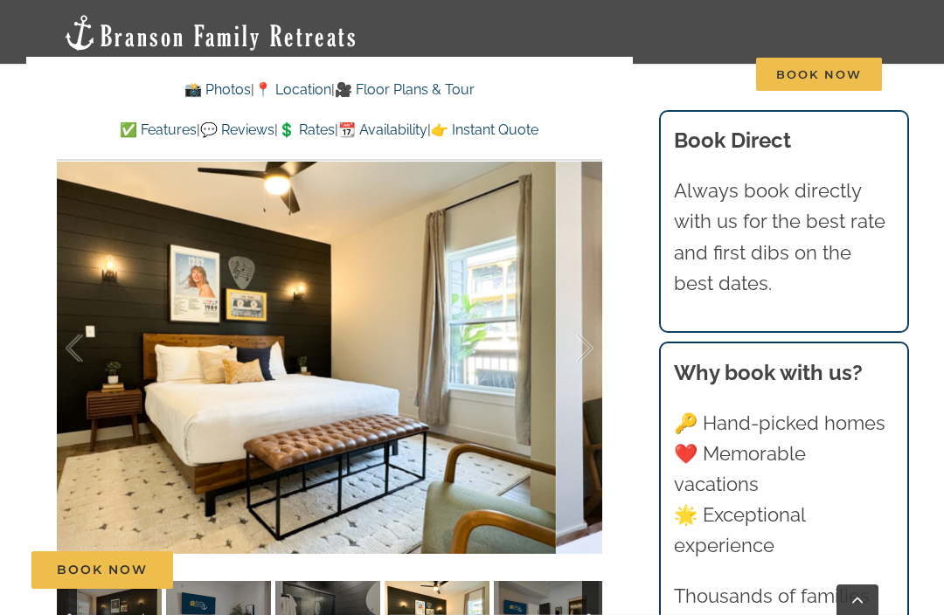
click at [585, 351] on div at bounding box center [566, 349] width 54 height 108
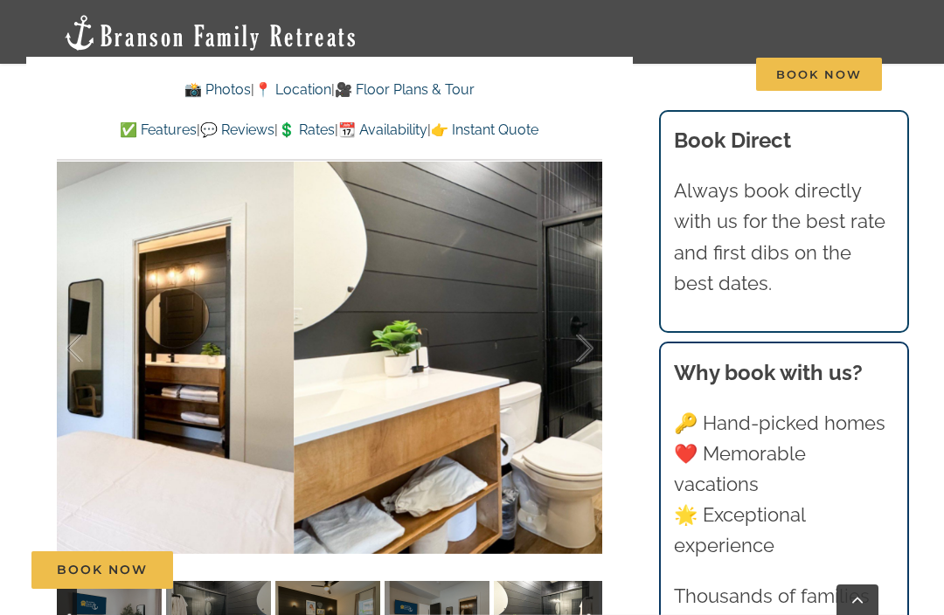
click at [587, 344] on div at bounding box center [566, 349] width 54 height 108
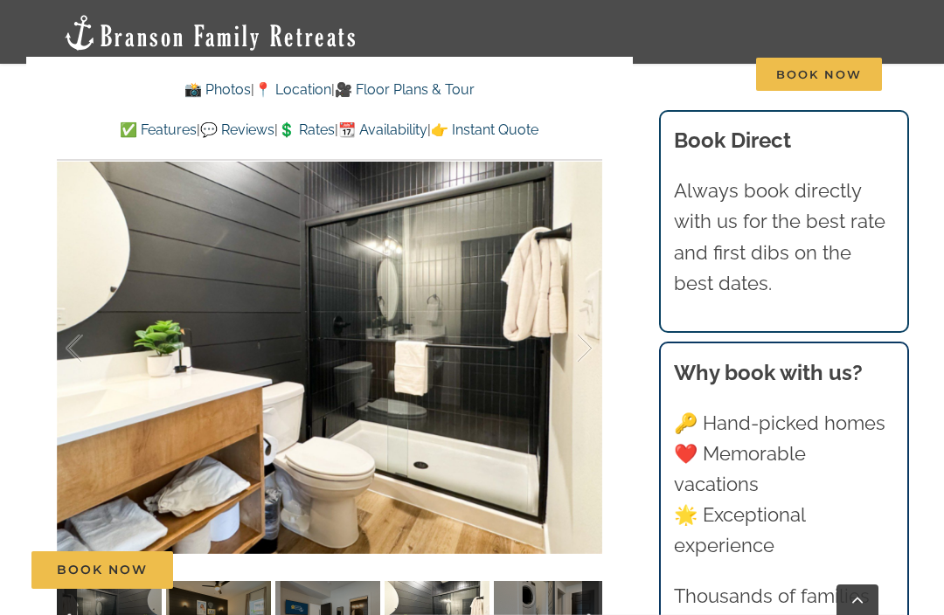
click at [586, 341] on div at bounding box center [566, 349] width 54 height 108
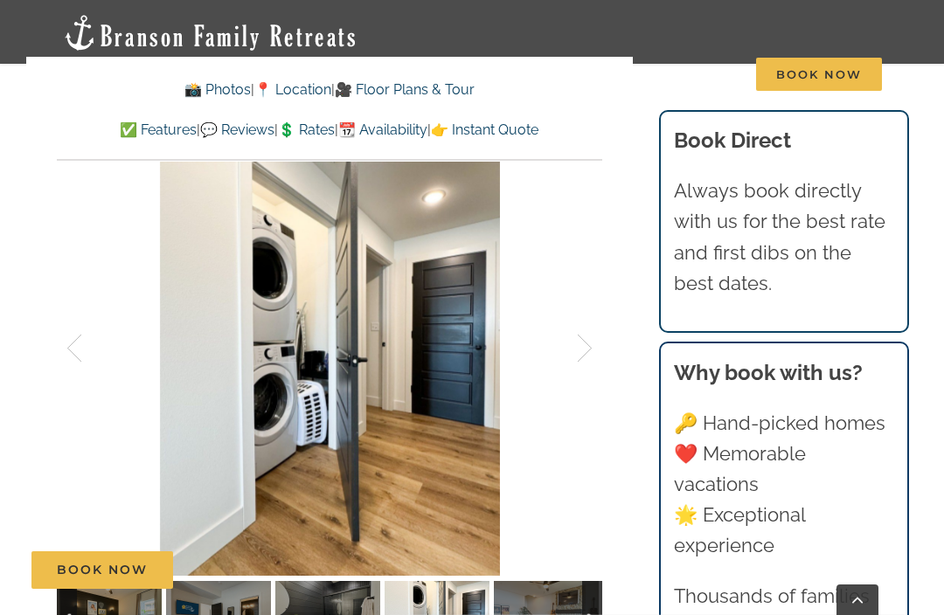
click at [587, 346] on div at bounding box center [566, 349] width 54 height 108
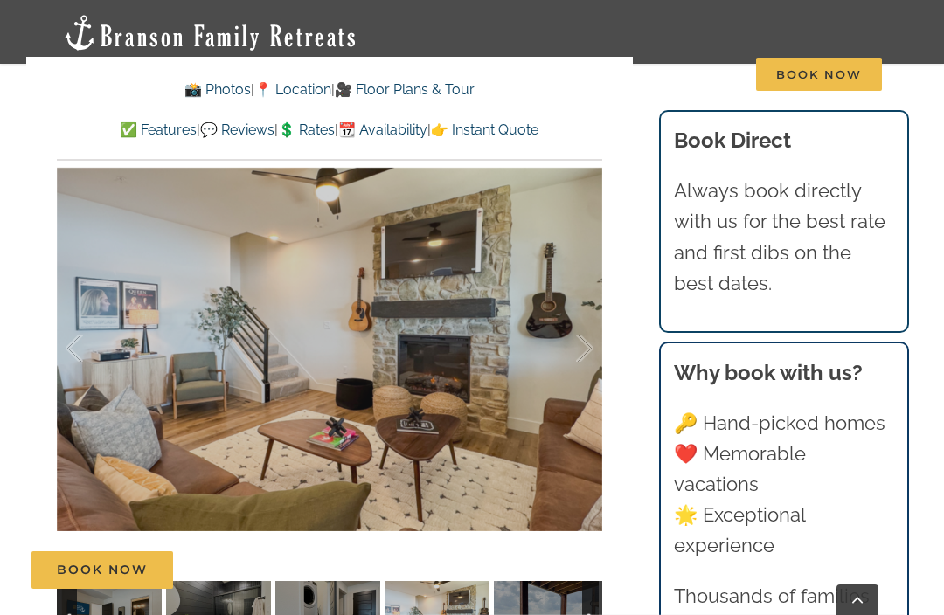
click at [582, 337] on div at bounding box center [566, 349] width 54 height 108
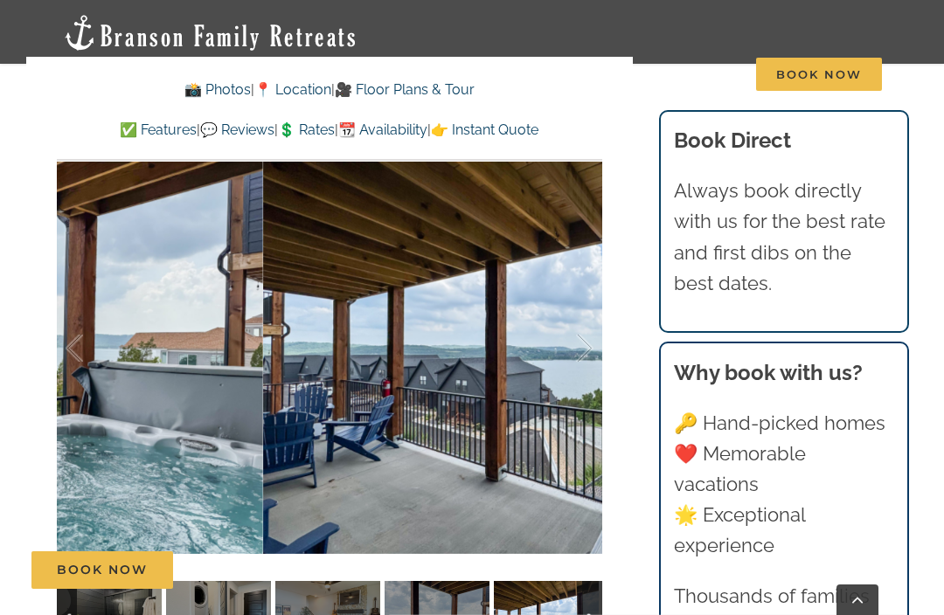
click at [583, 357] on div at bounding box center [566, 349] width 54 height 108
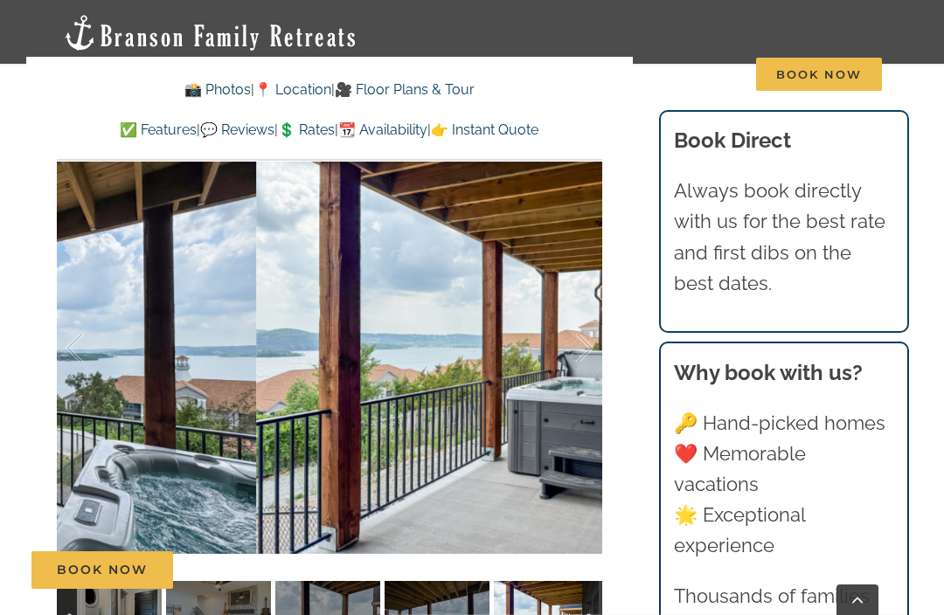
click at [590, 346] on div at bounding box center [566, 349] width 54 height 108
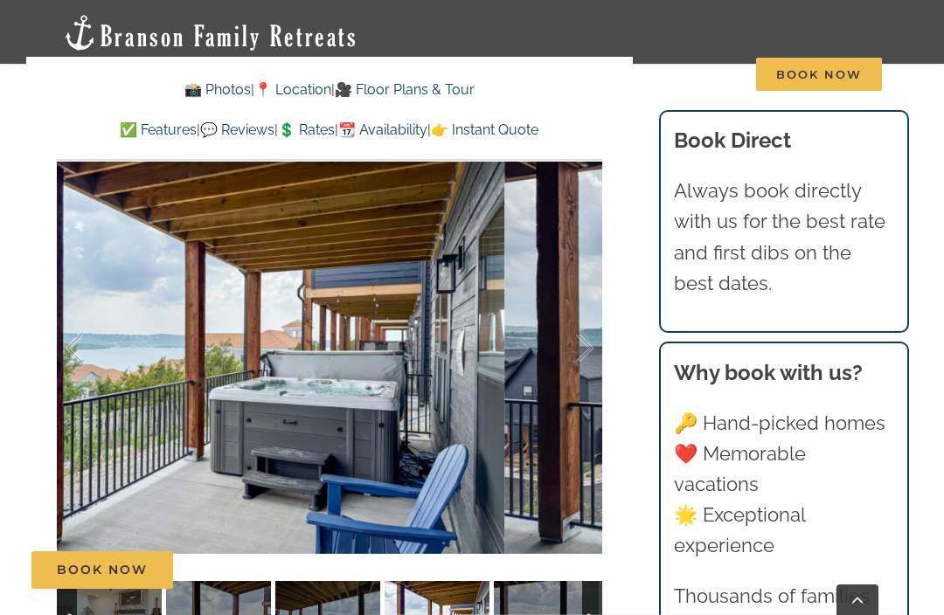
click at [583, 345] on div at bounding box center [566, 349] width 54 height 108
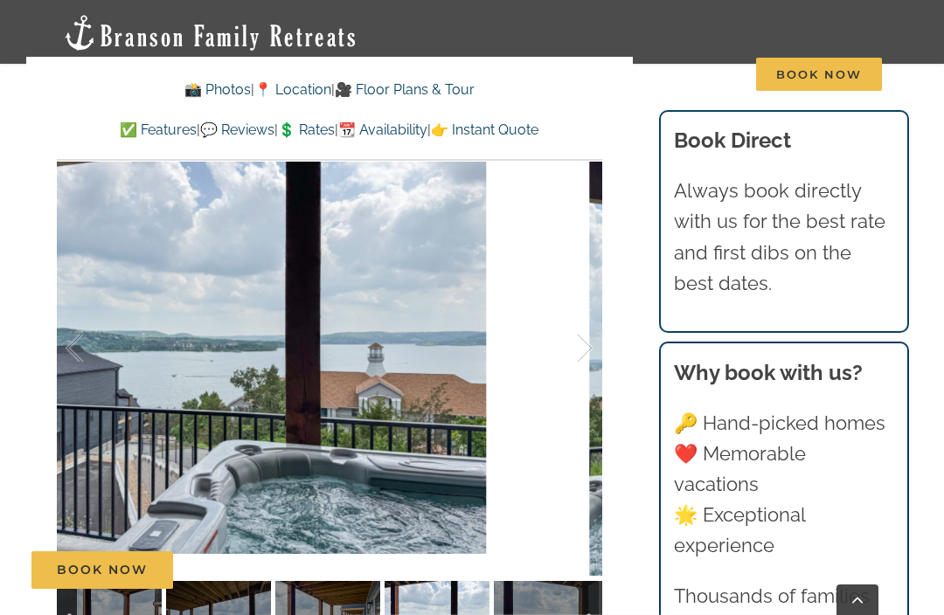
click at [587, 343] on div at bounding box center [566, 349] width 54 height 108
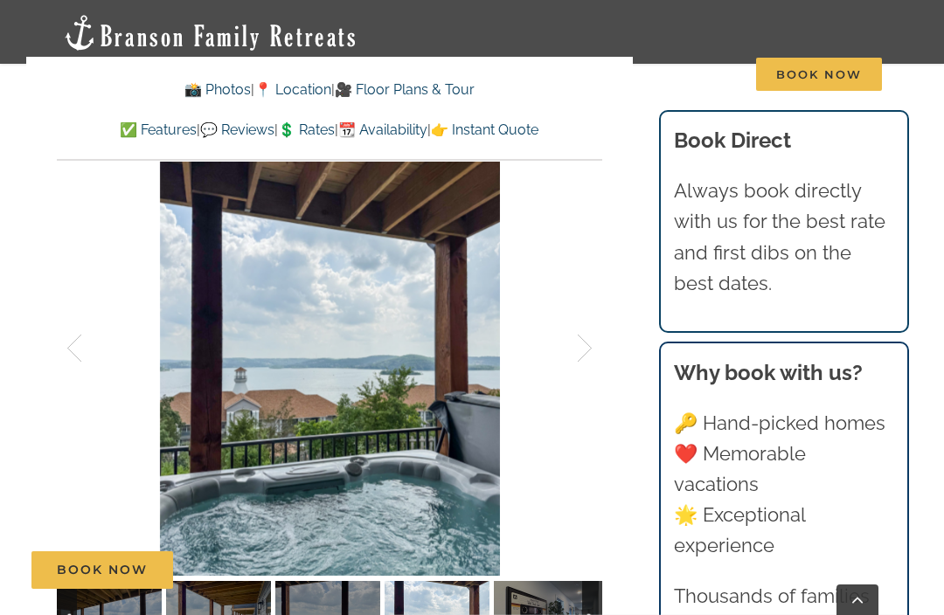
click at [577, 351] on div at bounding box center [566, 349] width 54 height 108
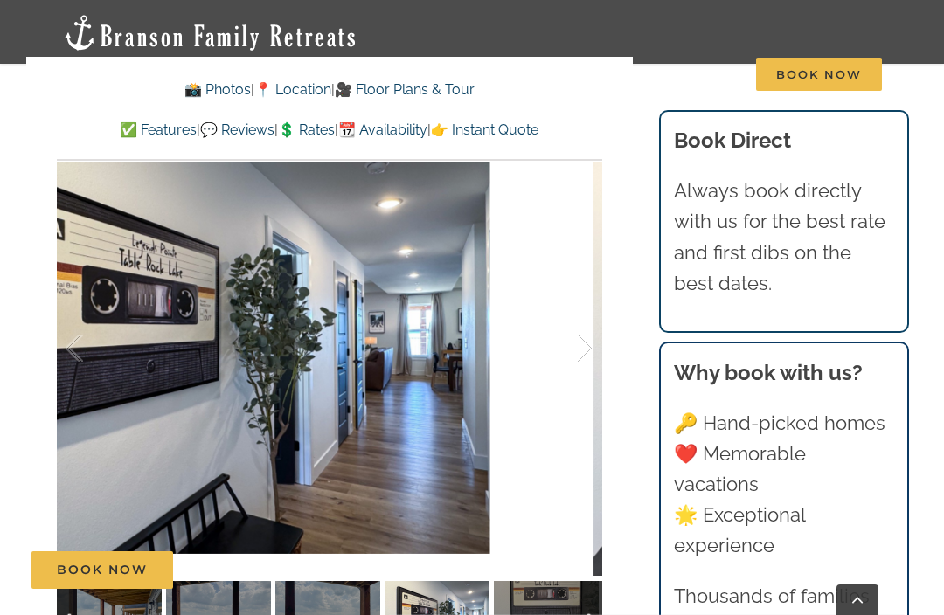
click at [582, 343] on div at bounding box center [566, 349] width 54 height 108
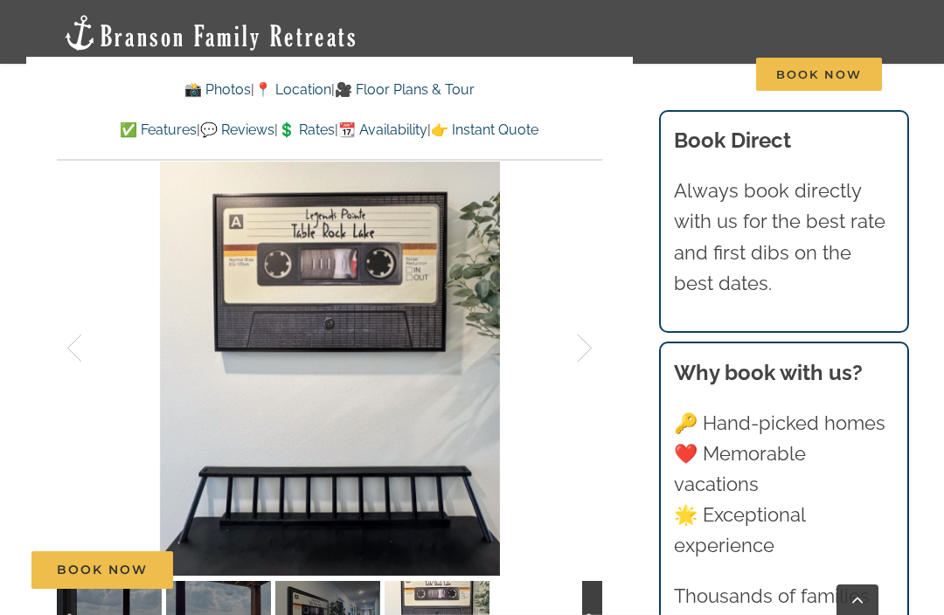
click at [586, 349] on div at bounding box center [566, 349] width 54 height 108
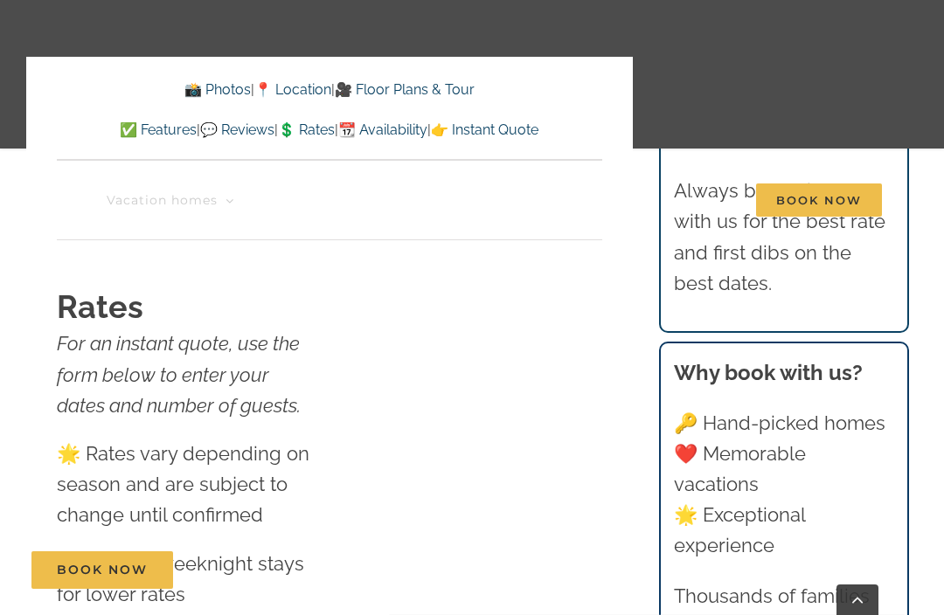
scroll to position [10009, 0]
click at [450, 255] on link "Deals & More" at bounding box center [471, 200] width 108 height 121
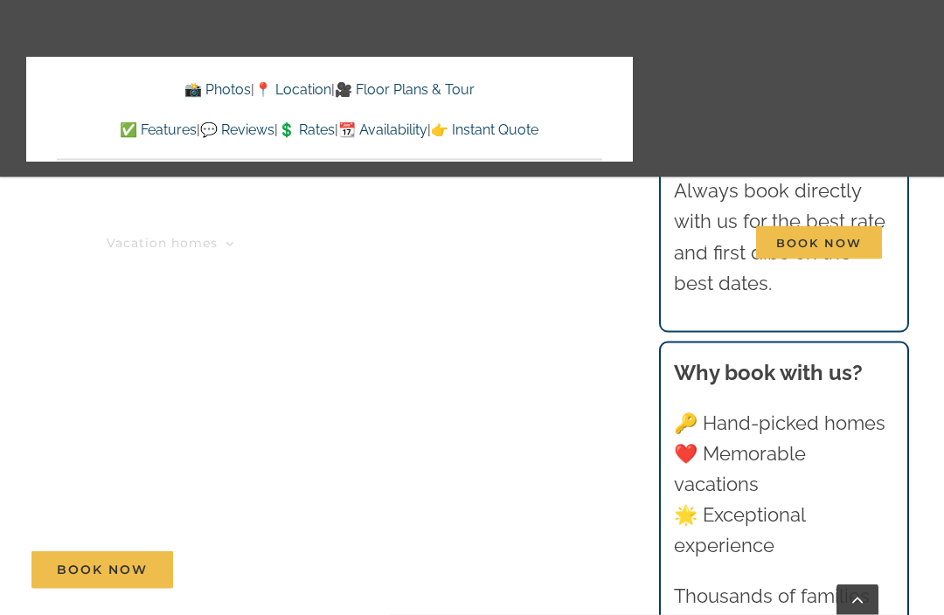
scroll to position [9043, 0]
